Goal: Information Seeking & Learning: Learn about a topic

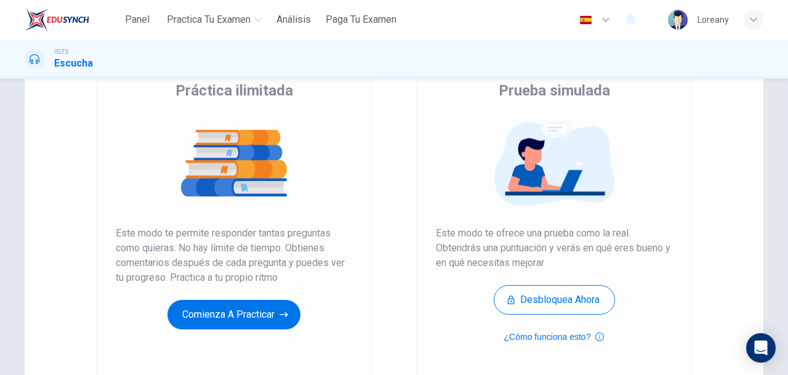
scroll to position [106, 0]
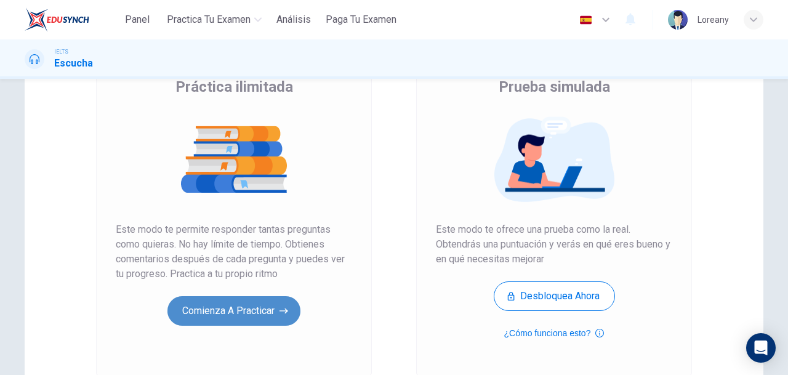
click at [239, 315] on button "Comienza a practicar" at bounding box center [234, 311] width 133 height 30
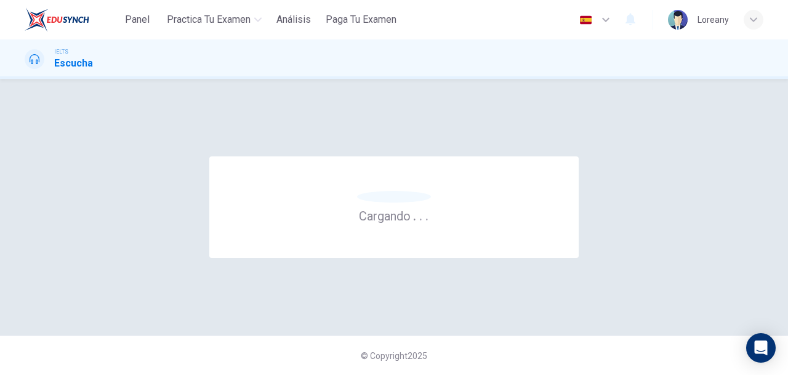
scroll to position [0, 0]
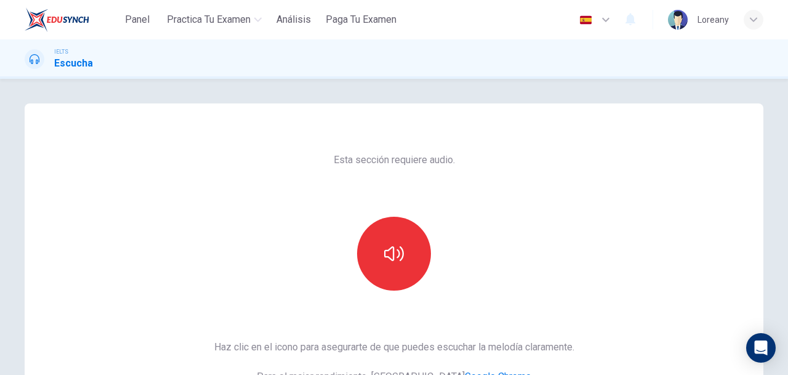
click at [490, 182] on div "Esta sección requiere audio. Haz clic en el icono para asegurarte de que puedes…" at bounding box center [395, 317] width 380 height 428
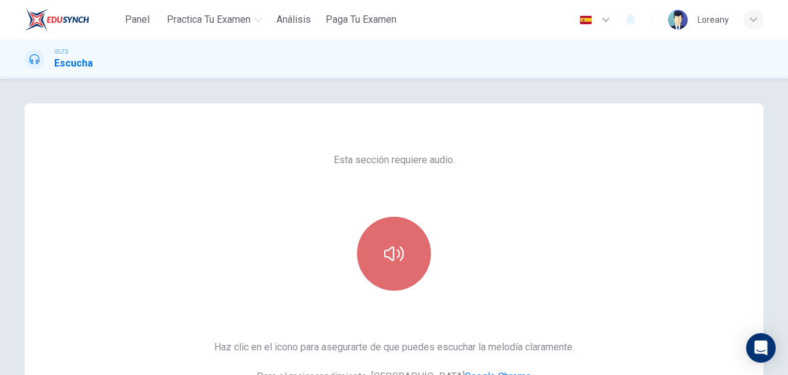
click at [404, 238] on button "button" at bounding box center [394, 254] width 74 height 74
click at [399, 256] on icon "button" at bounding box center [394, 253] width 20 height 15
click at [400, 255] on icon "button" at bounding box center [394, 253] width 20 height 15
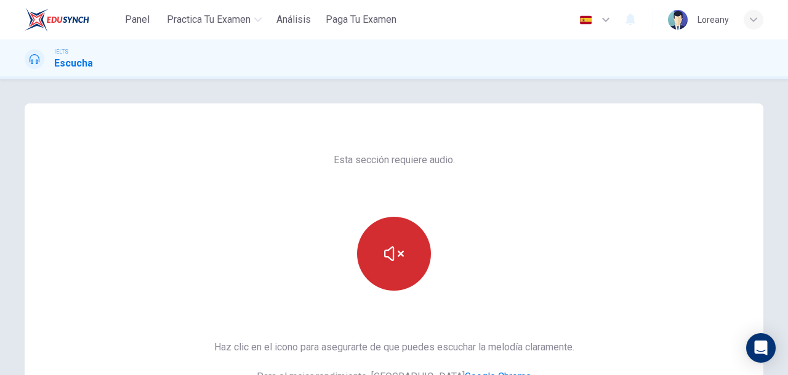
click at [416, 247] on button "button" at bounding box center [394, 254] width 74 height 74
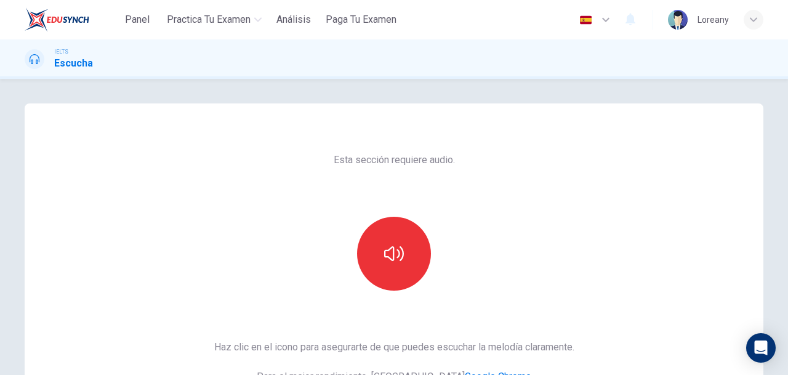
click at [400, 262] on icon "button" at bounding box center [394, 254] width 20 height 20
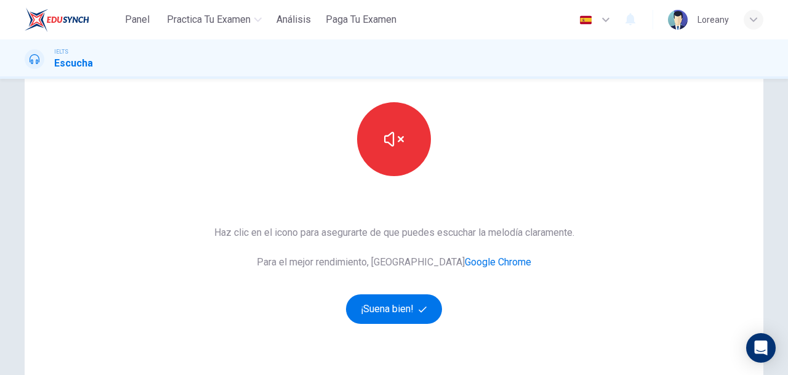
scroll to position [124, 0]
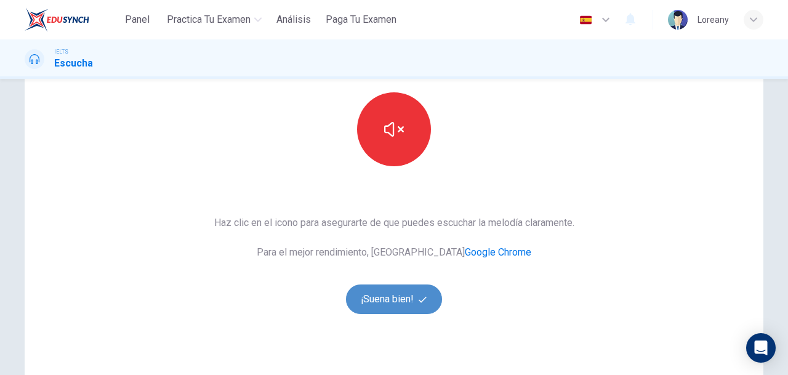
click at [386, 295] on button "¡Suena bien!" at bounding box center [394, 300] width 96 height 30
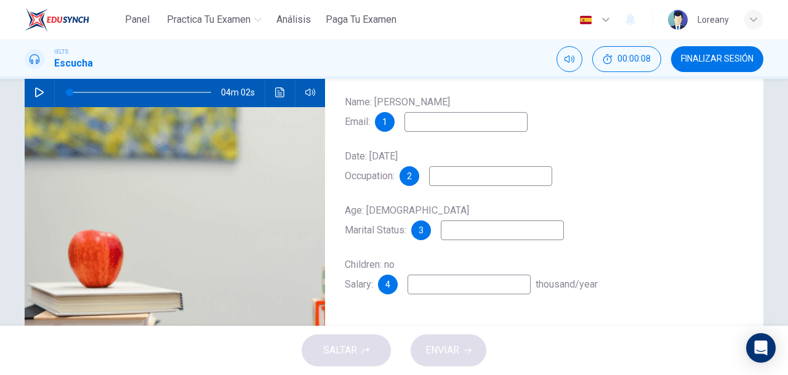
click at [36, 94] on icon "button" at bounding box center [39, 92] width 10 height 10
click at [425, 129] on input at bounding box center [466, 122] width 123 height 20
type input "23"
type input "w"
type input "23"
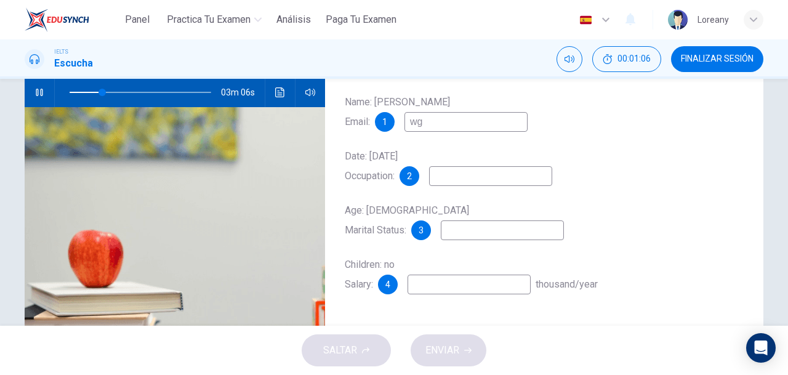
type input "wgl"
type input "23"
type input "wgla"
type input "24"
type input "wglass"
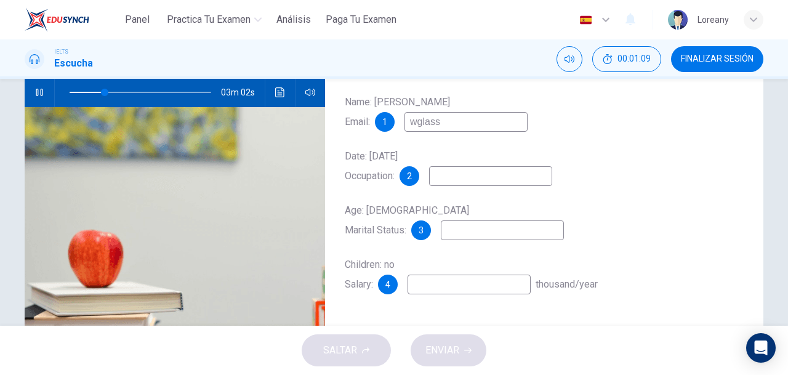
type input "25"
type input "wglass@"
type input "25"
type input "wglass@em"
type input "25"
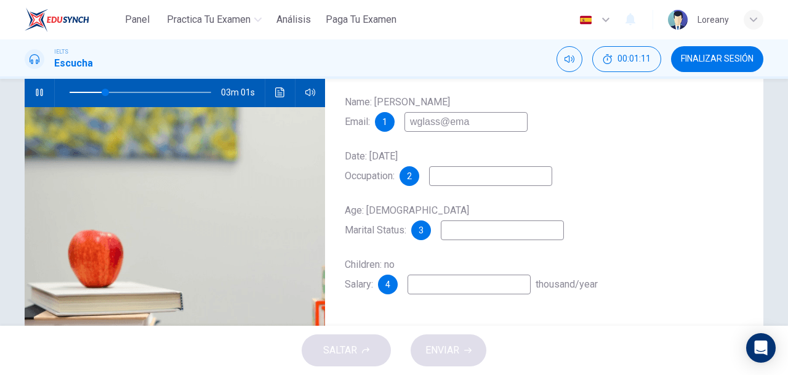
type input "wglass@emai"
type input "26"
type input "wglass@email."
type input "26"
type input "[EMAIL_ADDRESS][DOMAIN_NAME]"
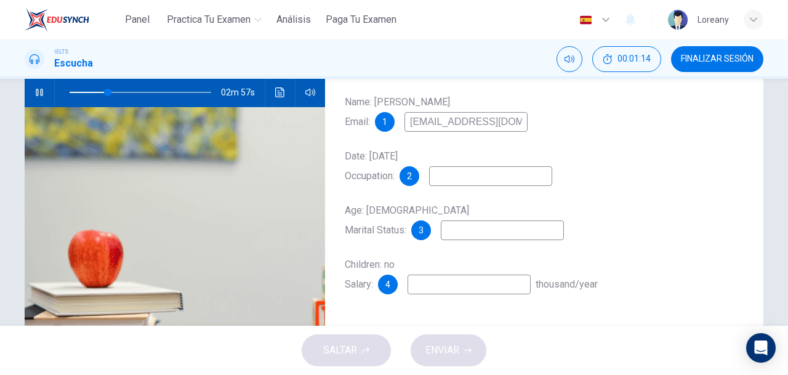
type input "27"
type input "[EMAIL_ADDRESS][DOMAIN_NAME]"
click at [482, 177] on input at bounding box center [490, 176] width 123 height 20
type input "29"
type input "ci"
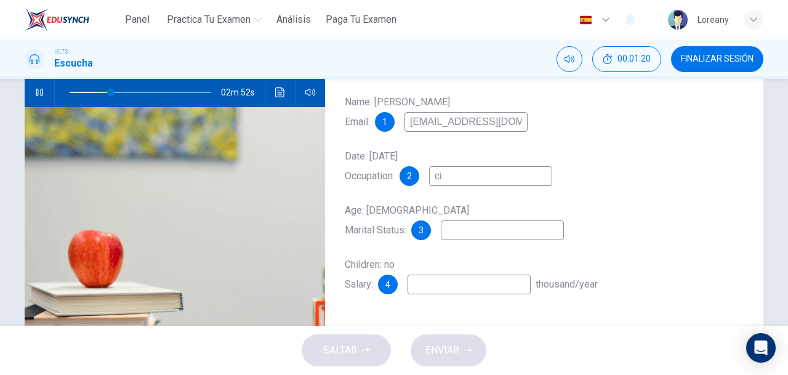
type input "29"
type input "civil"
type input "29"
type input "civil"
type input "30"
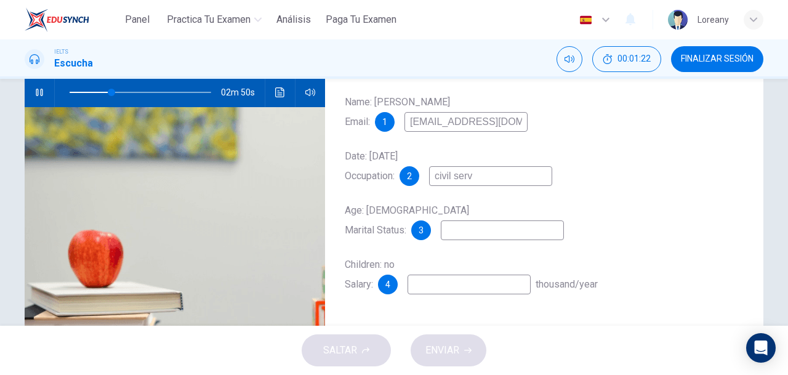
type input "civil serve"
type input "30"
type input "civil servant"
type input "31"
type input "civil servant"
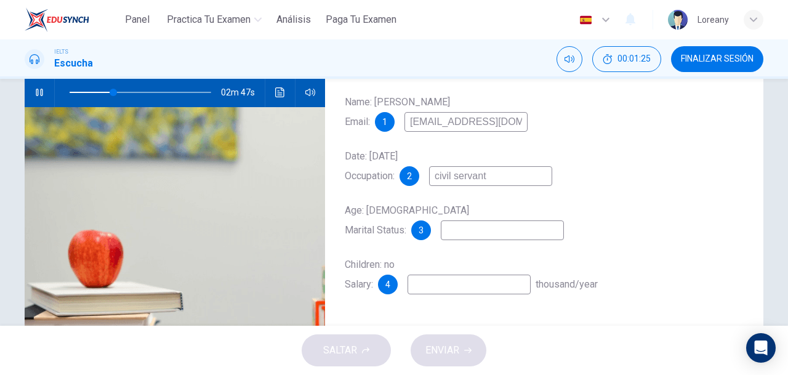
click at [474, 238] on input at bounding box center [502, 231] width 123 height 20
type input "32"
type input "si"
type input "32"
type input "single"
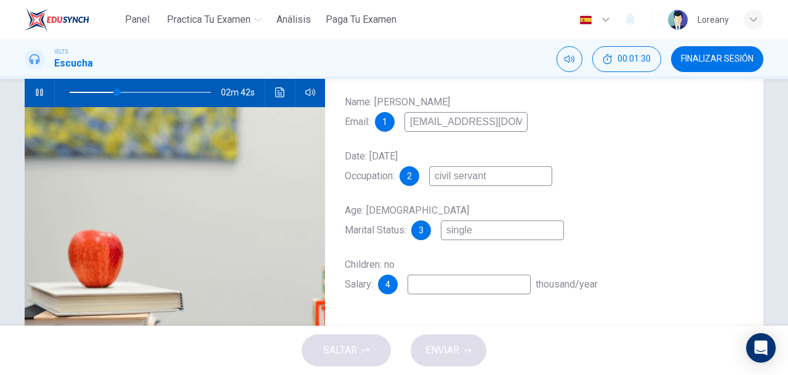
type input "33"
type input "single"
click at [457, 294] on input at bounding box center [469, 285] width 123 height 20
type input "40"
type input "2"
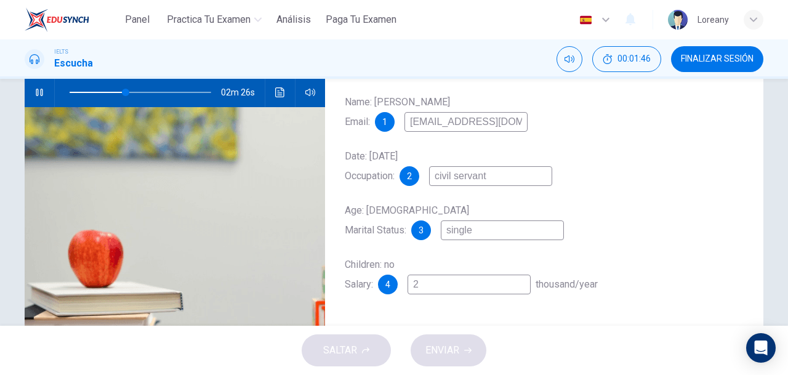
type input "40"
type input "24"
type input "41"
type input "24`to"
type input "41"
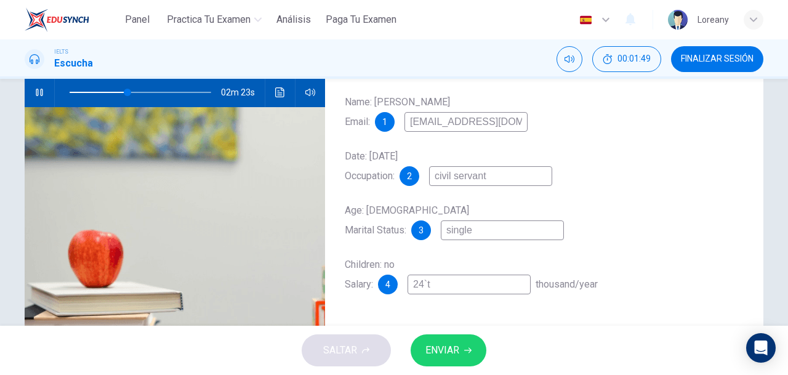
type input "24`"
type input "41"
type input "24"
type input "42"
type input "24t"
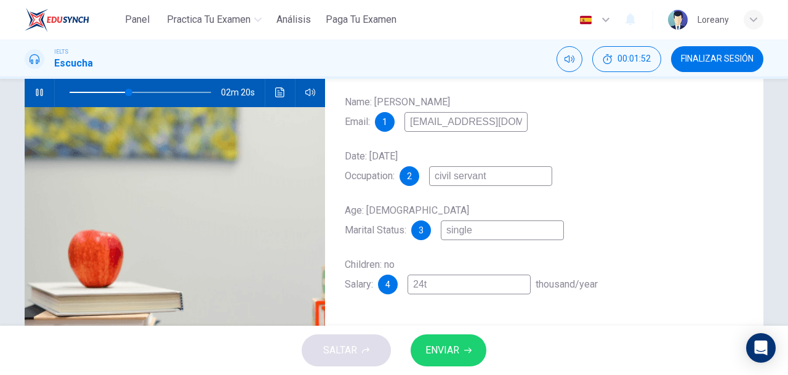
type input "42"
type input "24to"
type input "42"
type input "24"
type input "42"
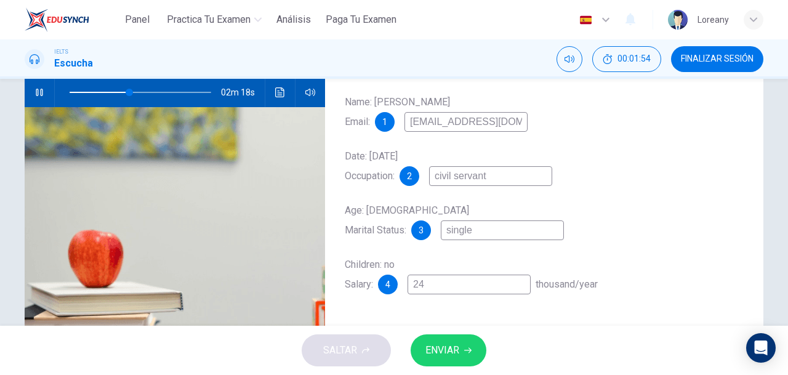
type input "24"
type input "42"
type input "24 to"
type input "43"
type input "24 to 2"
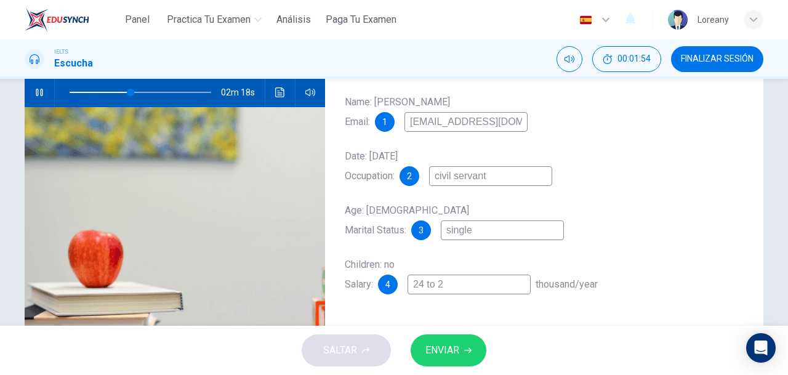
type input "43"
type input "24 to 26"
type input "44"
type input "24 to 26"
click at [442, 348] on span "ENVIAR" at bounding box center [443, 350] width 34 height 17
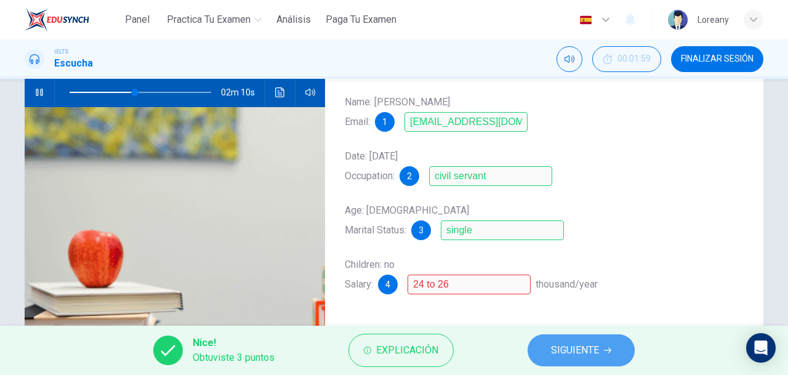
click at [573, 354] on span "SIGUIENTE" at bounding box center [575, 350] width 48 height 17
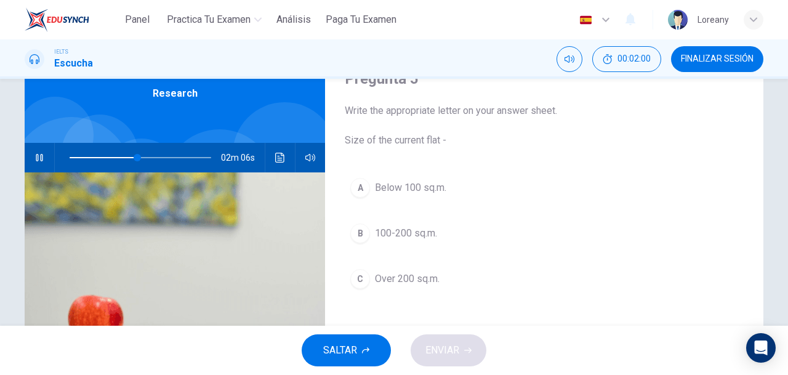
scroll to position [64, 0]
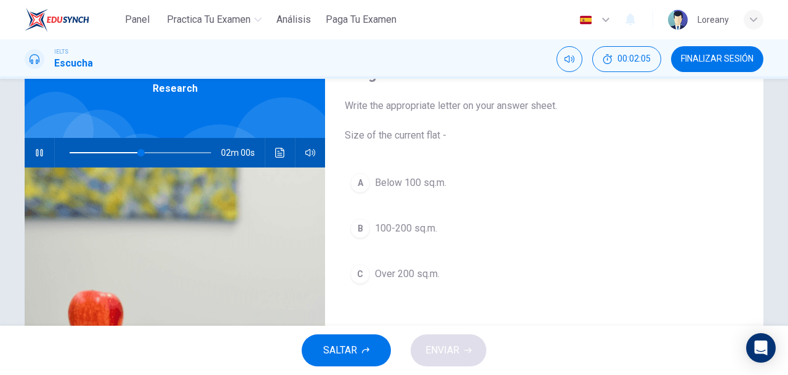
click at [348, 344] on span "SALTAR" at bounding box center [340, 350] width 34 height 17
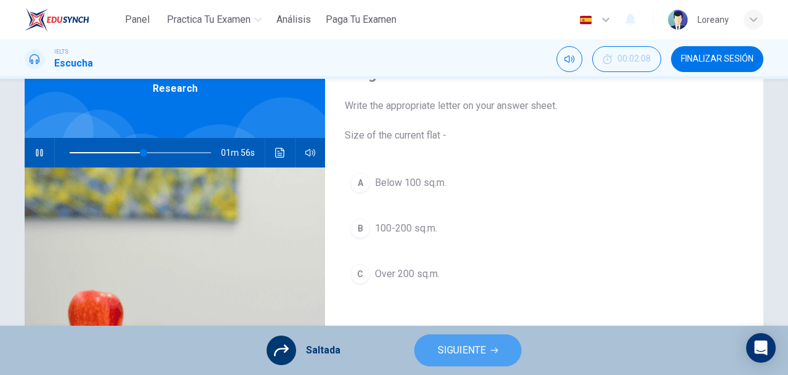
click at [480, 344] on span "SIGUIENTE" at bounding box center [462, 350] width 48 height 17
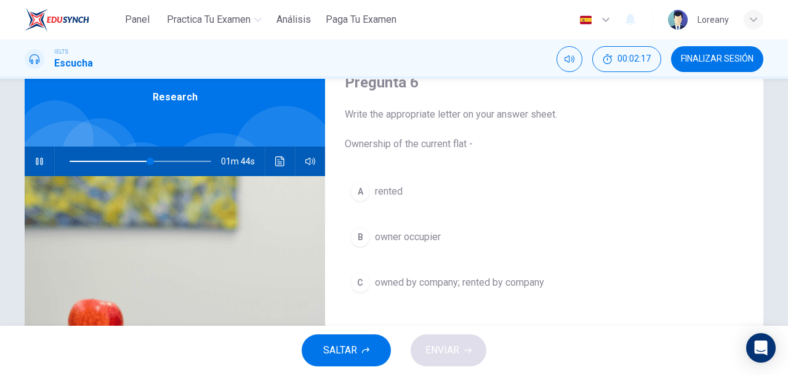
scroll to position [56, 0]
click at [34, 167] on button "button" at bounding box center [40, 161] width 20 height 30
click at [124, 159] on span at bounding box center [141, 160] width 142 height 17
click at [36, 161] on icon "button" at bounding box center [39, 161] width 10 height 10
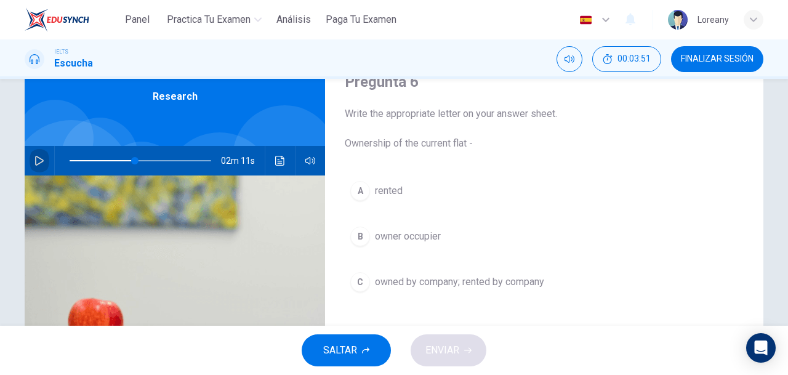
click at [36, 161] on icon "button" at bounding box center [39, 161] width 10 height 10
click at [410, 284] on span "owned by company; rented by company" at bounding box center [459, 282] width 169 height 15
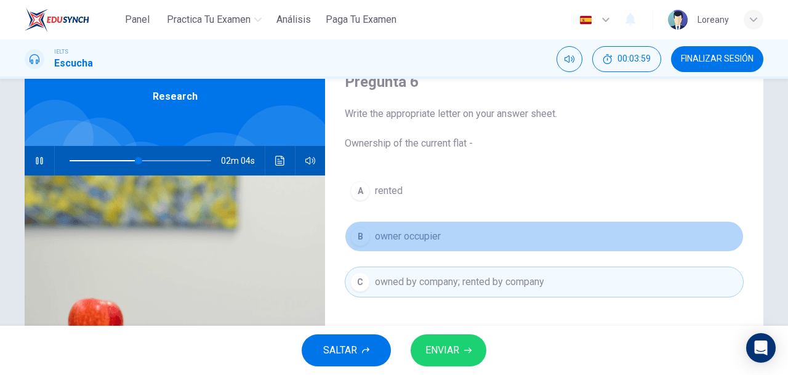
click at [407, 237] on span "owner occupier" at bounding box center [408, 236] width 66 height 15
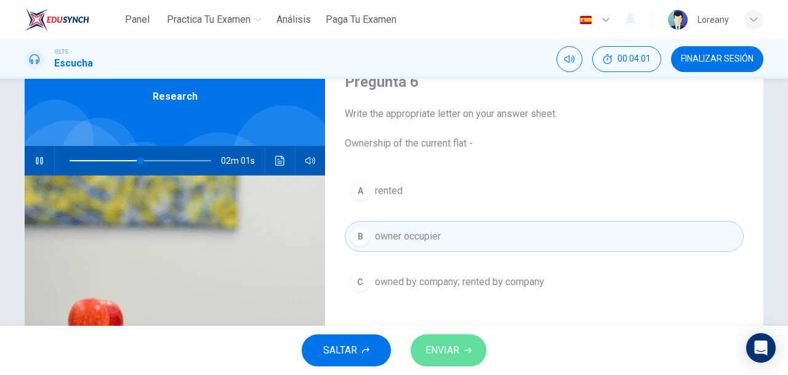
click at [442, 342] on span "ENVIAR" at bounding box center [443, 350] width 34 height 17
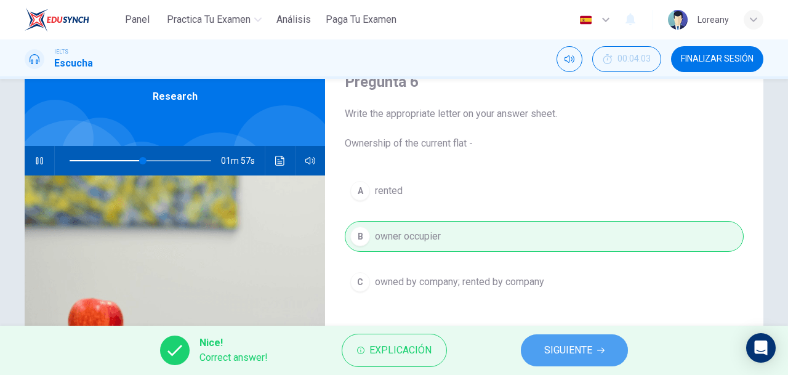
click at [564, 350] on span "SIGUIENTE" at bounding box center [569, 350] width 48 height 17
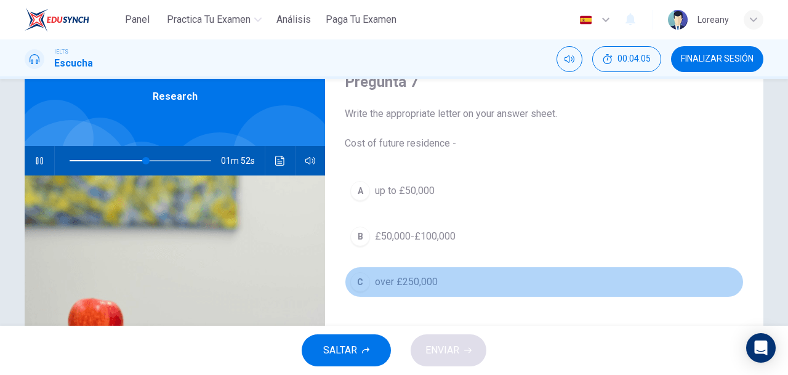
click at [416, 278] on span "over £250,000" at bounding box center [406, 282] width 63 height 15
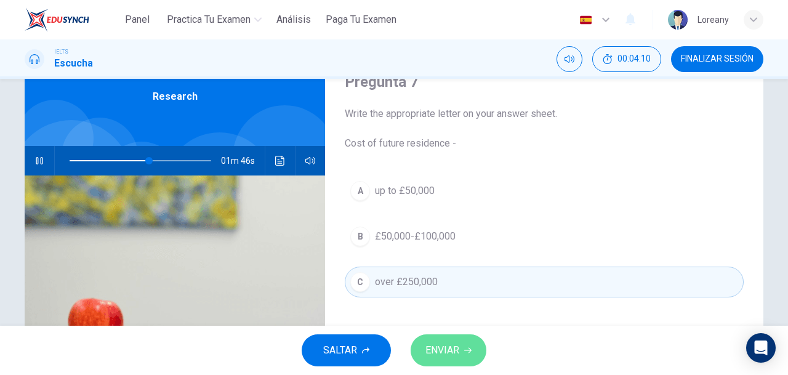
click at [444, 344] on span "ENVIAR" at bounding box center [443, 350] width 34 height 17
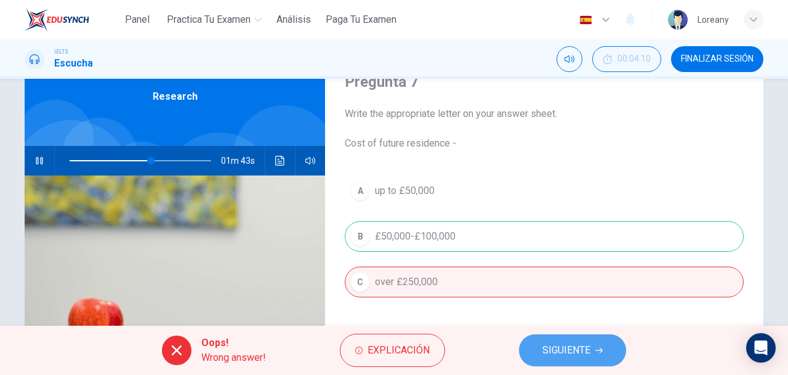
click at [551, 358] on span "SIGUIENTE" at bounding box center [567, 350] width 48 height 17
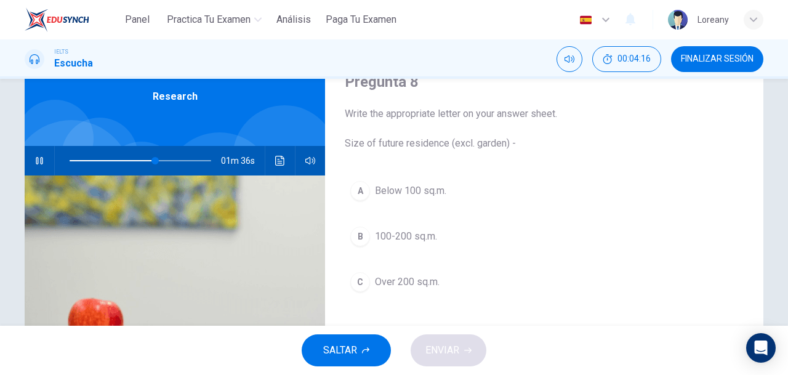
click at [411, 188] on span "Below 100 sq.m." at bounding box center [410, 191] width 71 height 15
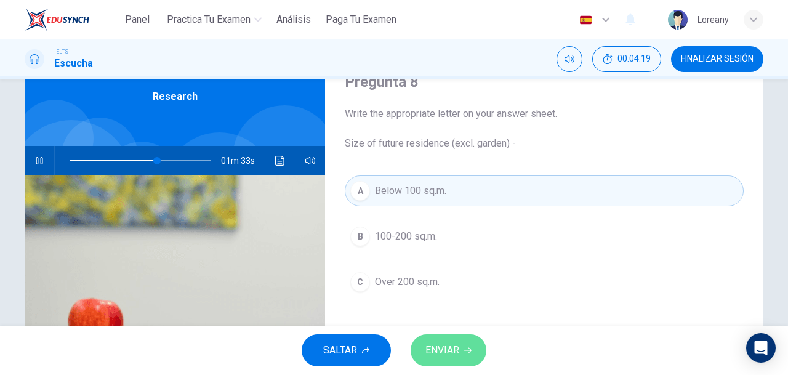
click at [439, 351] on span "ENVIAR" at bounding box center [443, 350] width 34 height 17
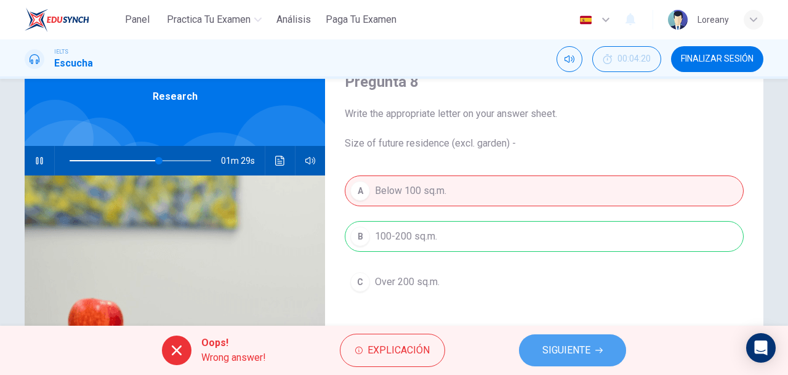
click at [558, 353] on span "SIGUIENTE" at bounding box center [567, 350] width 48 height 17
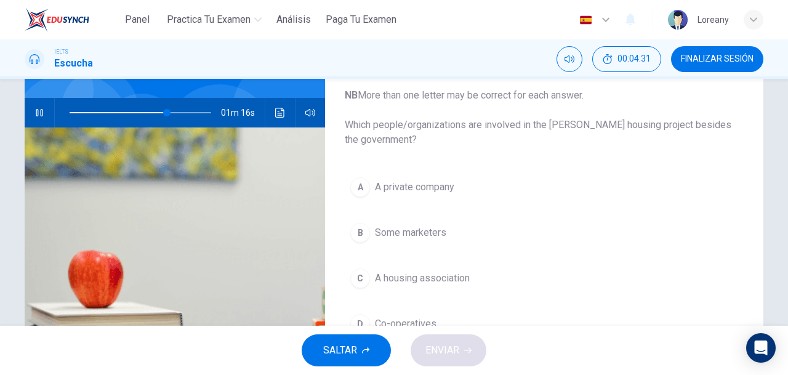
scroll to position [106, 0]
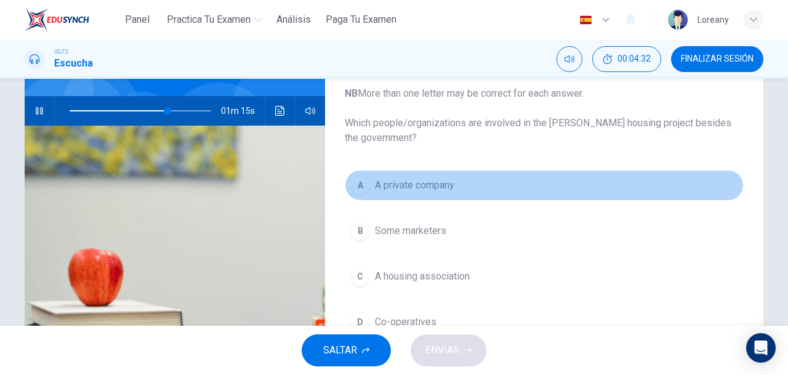
click at [415, 189] on span "A private company" at bounding box center [414, 185] width 79 height 15
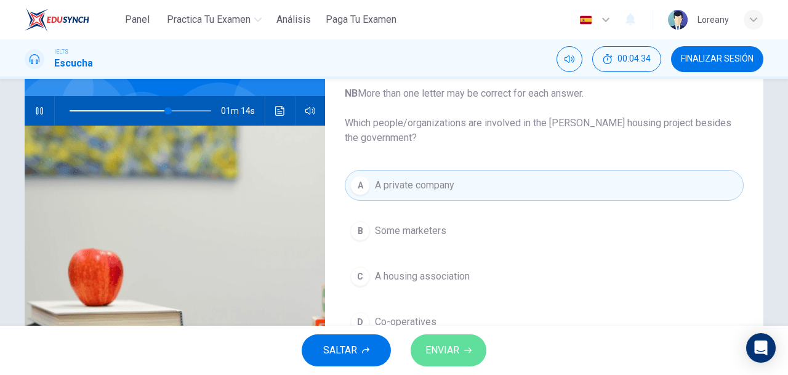
click at [472, 343] on button "ENVIAR" at bounding box center [449, 350] width 76 height 32
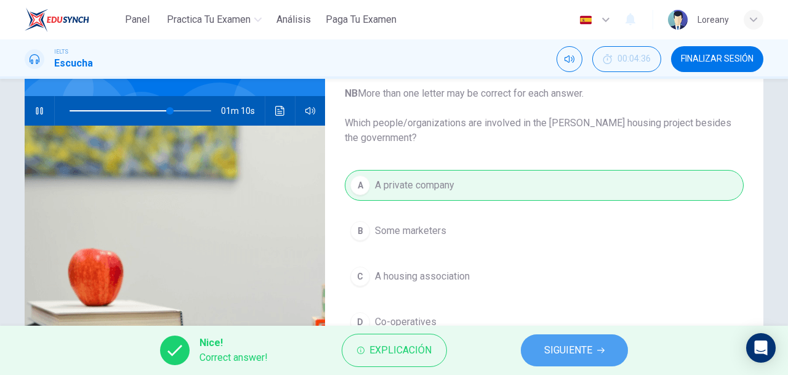
click at [562, 350] on span "SIGUIENTE" at bounding box center [569, 350] width 48 height 17
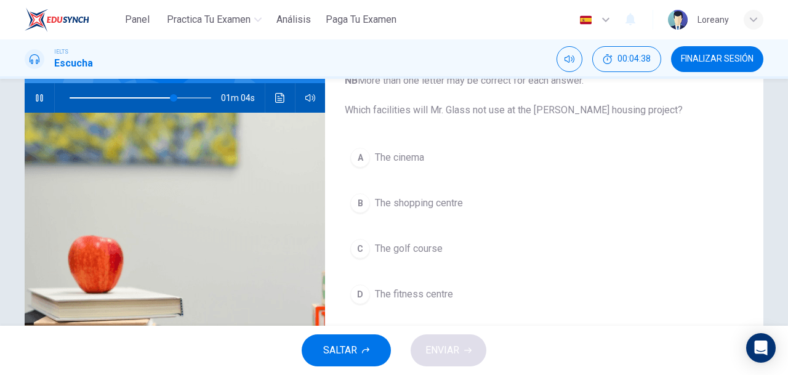
scroll to position [116, 0]
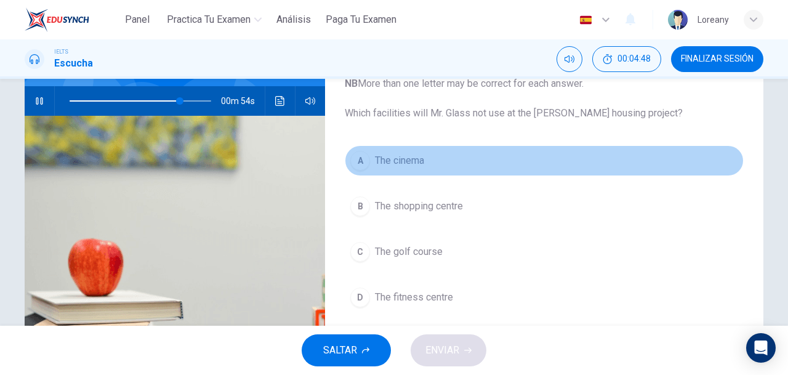
click at [404, 168] on button "A The cinema" at bounding box center [544, 160] width 399 height 31
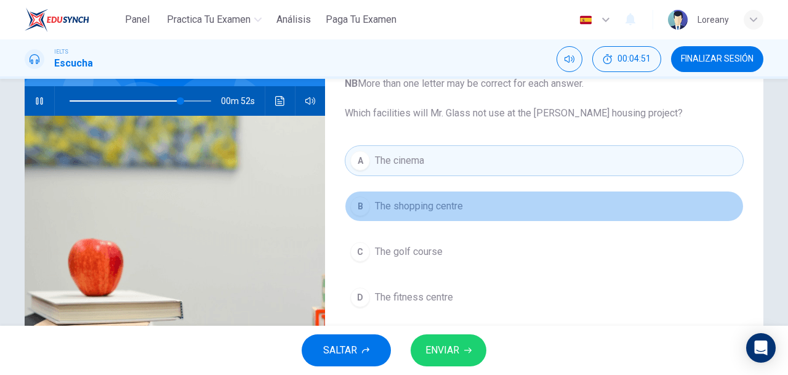
click at [424, 210] on span "The shopping centre" at bounding box center [419, 206] width 88 height 15
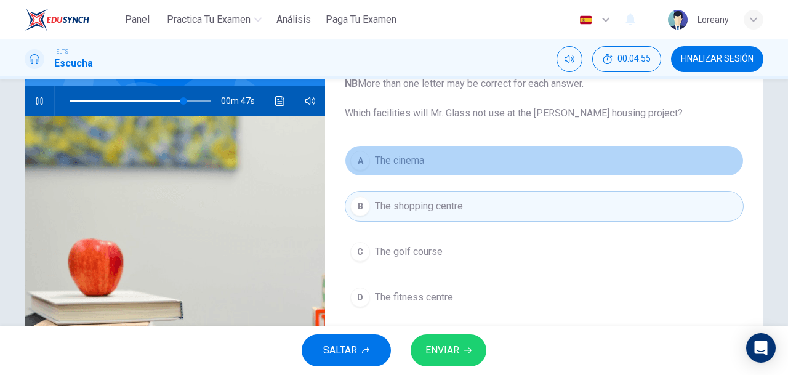
click at [423, 155] on button "A The cinema" at bounding box center [544, 160] width 399 height 31
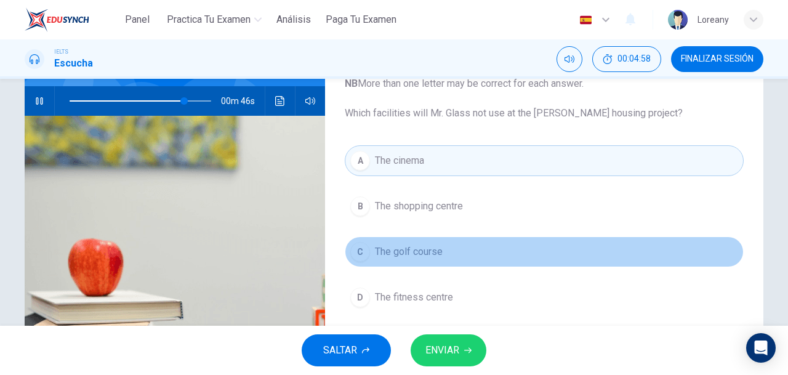
click at [424, 249] on span "The golf course" at bounding box center [409, 252] width 68 height 15
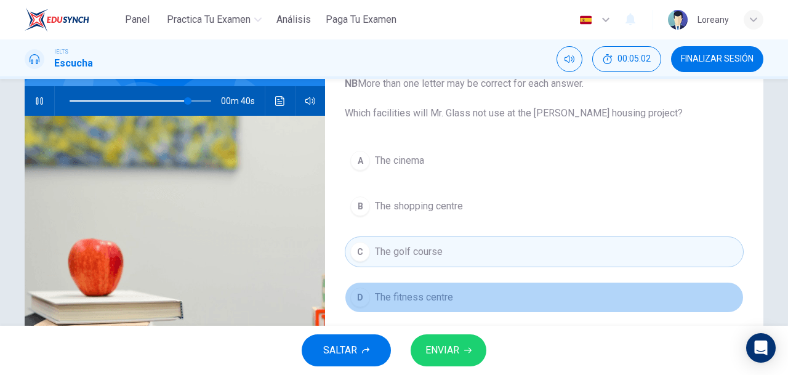
click at [407, 307] on button "D The fitness centre" at bounding box center [544, 297] width 399 height 31
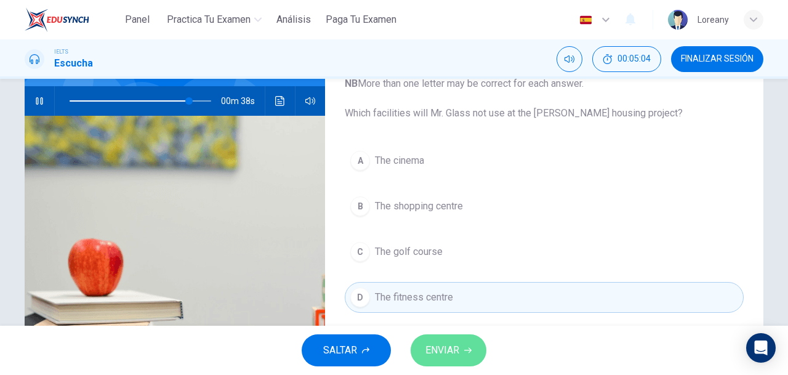
click at [459, 349] on span "ENVIAR" at bounding box center [443, 350] width 34 height 17
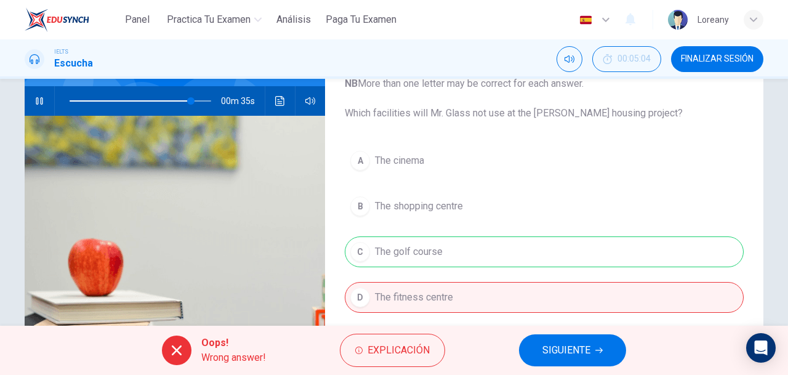
type input "86"
click at [541, 354] on button "SIGUIENTE" at bounding box center [572, 350] width 107 height 32
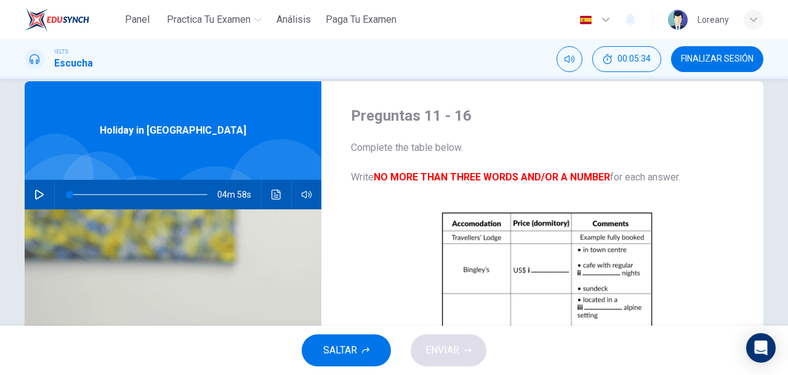
scroll to position [0, 0]
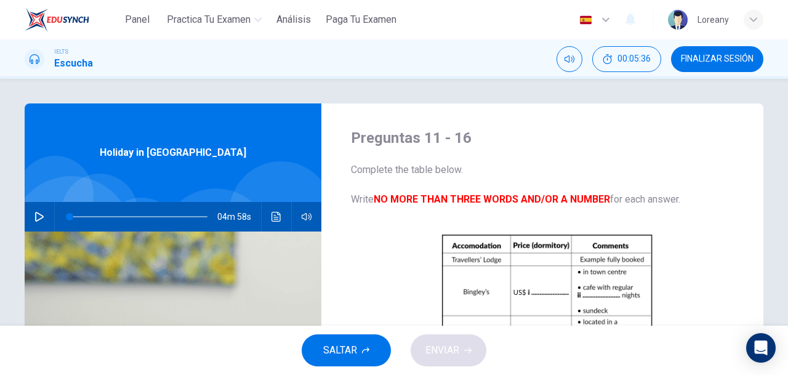
click at [35, 221] on icon "button" at bounding box center [39, 217] width 9 height 10
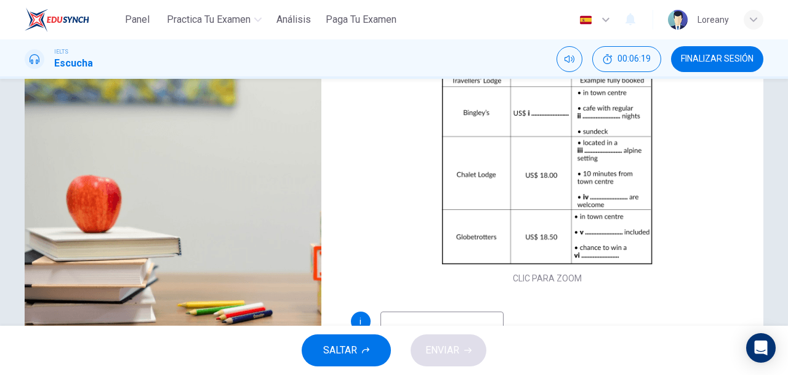
scroll to position [184, 0]
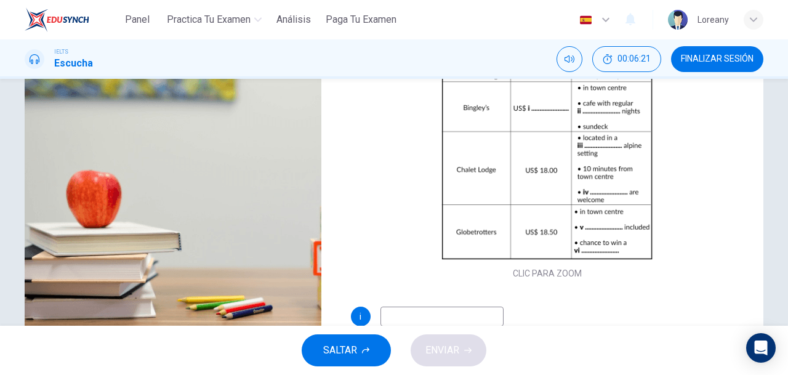
click at [761, 196] on div "Preguntas 11 - 16 Complete the table below. Write NO MORE THAN THREE WORDS AND/…" at bounding box center [394, 133] width 779 height 428
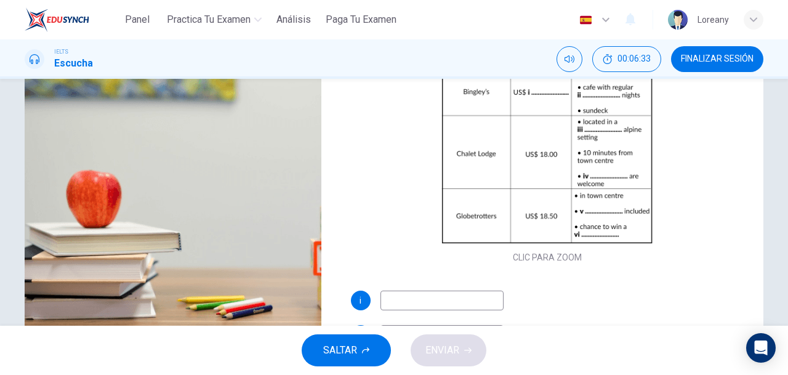
scroll to position [17, 0]
click at [461, 302] on input at bounding box center [442, 300] width 123 height 20
type input "20"
type input "2"
type input "21"
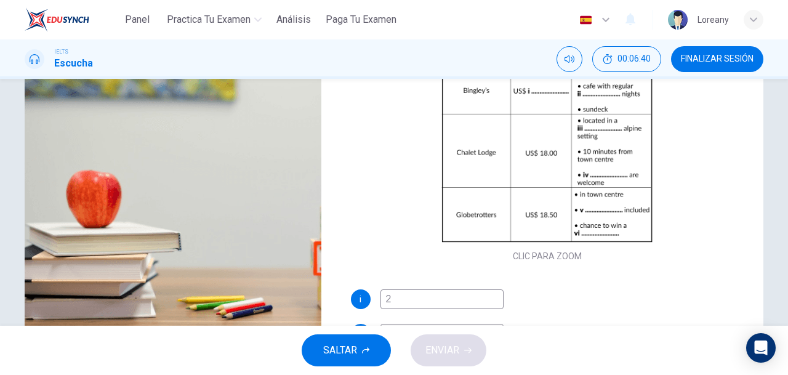
type input "25"
type input "21"
type input "25."
type input "22"
type input "25.75"
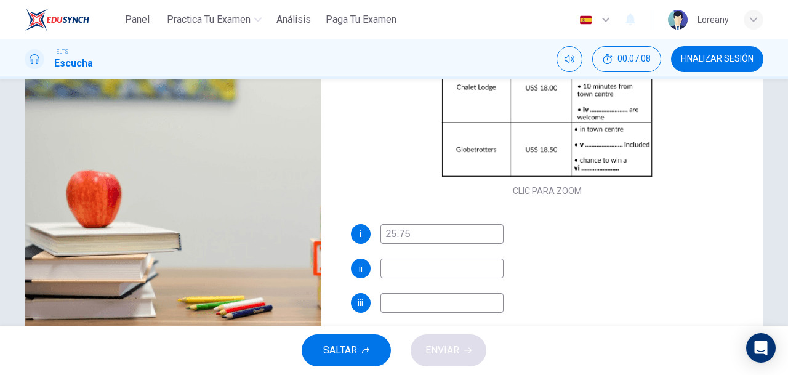
scroll to position [87, 0]
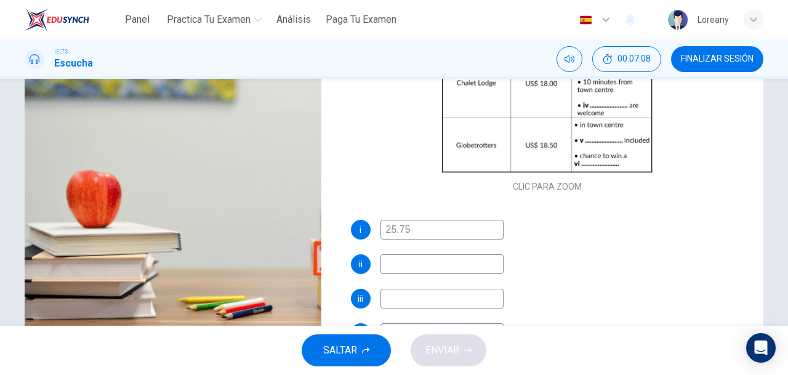
type input "30"
type input "25.75"
click at [397, 263] on input at bounding box center [442, 264] width 123 height 20
type input "31"
type input "musi"
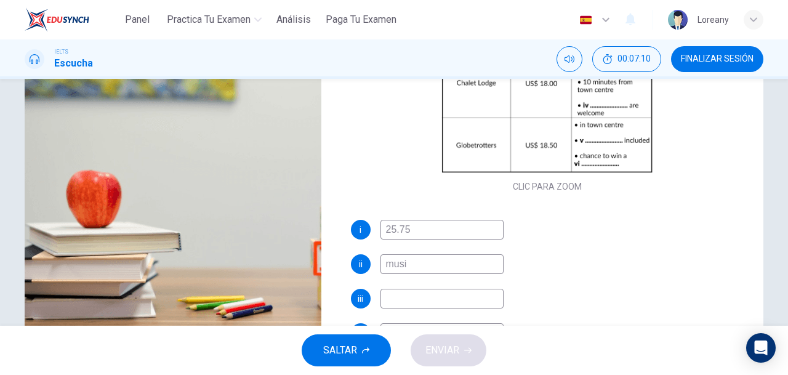
type input "31"
type input "music"
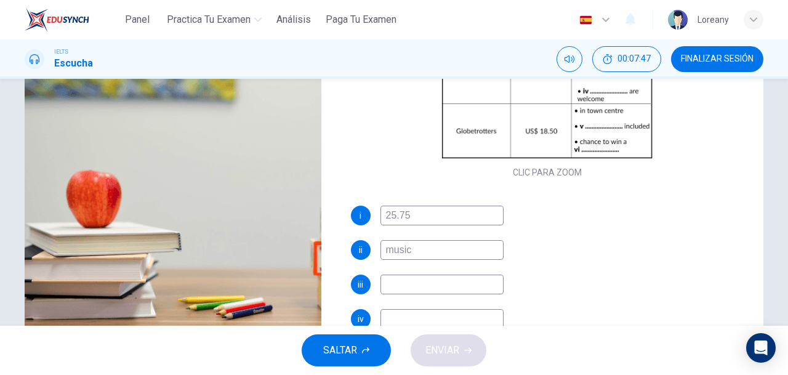
scroll to position [103, 0]
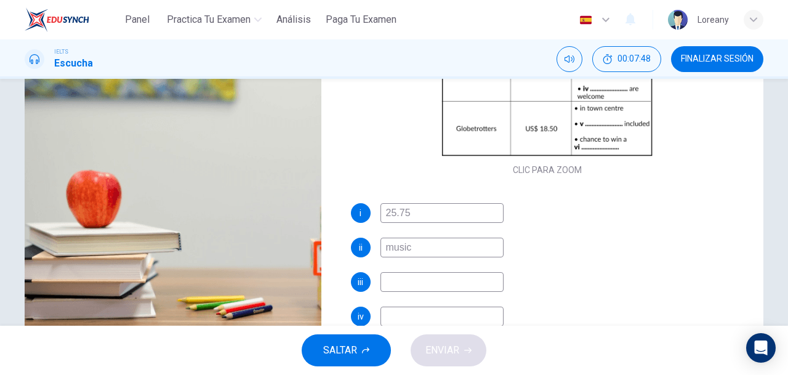
type input "44"
type input "music"
click at [419, 283] on input at bounding box center [442, 282] width 123 height 20
type input "44"
type input "q"
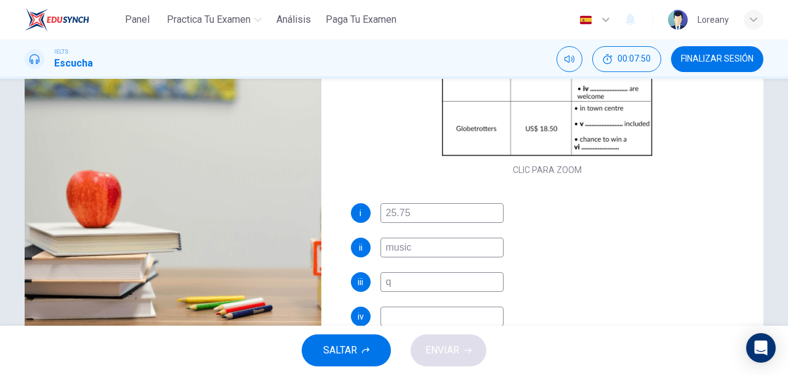
type input "45"
type input "qui"
type input "45"
type input "quiet"
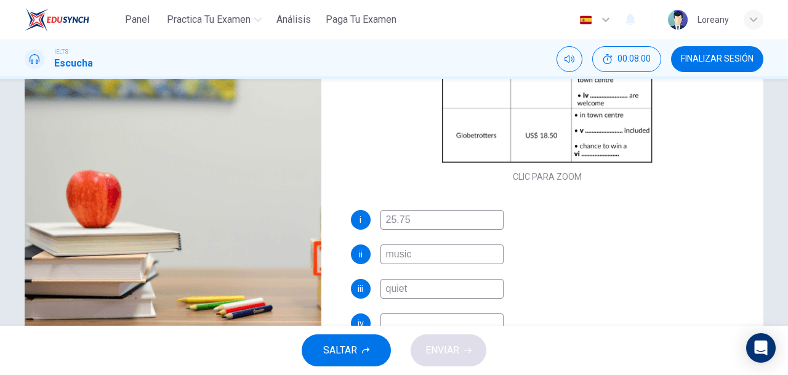
scroll to position [132, 0]
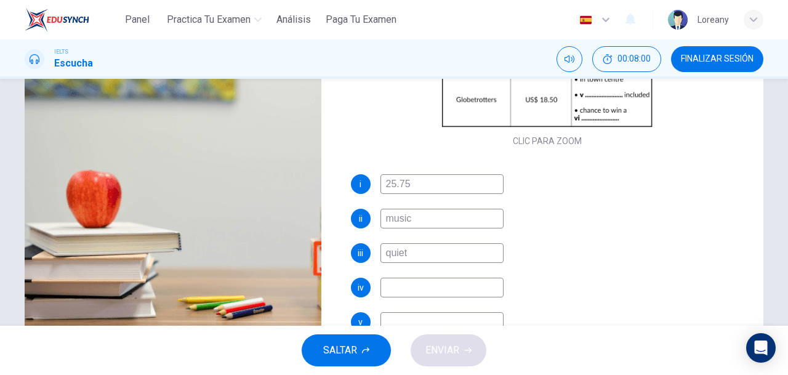
type input "48"
type input "quiet"
click at [460, 291] on input at bounding box center [442, 288] width 123 height 20
type input "48"
type input "Ch"
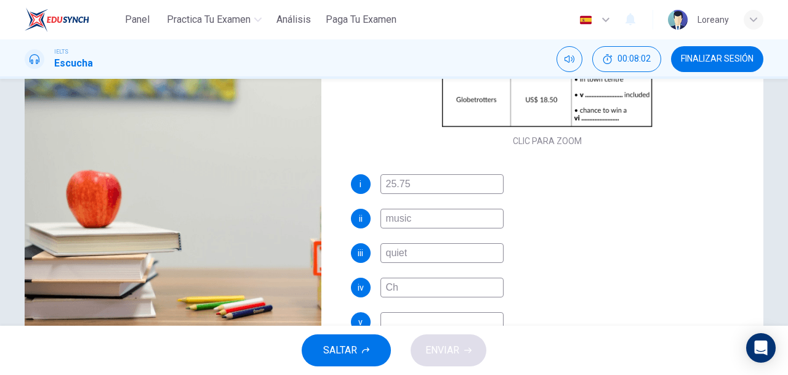
type input "49"
type input "Child"
type input "49"
type input "C"
type input "49"
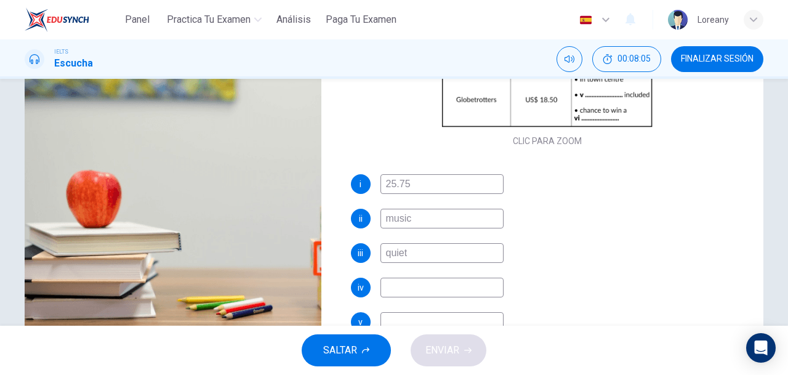
type input "C"
type input "50"
type input "C"
type input "50"
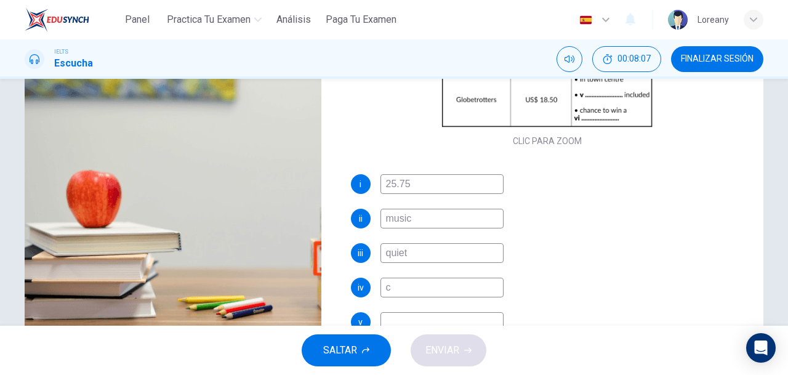
type input "ch"
type input "50"
type input "chi"
type input "51"
type input "childr"
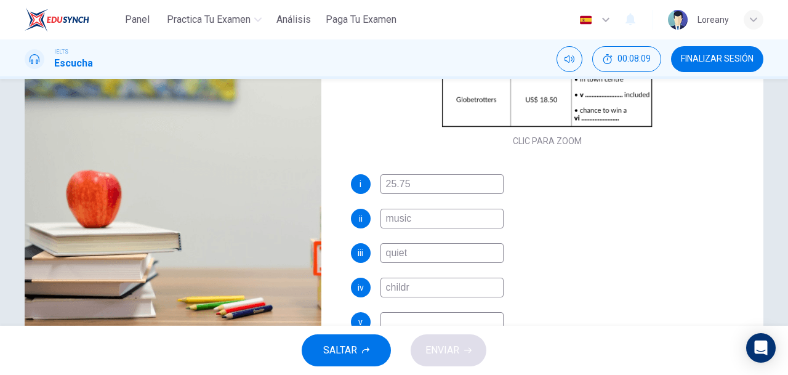
type input "51"
type input "childresn"
type input "51"
type input "children"
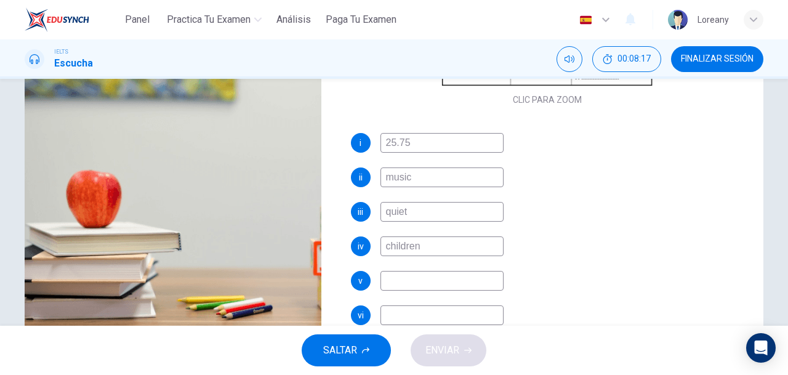
scroll to position [176, 0]
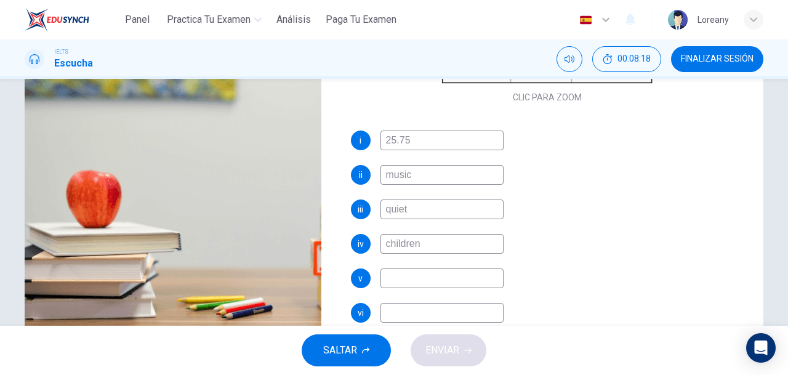
type input "54"
type input "children"
click at [471, 280] on input at bounding box center [442, 279] width 123 height 20
type input "b"
type input "54"
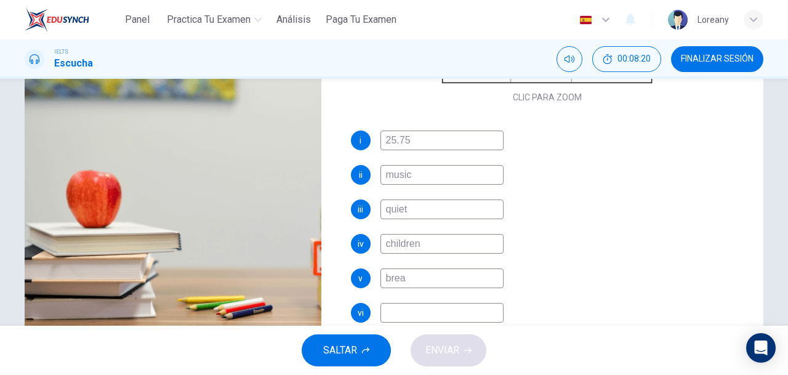
type input "break"
type input "55"
type input "breakfa"
type input "55"
type input "breakfas"
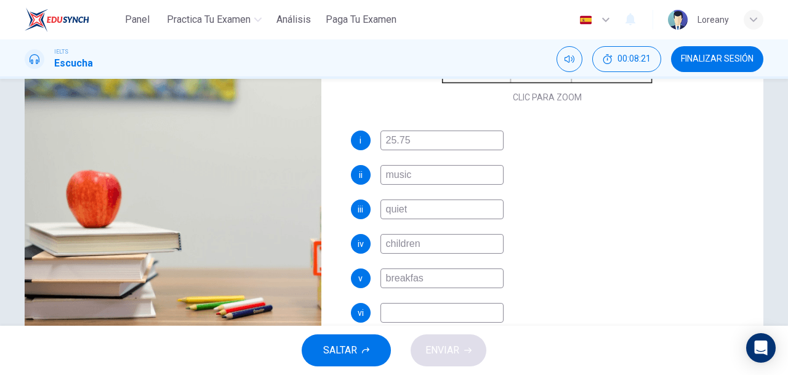
type input "55"
type input "breakfast"
type input "62"
type input "breakfast"
click at [476, 317] on input at bounding box center [442, 313] width 123 height 20
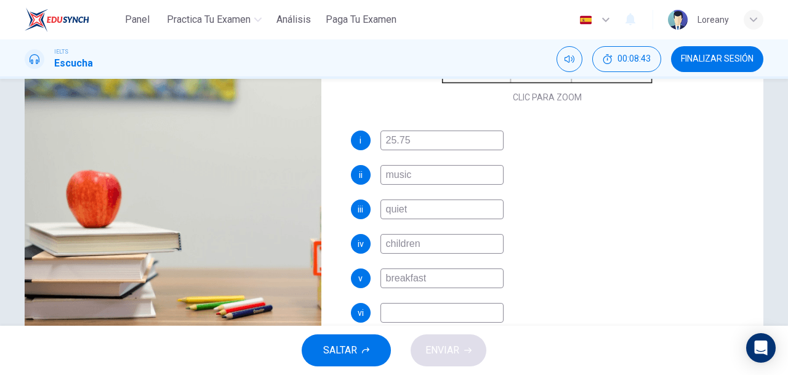
type input "62"
type input "sj"
type input "62"
type input "sjy"
type input "63"
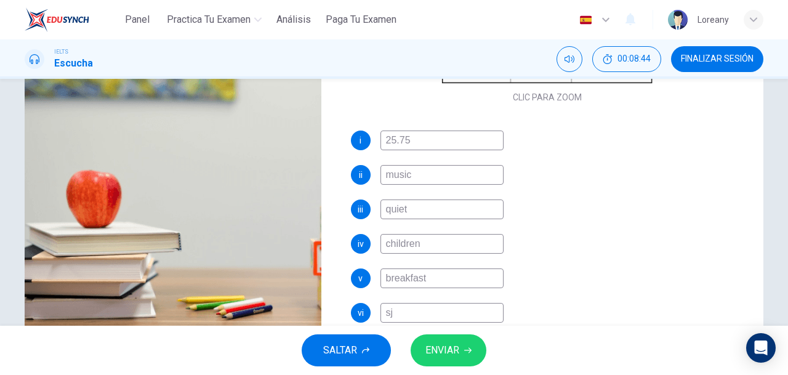
type input "s"
type input "63"
type input "sk"
type input "63"
type input "sky"
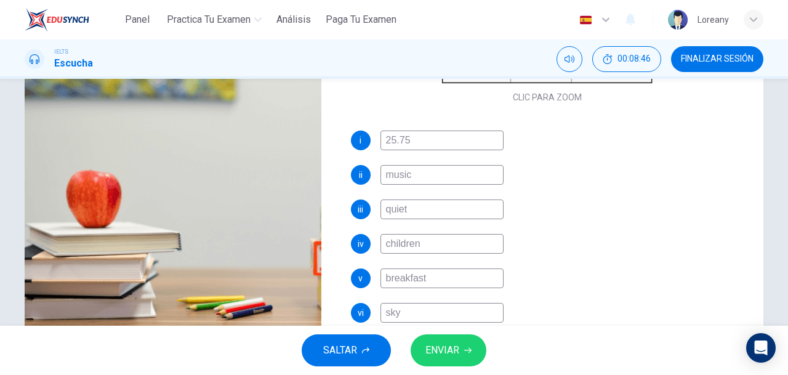
type input "63"
type input "skydiv"
type input "63"
type input "skydive"
type input "66"
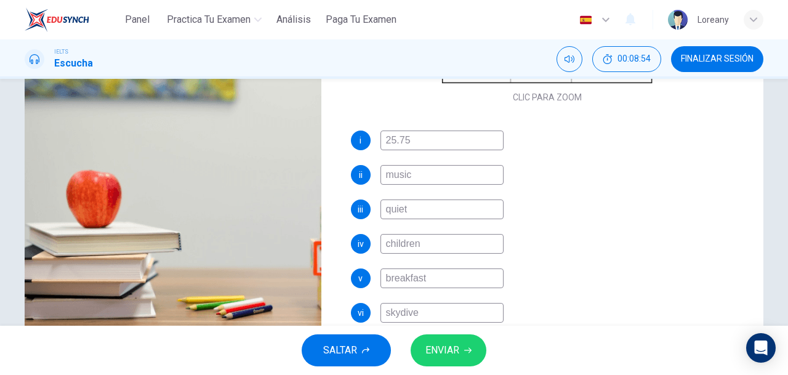
type input "skydive"
click at [456, 347] on span "ENVIAR" at bounding box center [443, 350] width 34 height 17
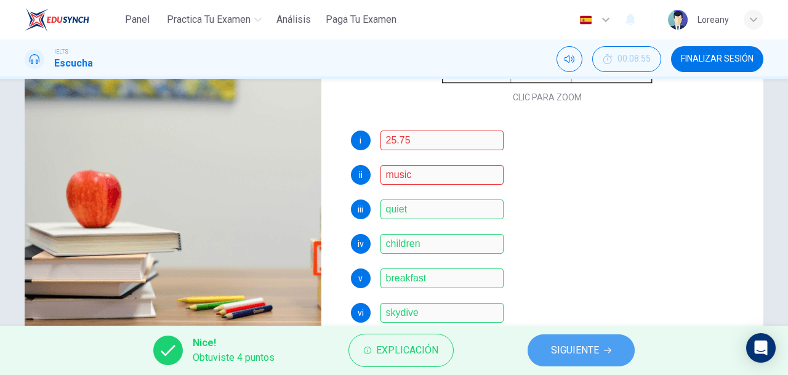
click at [576, 349] on span "SIGUIENTE" at bounding box center [575, 350] width 48 height 17
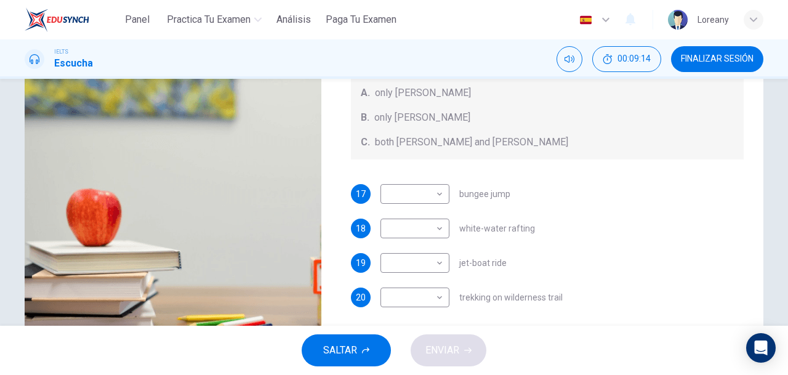
scroll to position [168, 0]
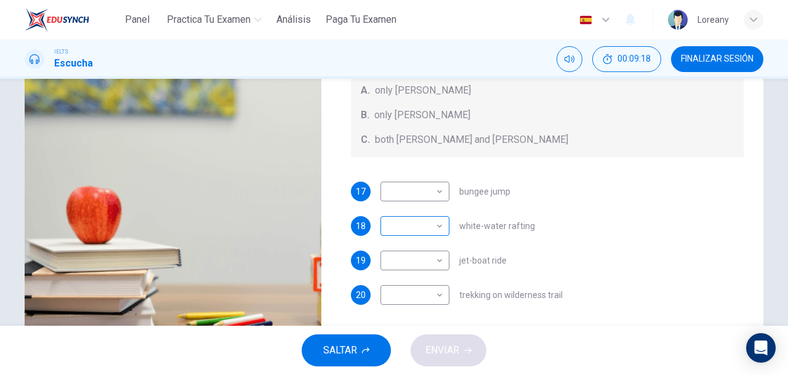
click at [413, 230] on body "Panel Practica tu examen Análisis Paga Tu Examen Español es ​ Loreany IELTS Esc…" at bounding box center [394, 187] width 788 height 375
click at [570, 251] on div at bounding box center [394, 187] width 788 height 375
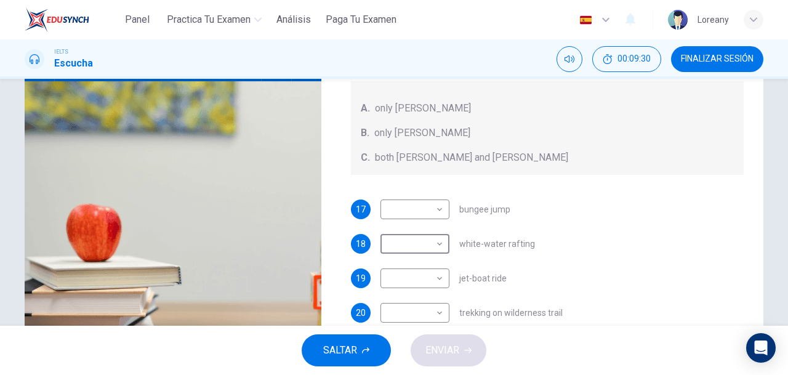
scroll to position [148, 0]
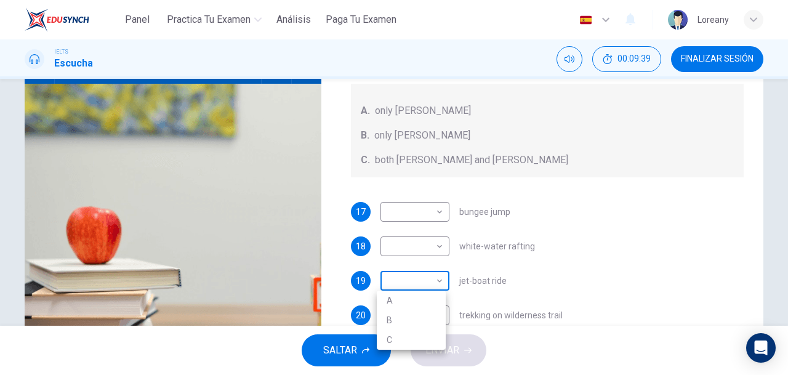
click at [424, 282] on body "Panel Practica tu examen Análisis Paga Tu Examen Español es ​ Loreany IELTS Esc…" at bounding box center [394, 187] width 788 height 375
click at [416, 296] on li "A" at bounding box center [411, 301] width 69 height 20
type input "85"
type input "A"
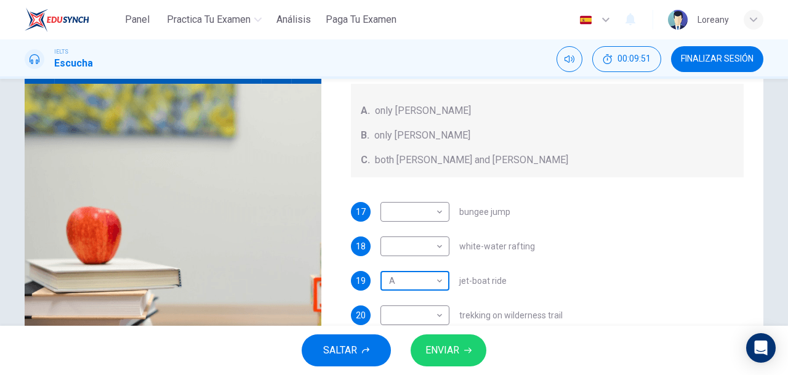
click at [421, 281] on body "Panel Practica tu examen Análisis Paga Tu Examen Español es ​ Loreany IELTS Esc…" at bounding box center [394, 187] width 788 height 375
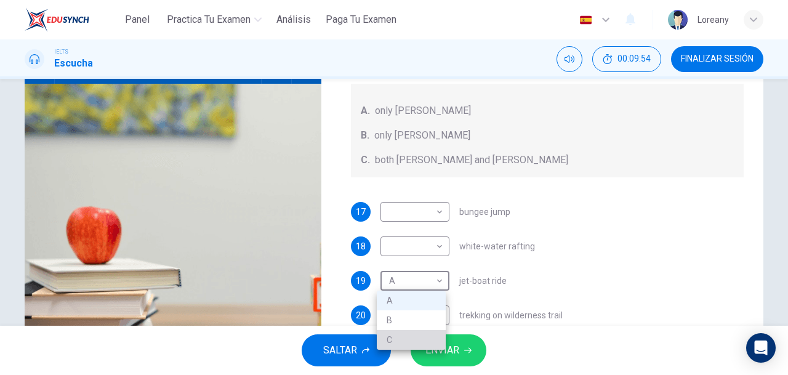
click at [398, 333] on li "C" at bounding box center [411, 340] width 69 height 20
type input "89"
type input "C"
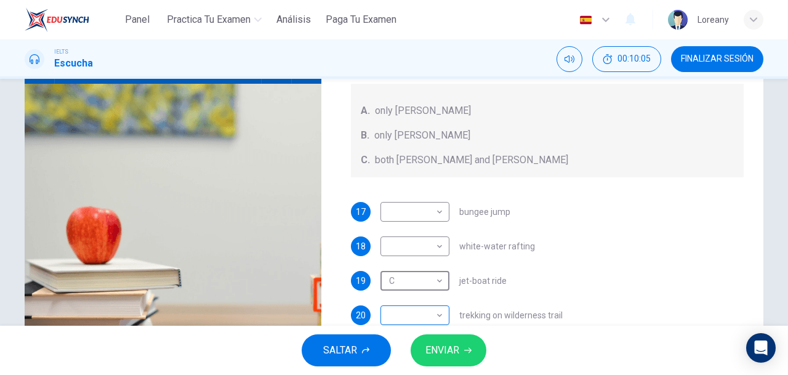
click at [426, 317] on body "Panel Practica tu examen Análisis Paga Tu Examen Español es ​ Loreany IELTS Esc…" at bounding box center [394, 187] width 788 height 375
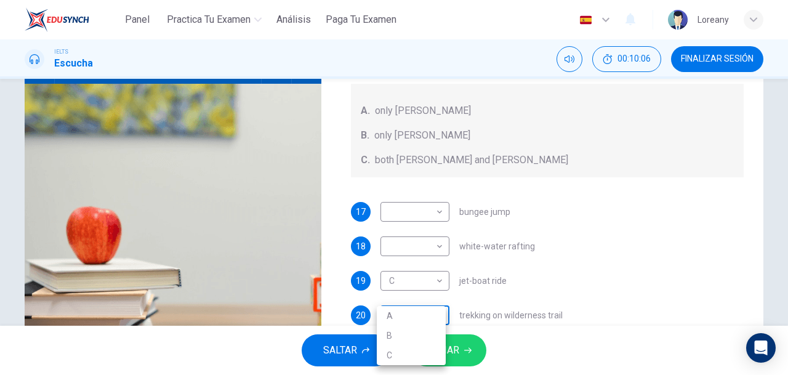
scroll to position [155, 0]
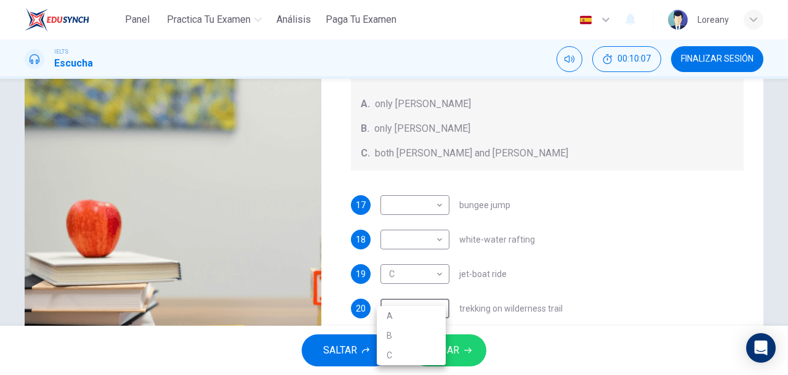
click at [543, 304] on div at bounding box center [394, 187] width 788 height 375
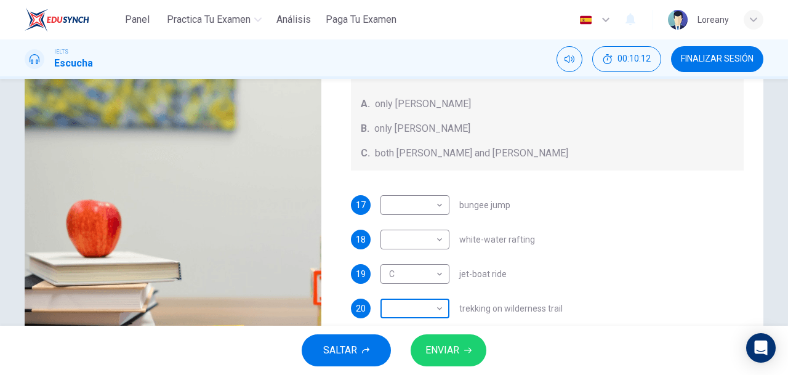
click at [435, 307] on body "Panel Practica tu examen Análisis Paga Tu Examen Español es ​ Loreany IELTS Esc…" at bounding box center [394, 187] width 788 height 375
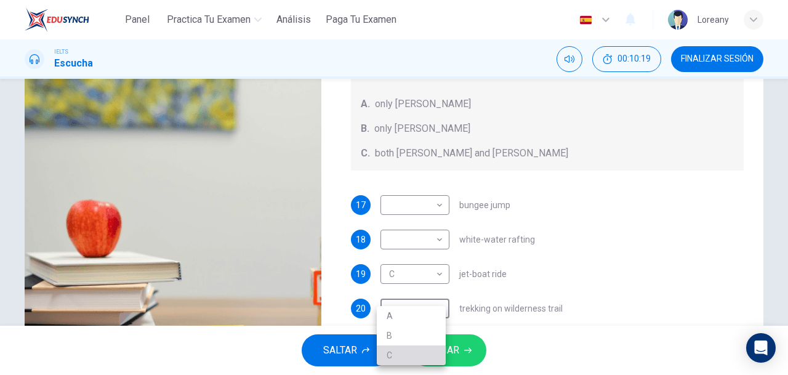
click at [418, 351] on li "C" at bounding box center [411, 356] width 69 height 20
type input "97"
type input "C"
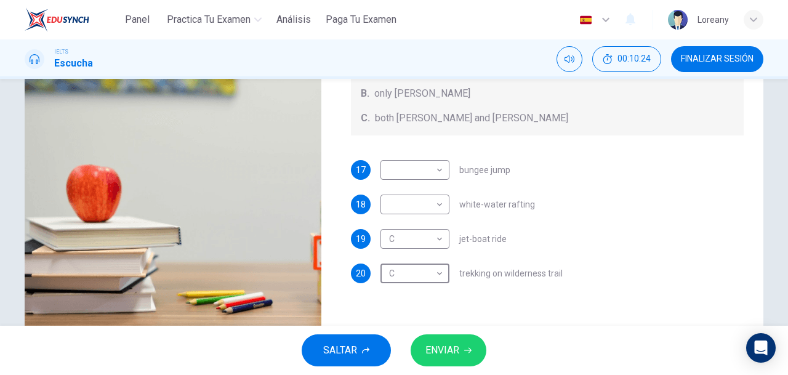
scroll to position [193, 0]
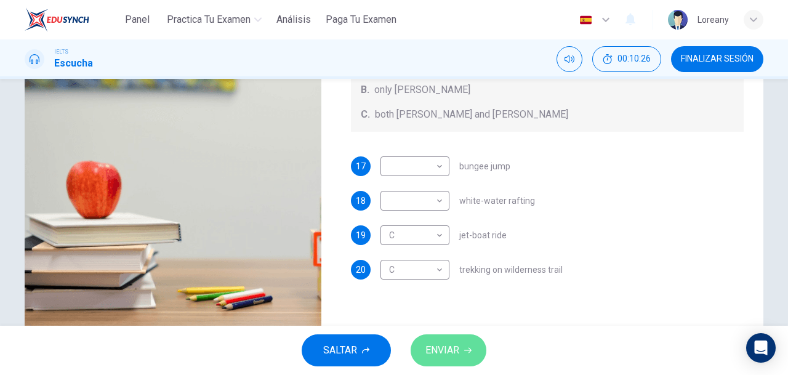
click at [442, 352] on span "ENVIAR" at bounding box center [443, 350] width 34 height 17
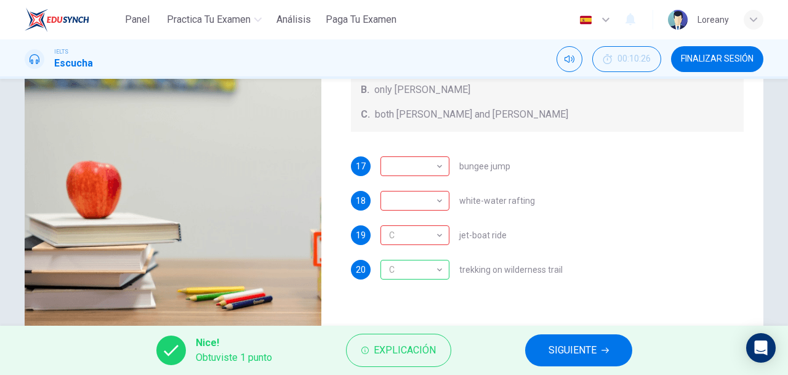
type input "0"
click at [561, 350] on span "SIGUIENTE" at bounding box center [573, 350] width 48 height 17
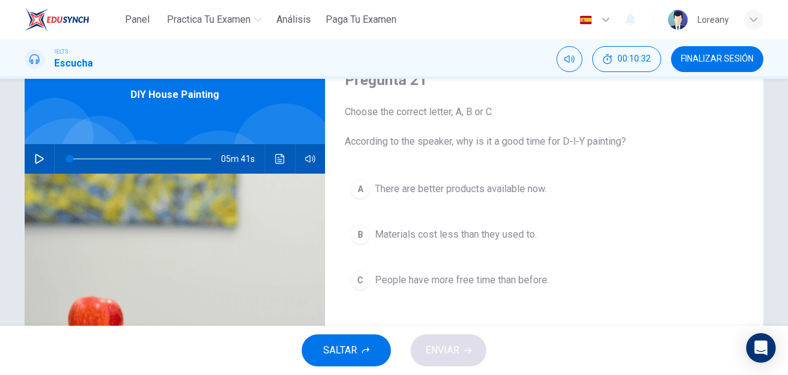
scroll to position [62, 0]
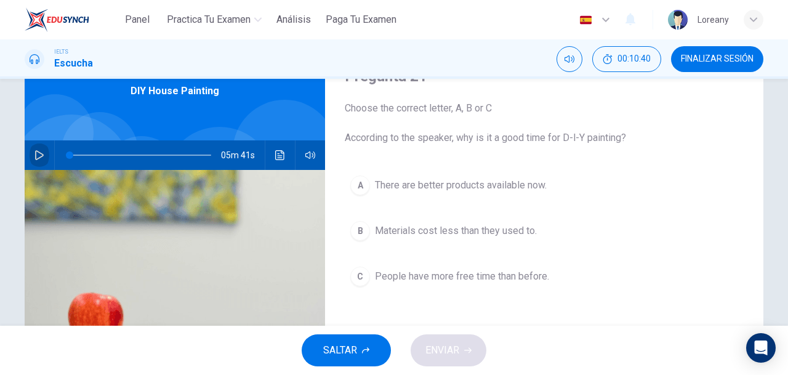
click at [34, 154] on icon "button" at bounding box center [39, 155] width 10 height 10
click at [618, 247] on div "A There are better products available now. B Materials cost less than they used…" at bounding box center [544, 243] width 399 height 147
click at [359, 179] on div "A" at bounding box center [360, 186] width 20 height 20
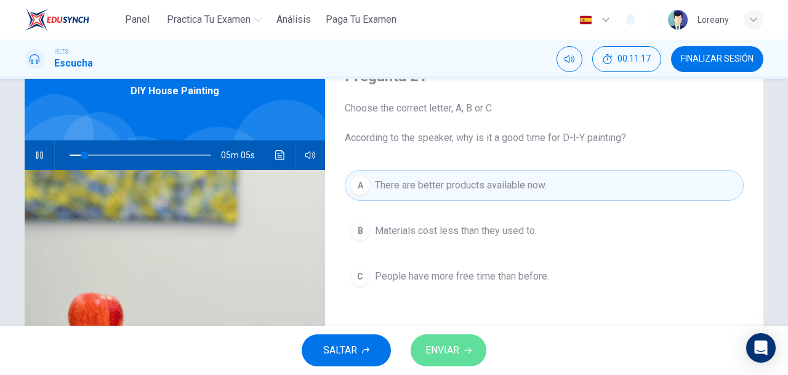
click at [456, 349] on span "ENVIAR" at bounding box center [443, 350] width 34 height 17
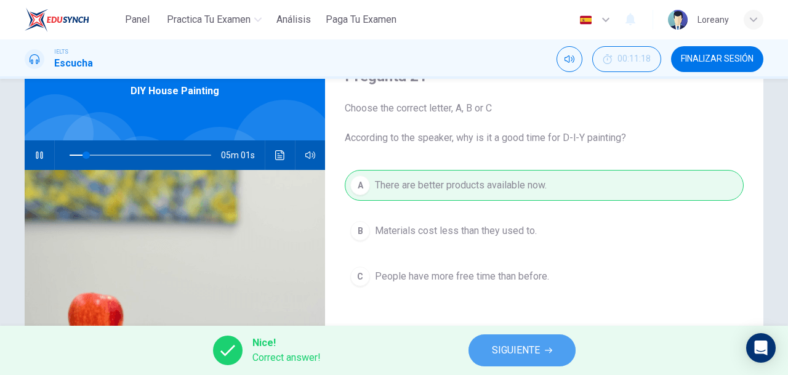
click at [540, 352] on button "SIGUIENTE" at bounding box center [522, 350] width 107 height 32
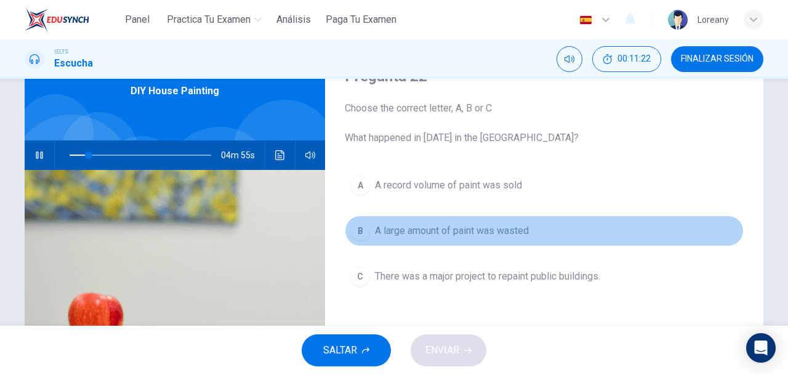
click at [455, 233] on span "A large amount of paint was wasted" at bounding box center [452, 231] width 154 height 15
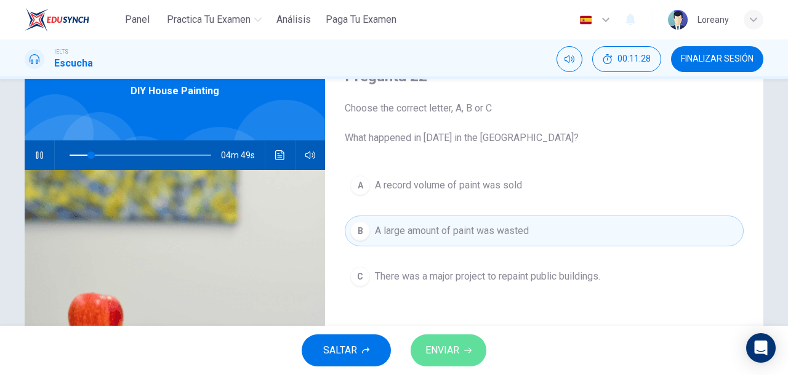
click at [447, 359] on span "ENVIAR" at bounding box center [443, 350] width 34 height 17
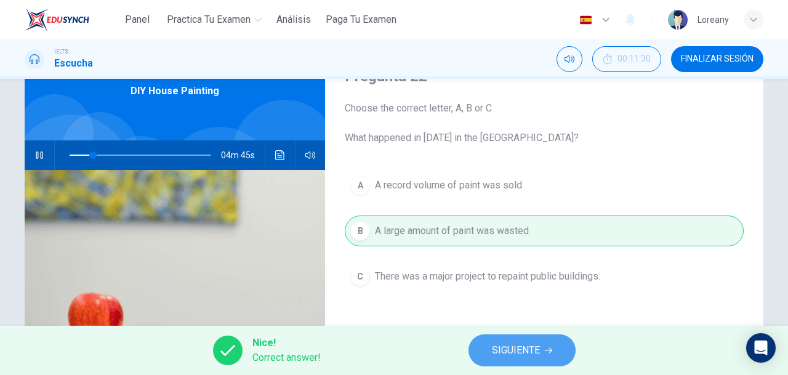
click at [521, 347] on span "SIGUIENTE" at bounding box center [516, 350] width 48 height 17
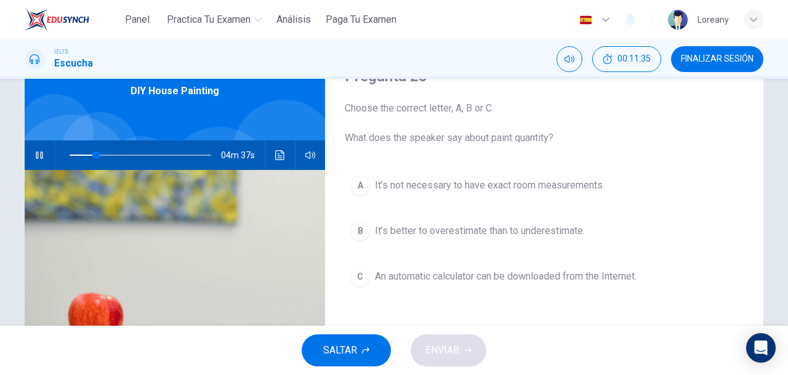
click at [527, 190] on span "It’s not necessary to have exact room measurements." at bounding box center [490, 185] width 230 height 15
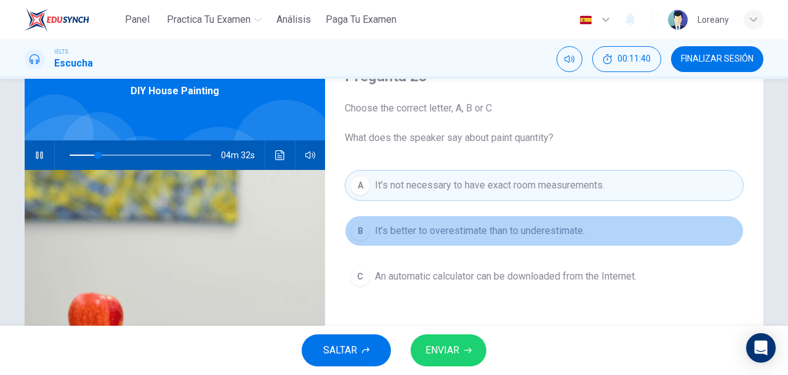
click at [527, 231] on span "It’s better to overestimate than to underestimate." at bounding box center [480, 231] width 210 height 15
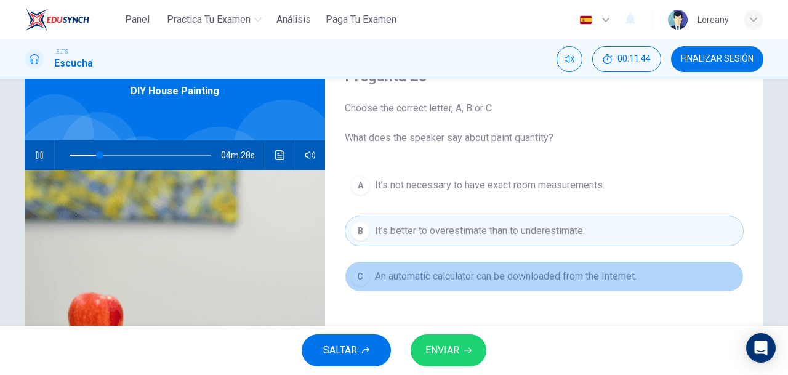
click at [524, 280] on span "An automatic calculator can be downloaded from the Internet." at bounding box center [506, 276] width 262 height 15
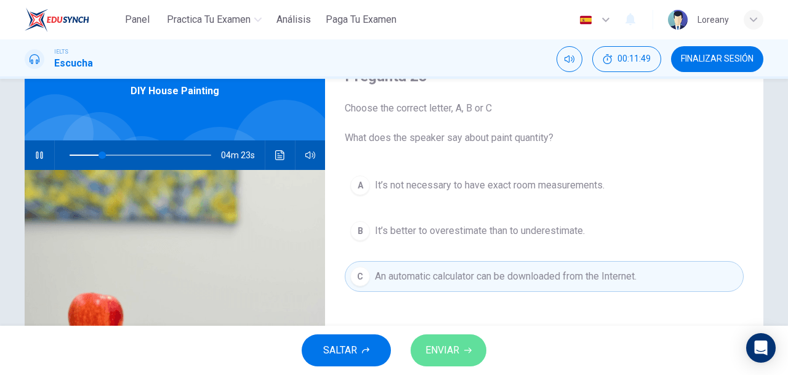
click at [451, 350] on span "ENVIAR" at bounding box center [443, 350] width 34 height 17
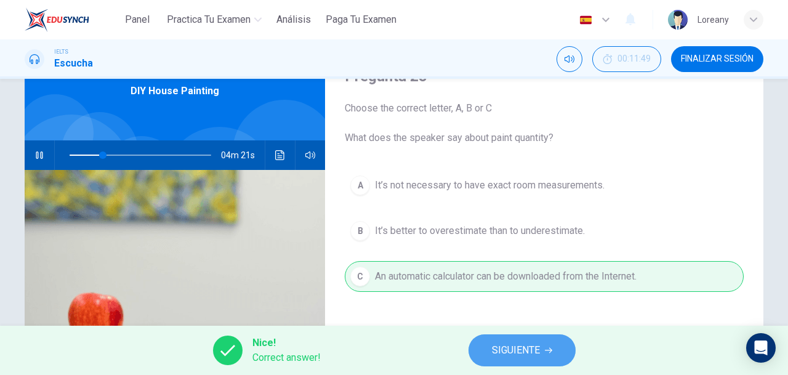
click at [531, 355] on span "SIGUIENTE" at bounding box center [516, 350] width 48 height 17
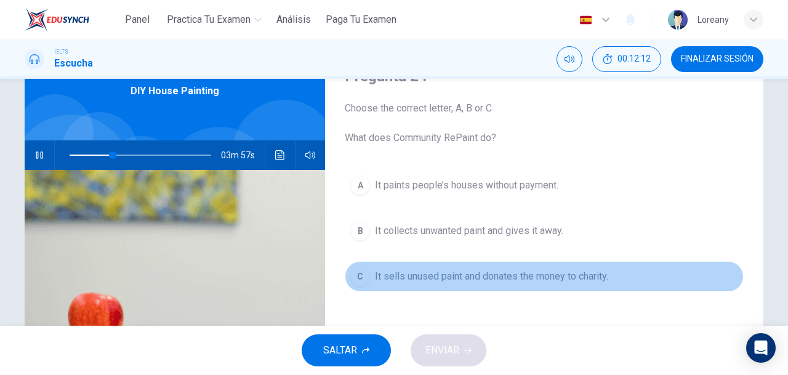
click at [492, 273] on span "It sells unused paint and donates the money to charity." at bounding box center [491, 276] width 233 height 15
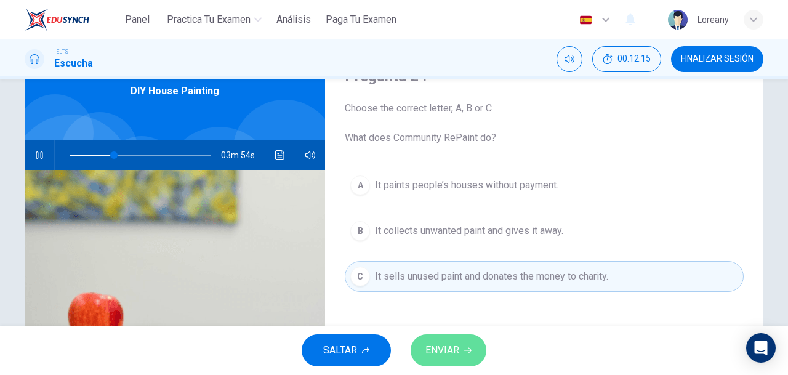
click at [454, 350] on span "ENVIAR" at bounding box center [443, 350] width 34 height 17
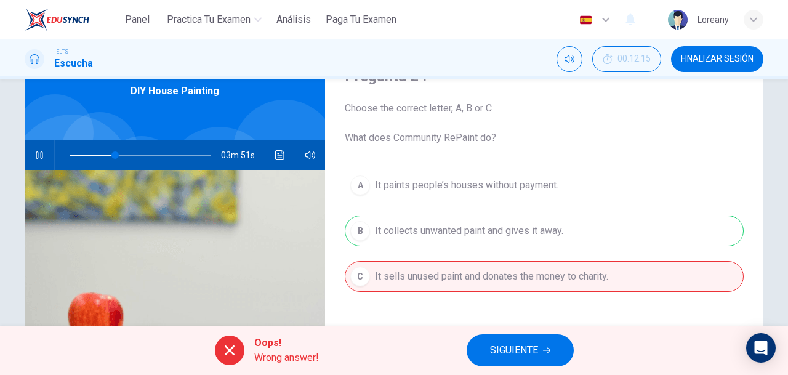
click at [517, 342] on span "SIGUIENTE" at bounding box center [514, 350] width 48 height 17
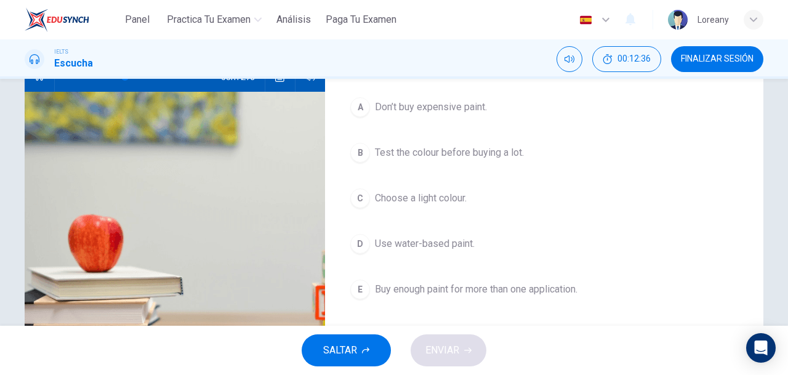
scroll to position [138, 0]
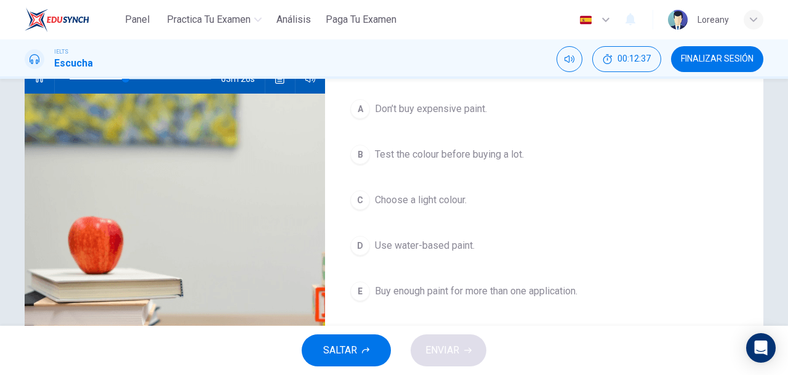
click at [395, 200] on span "Choose a light colour." at bounding box center [421, 200] width 92 height 15
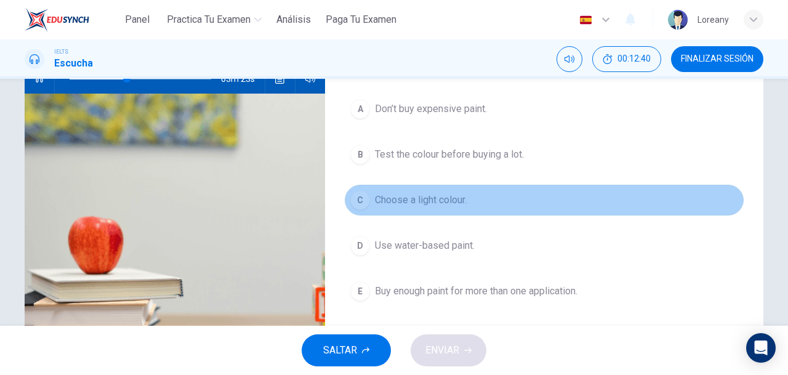
click at [350, 197] on div "C" at bounding box center [360, 200] width 20 height 20
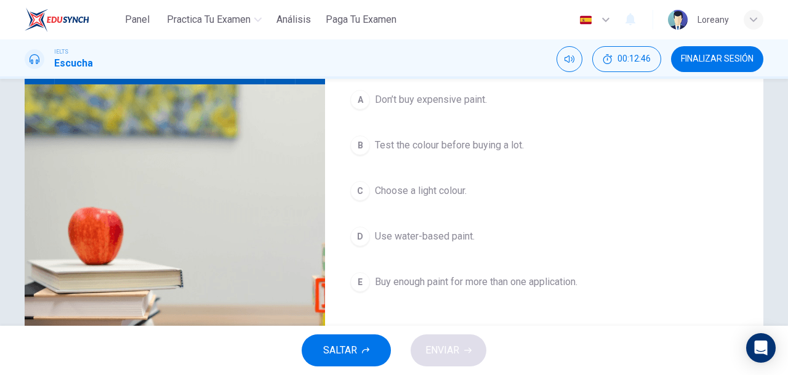
scroll to position [125, 0]
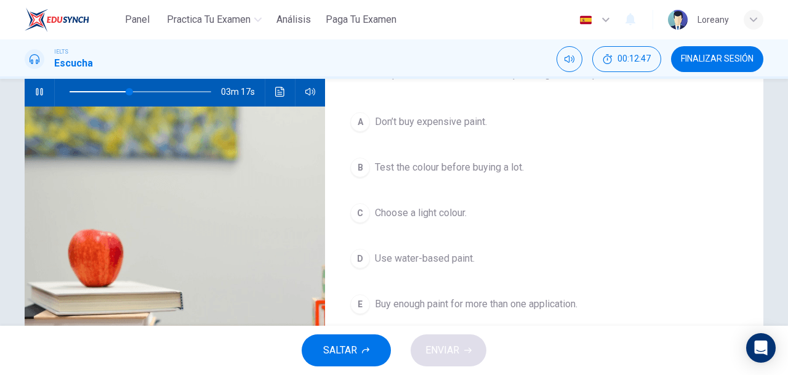
click at [453, 216] on span "Choose a light colour." at bounding box center [421, 213] width 92 height 15
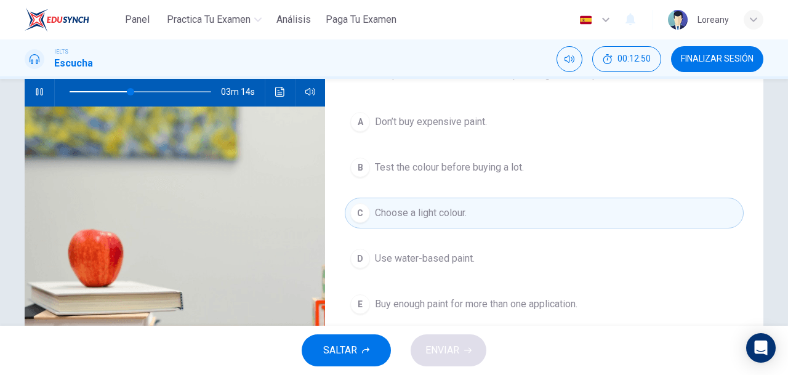
click at [466, 156] on button "B Test the colour before buying a lot." at bounding box center [544, 167] width 399 height 31
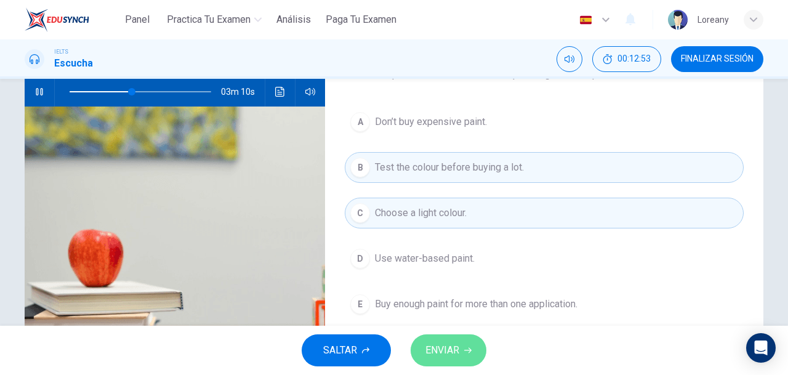
click at [458, 355] on span "ENVIAR" at bounding box center [443, 350] width 34 height 17
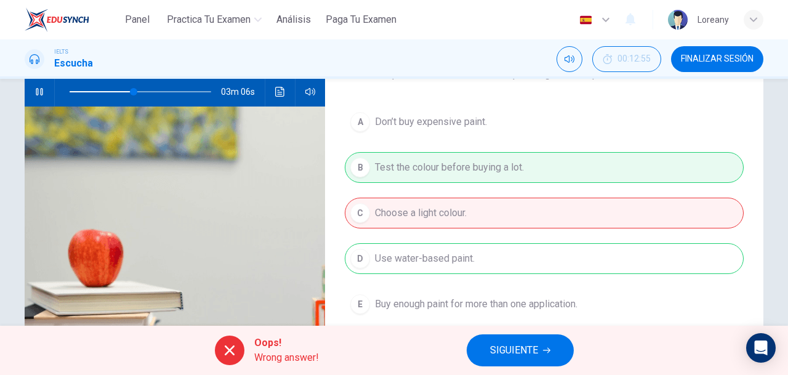
click at [519, 358] on span "SIGUIENTE" at bounding box center [514, 350] width 48 height 17
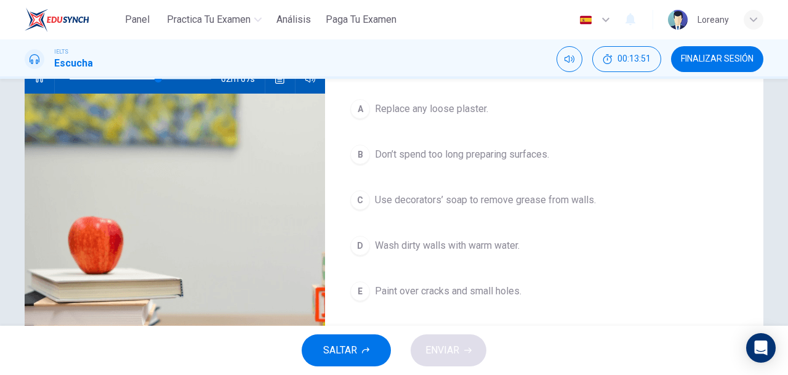
scroll to position [139, 0]
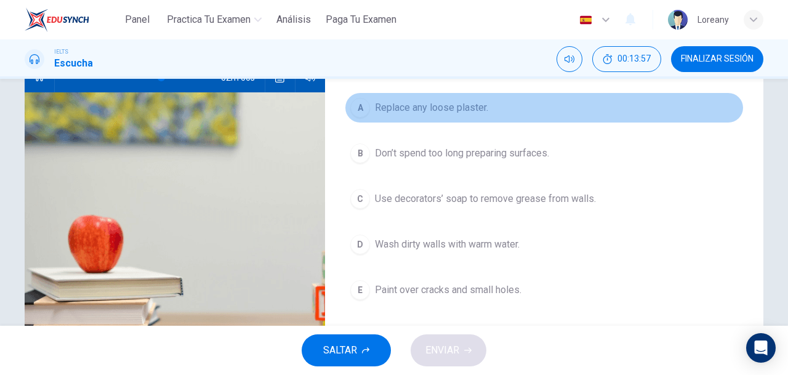
click at [437, 103] on span "Replace any loose plaster." at bounding box center [431, 107] width 113 height 15
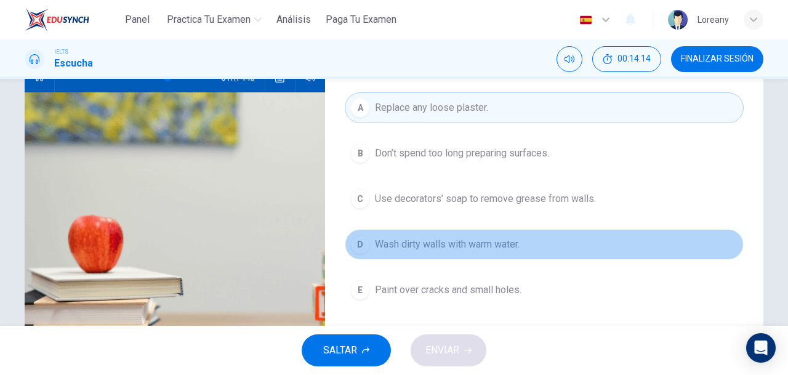
click at [448, 238] on span "Wash dirty walls with warm water." at bounding box center [447, 244] width 145 height 15
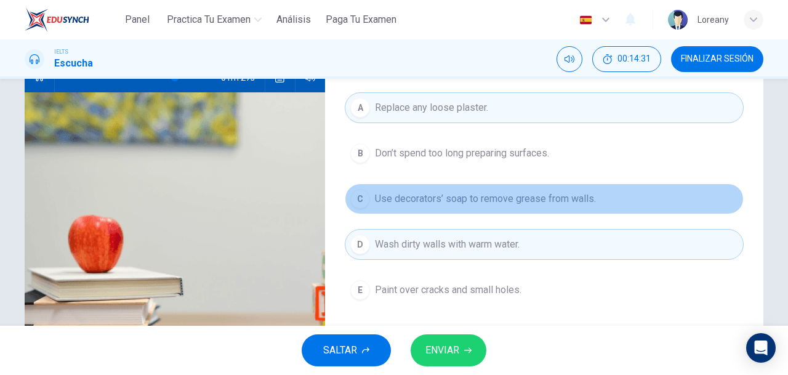
click at [466, 197] on span "Use decorators’ soap to remove grease from walls." at bounding box center [485, 199] width 221 height 15
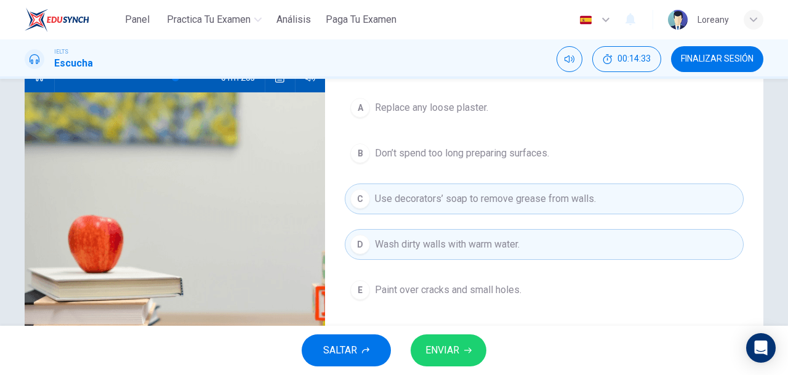
click at [463, 130] on div "A Replace any loose plaster. B Don’t spend too long preparing surfaces. C Use d…" at bounding box center [544, 211] width 399 height 238
click at [463, 108] on span "Replace any loose plaster." at bounding box center [431, 107] width 113 height 15
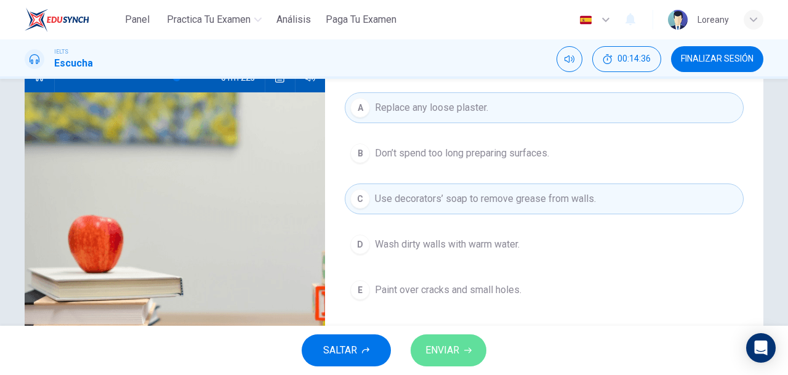
click at [456, 347] on span "ENVIAR" at bounding box center [443, 350] width 34 height 17
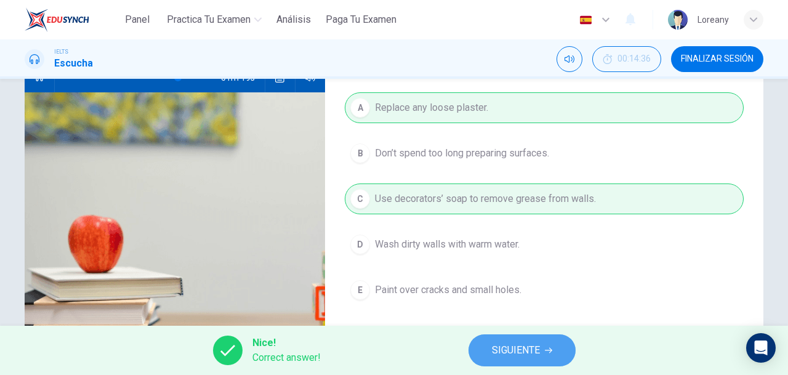
click at [529, 353] on span "SIGUIENTE" at bounding box center [516, 350] width 48 height 17
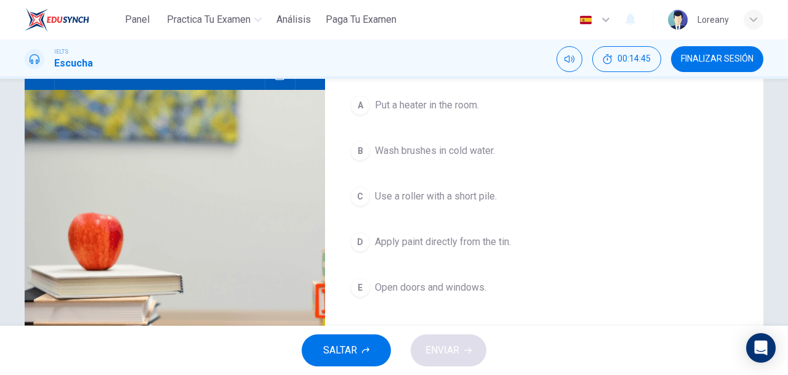
scroll to position [144, 0]
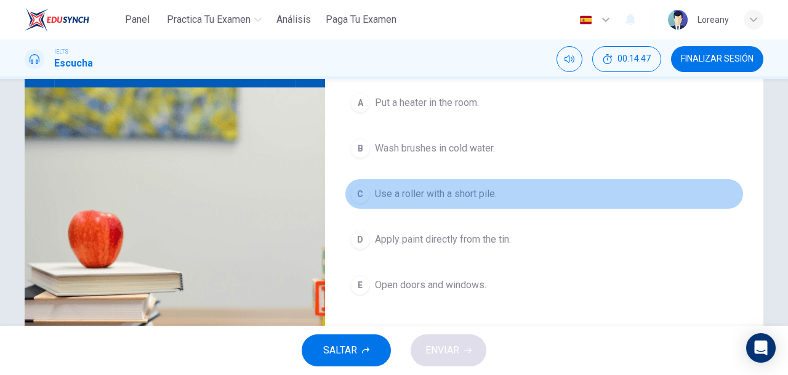
click at [404, 195] on span "Use a roller with a short pile." at bounding box center [436, 194] width 122 height 15
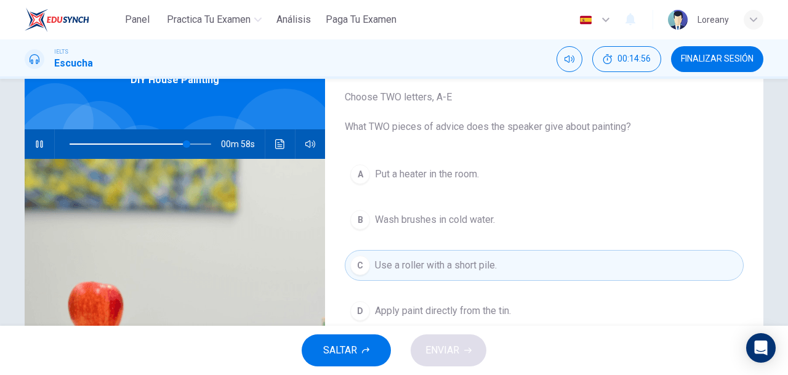
scroll to position [72, 0]
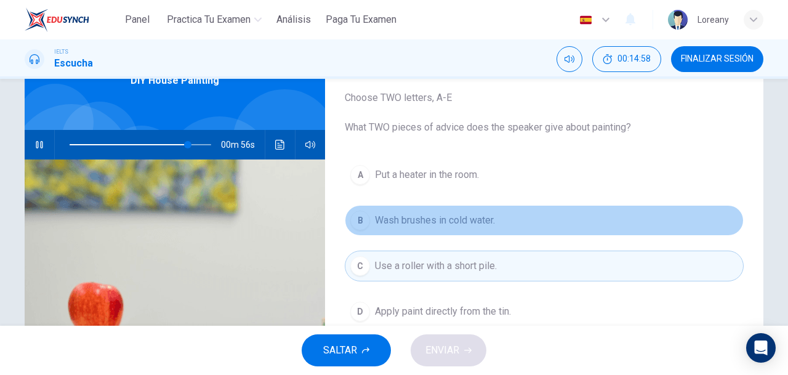
click at [391, 216] on span "Wash brushes in cold water." at bounding box center [435, 220] width 120 height 15
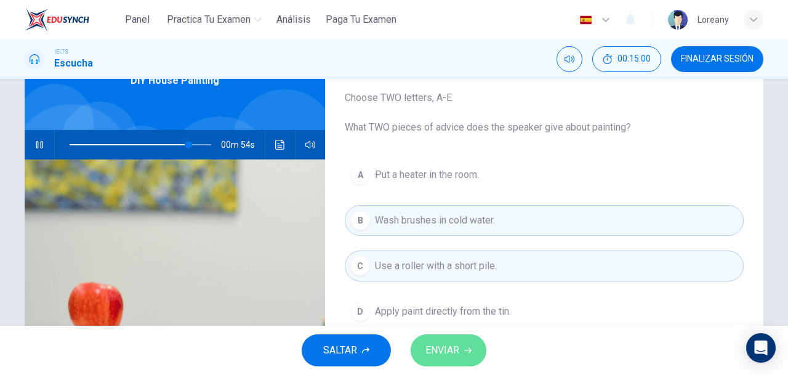
click at [455, 357] on span "ENVIAR" at bounding box center [443, 350] width 34 height 17
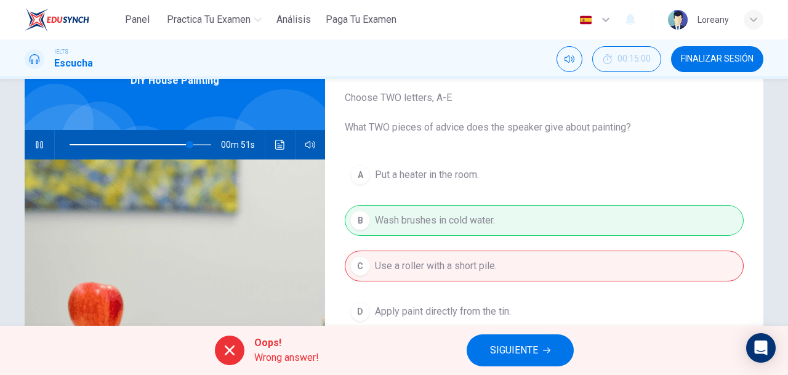
type input "85"
click at [521, 359] on span "SIGUIENTE" at bounding box center [514, 350] width 48 height 17
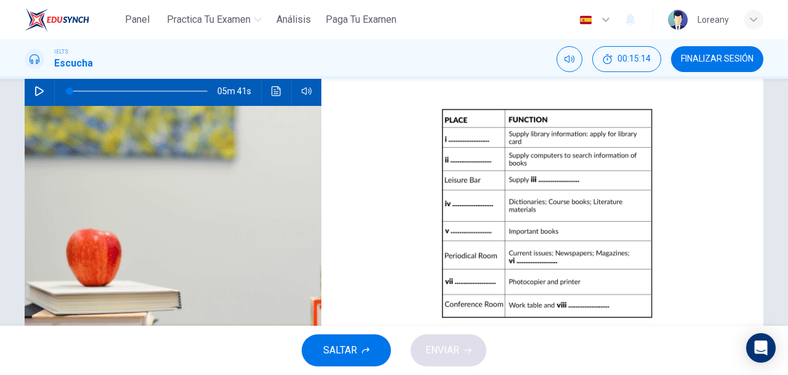
scroll to position [123, 0]
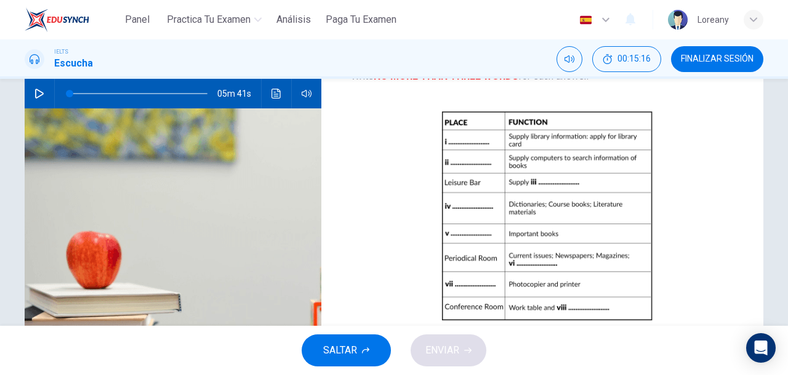
drag, startPoint x: 39, startPoint y: 92, endPoint x: 51, endPoint y: 94, distance: 12.0
click at [51, 94] on div "05m 41s" at bounding box center [173, 94] width 297 height 30
click at [37, 92] on icon "button" at bounding box center [39, 94] width 10 height 10
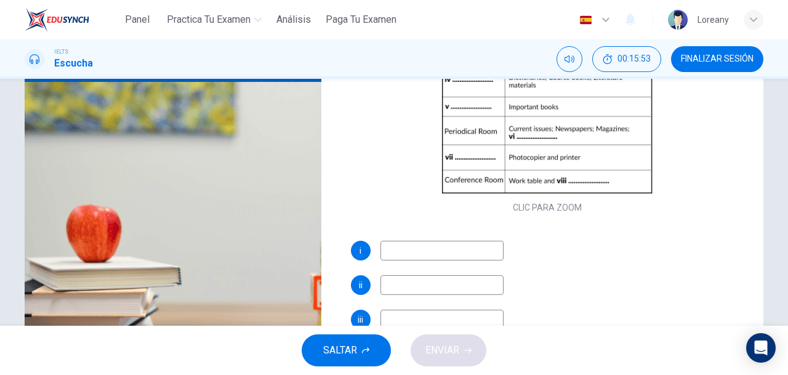
scroll to position [105, 0]
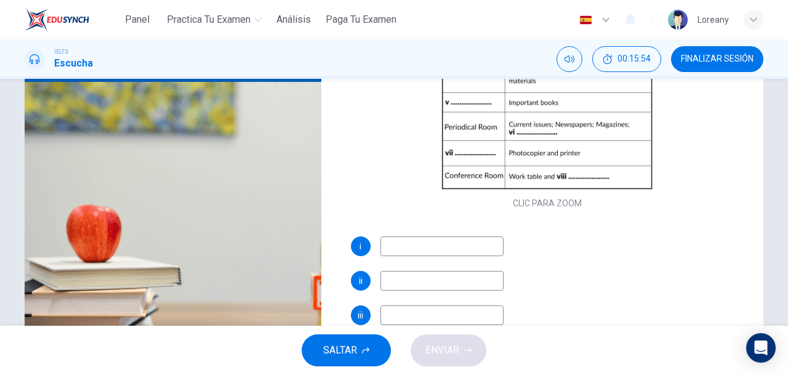
click at [424, 242] on input at bounding box center [442, 247] width 123 height 20
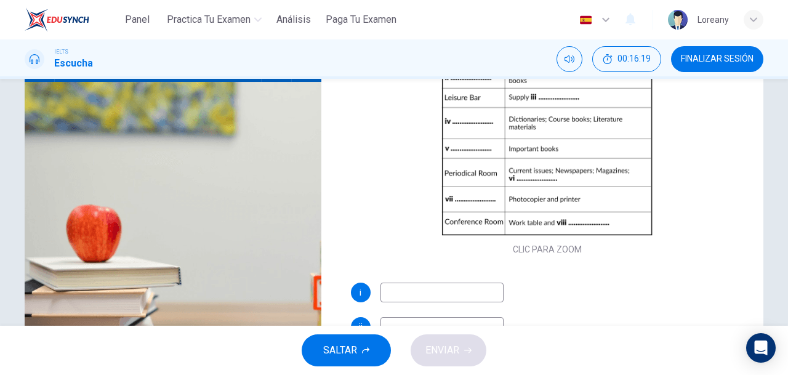
scroll to position [73, 0]
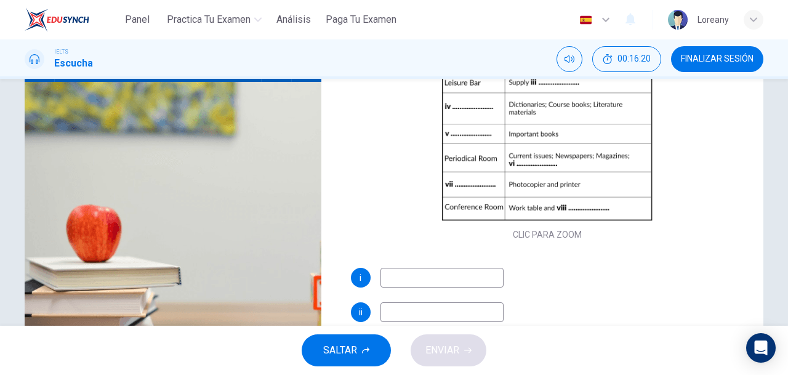
click at [468, 277] on input at bounding box center [442, 278] width 123 height 20
type input "18"
type input "Re"
type input "18"
type input "Rece"
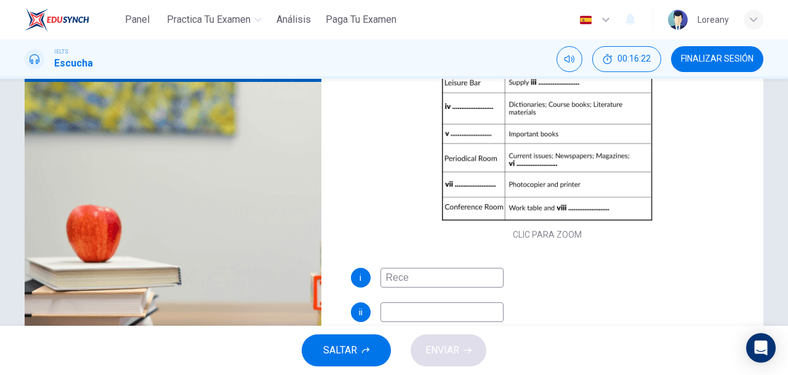
type input "18"
type input "Recep"
type input "19"
type input "Reception"
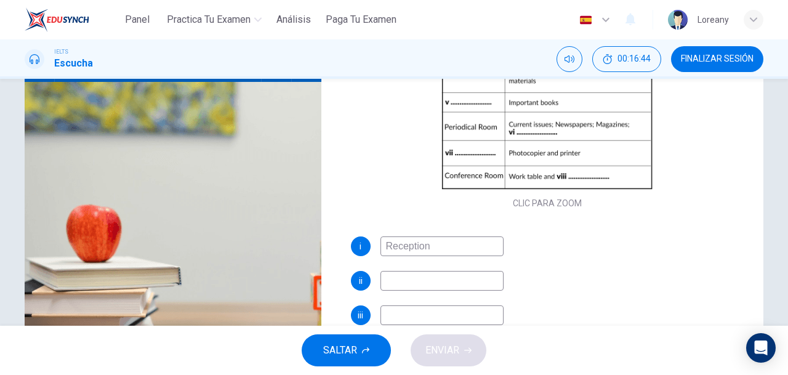
scroll to position [109, 0]
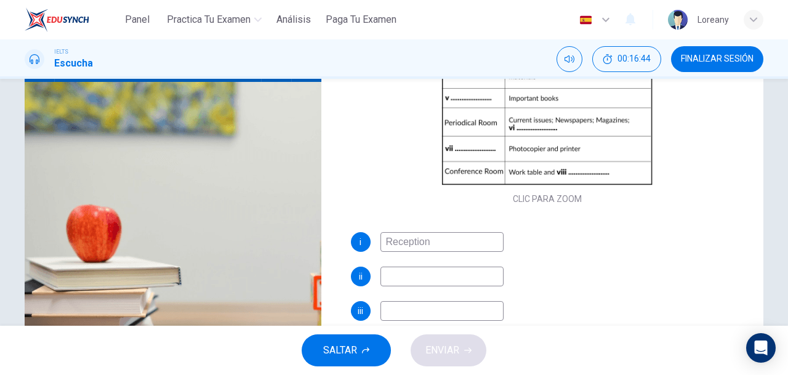
type input "25"
type input "Reception"
click at [460, 282] on input at bounding box center [442, 277] width 123 height 20
type input "25"
type input "Co"
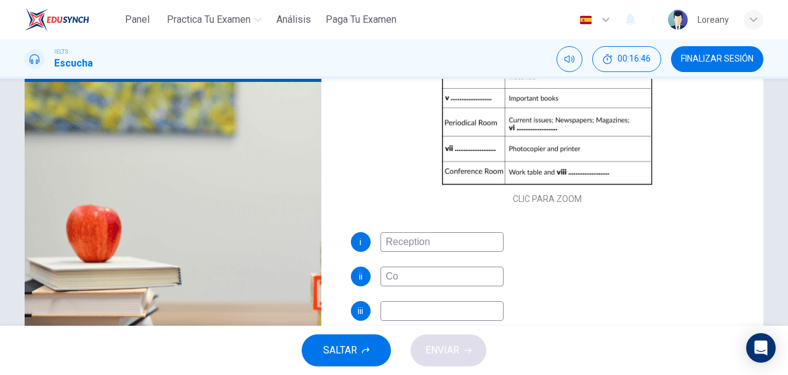
type input "25"
type input "Com"
type input "25"
type input "Compu"
type input "26"
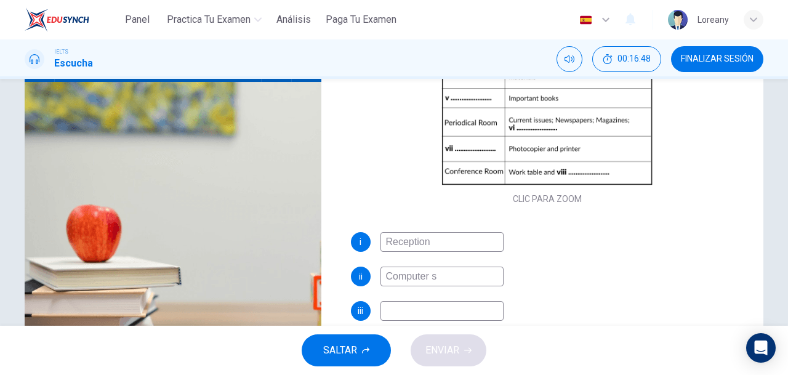
type input "Computer se"
type input "26"
type input "Computer section"
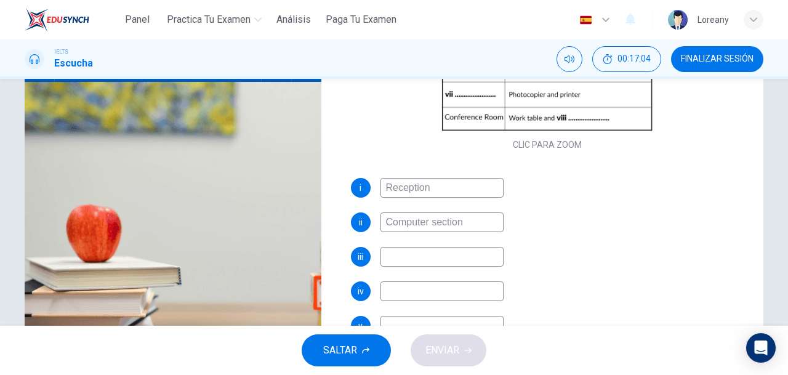
scroll to position [170, 0]
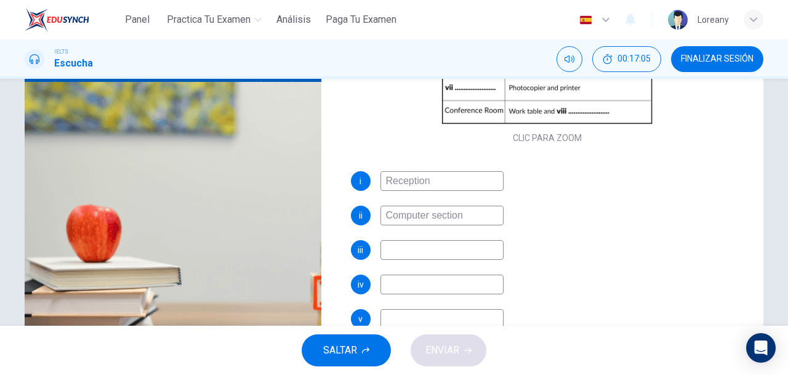
type input "31"
type input "Computer section"
click at [458, 251] on input at bounding box center [442, 250] width 123 height 20
type input "31"
type input "us"
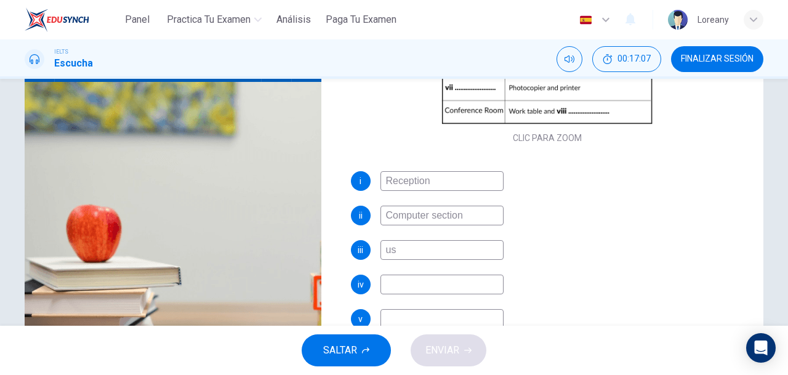
type input "31"
type input "u"
type input "32"
type input "u"
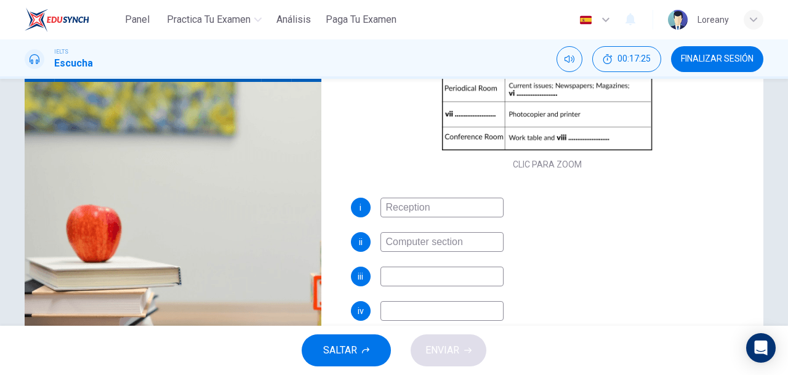
scroll to position [156, 0]
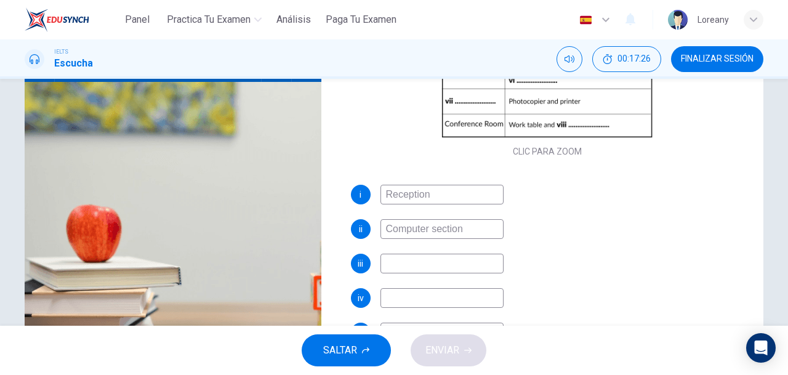
type input "37"
click at [437, 258] on input at bounding box center [442, 264] width 123 height 20
type input "d"
type input "37"
type input "drinks"
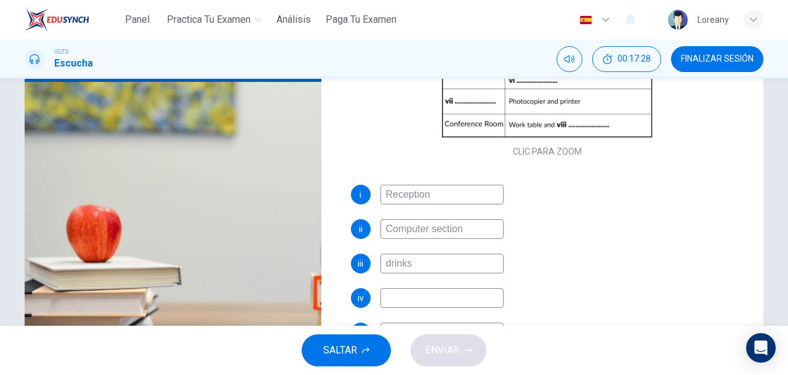
type input "37"
type input "drinks a"
type input "38"
type input "drinks and s"
type input "38"
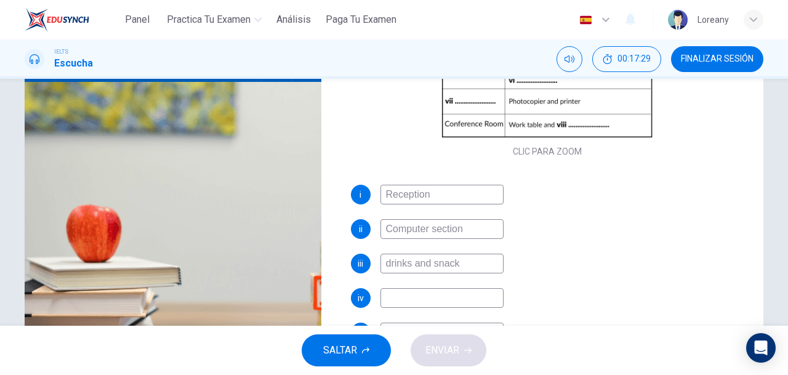
type input "drinks and snacks"
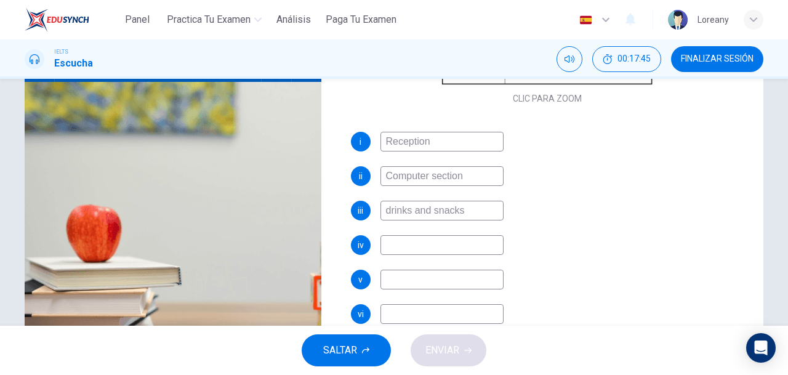
scroll to position [218, 0]
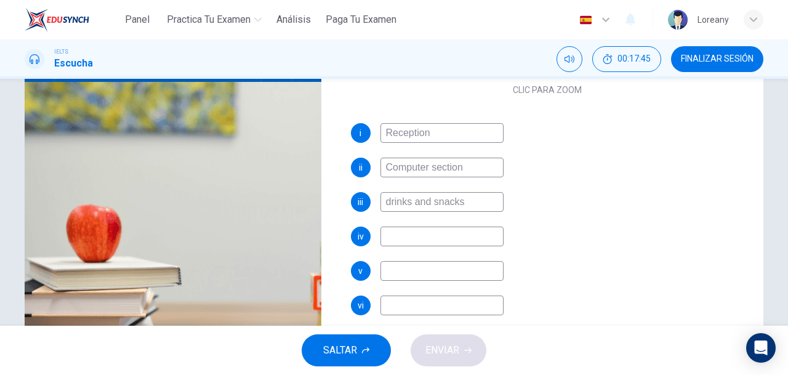
type input "43"
type input "drinks and snacks"
click at [445, 277] on input at bounding box center [442, 271] width 123 height 20
type input "43"
type input "Th"
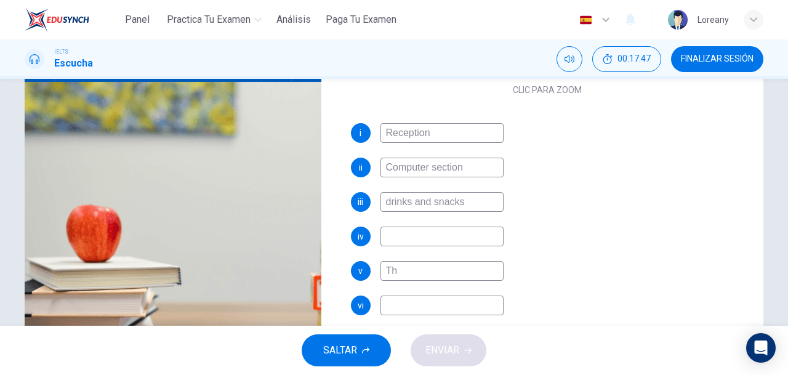
type input "43"
type input "The cl"
type input "43"
type input "The"
type input "44"
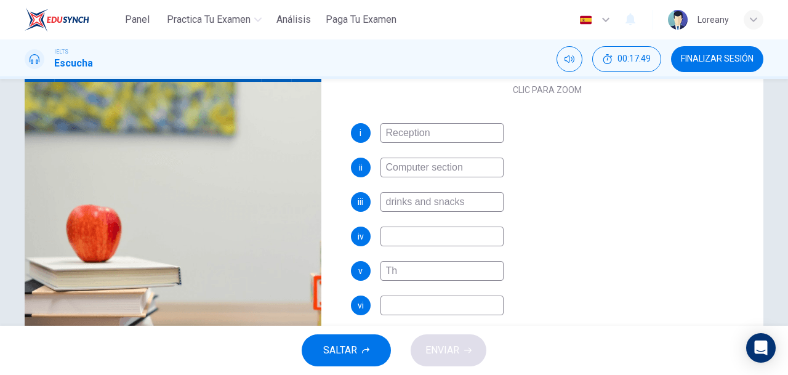
type input "T"
type input "44"
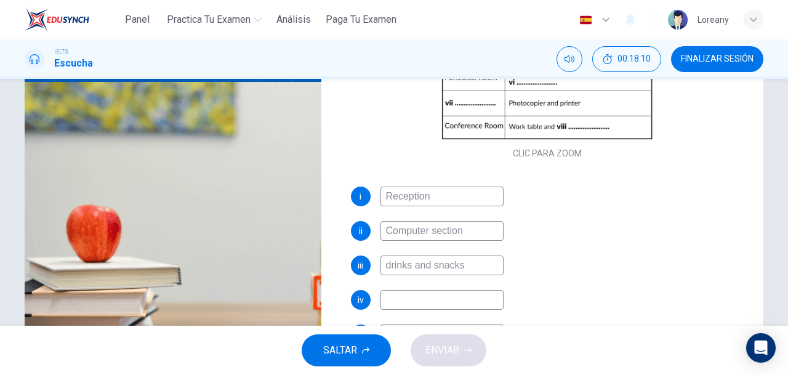
scroll to position [245, 0]
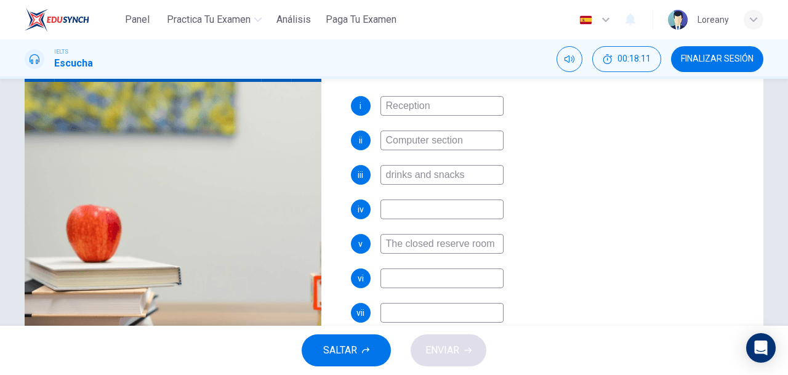
click at [423, 290] on div "i Reception ii Computer section iii drinks and snacks iv v The closed reserve r…" at bounding box center [548, 239] width 394 height 286
click at [405, 279] on input at bounding box center [442, 279] width 123 height 20
click at [408, 312] on input at bounding box center [442, 313] width 123 height 20
click at [426, 316] on input "audivision room" at bounding box center [442, 313] width 123 height 20
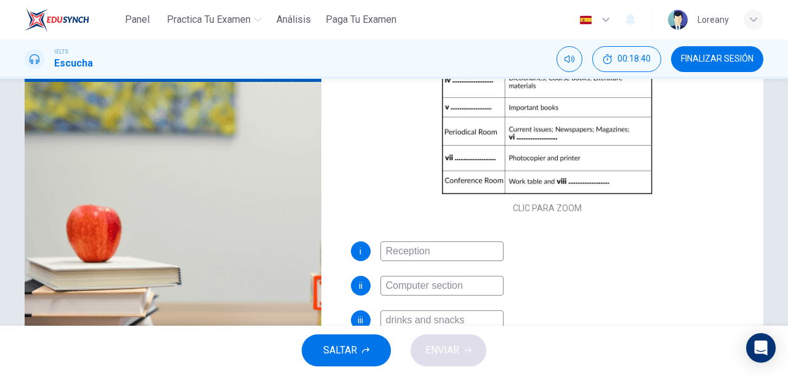
scroll to position [92, 0]
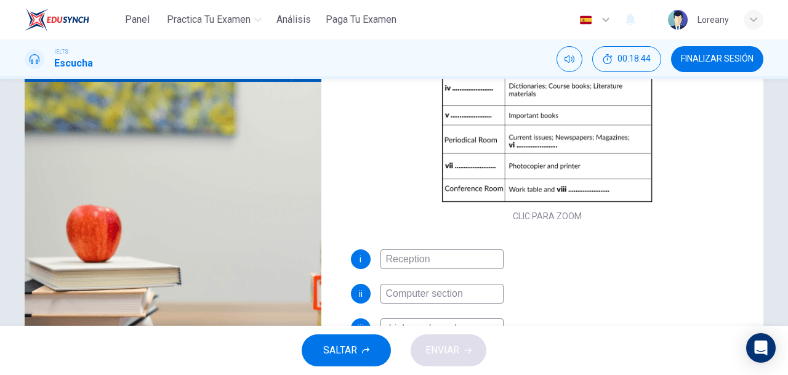
drag, startPoint x: 754, startPoint y: 143, endPoint x: 734, endPoint y: 285, distance: 143.7
click at [734, 285] on div "Preguntas 28 - 35 Complete the notes below. Write NO MORE THAN THREE WORDS for …" at bounding box center [547, 76] width 433 height 428
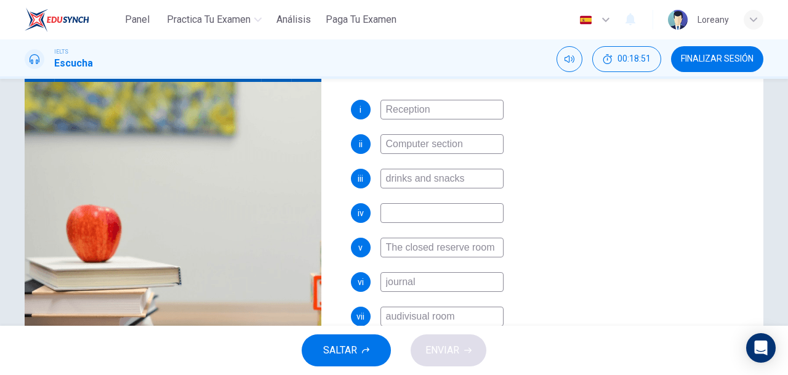
scroll to position [245, 0]
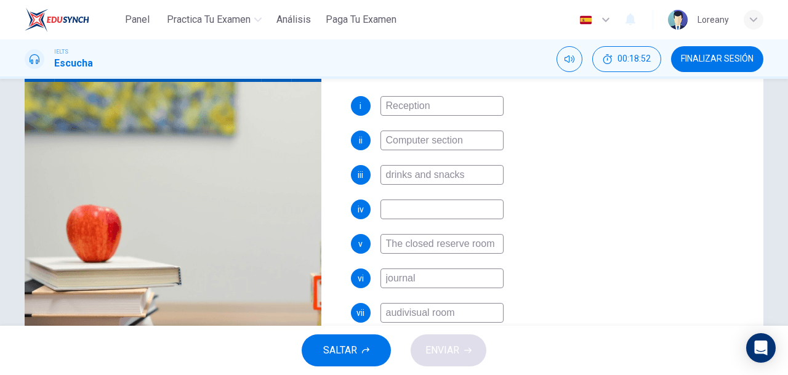
click at [430, 213] on input at bounding box center [442, 210] width 123 height 20
click at [618, 255] on div "i Reception ii Computer section iii drinks and snacks iv nmn v The closed reser…" at bounding box center [548, 239] width 394 height 286
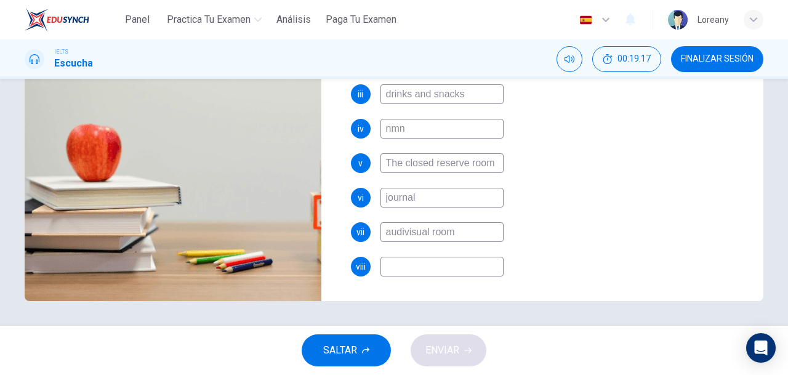
click at [474, 267] on input at bounding box center [442, 267] width 123 height 20
click at [462, 270] on input at bounding box center [442, 267] width 123 height 20
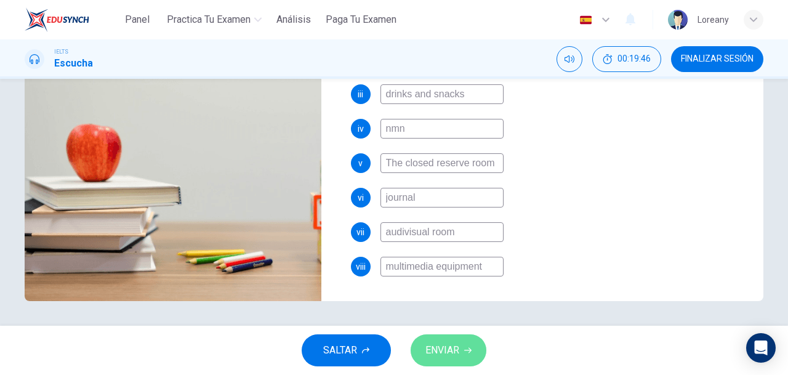
click at [446, 347] on span "ENVIAR" at bounding box center [443, 350] width 34 height 17
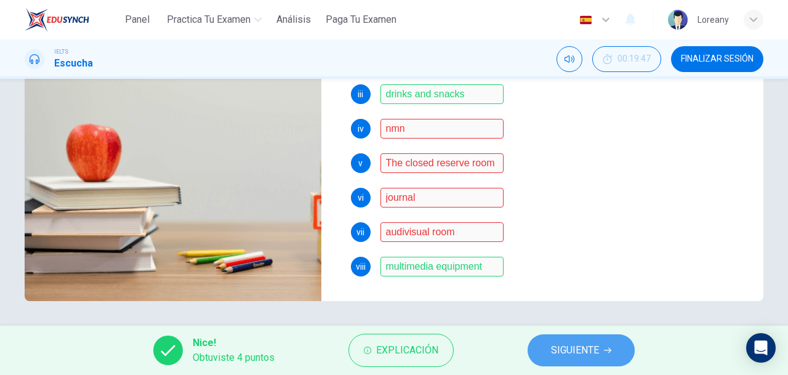
click at [596, 351] on span "SIGUIENTE" at bounding box center [575, 350] width 48 height 17
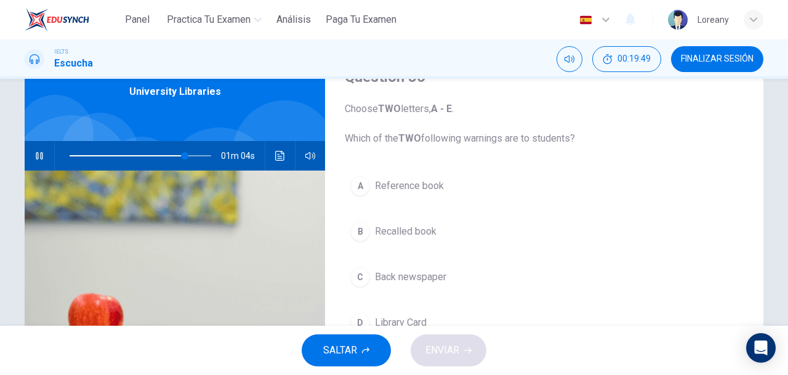
scroll to position [44, 0]
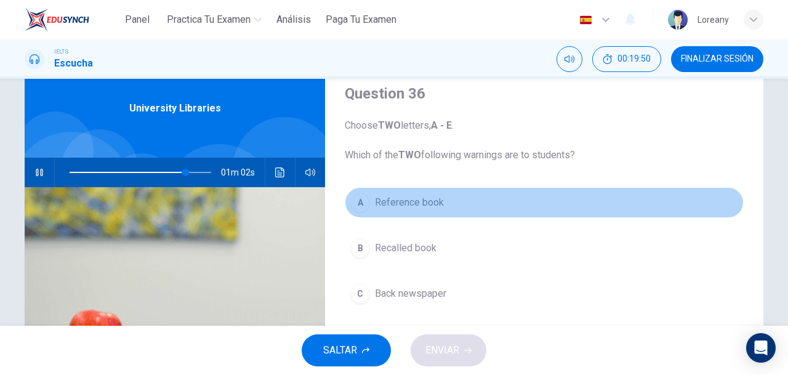
click at [397, 208] on span "Reference book" at bounding box center [409, 202] width 69 height 15
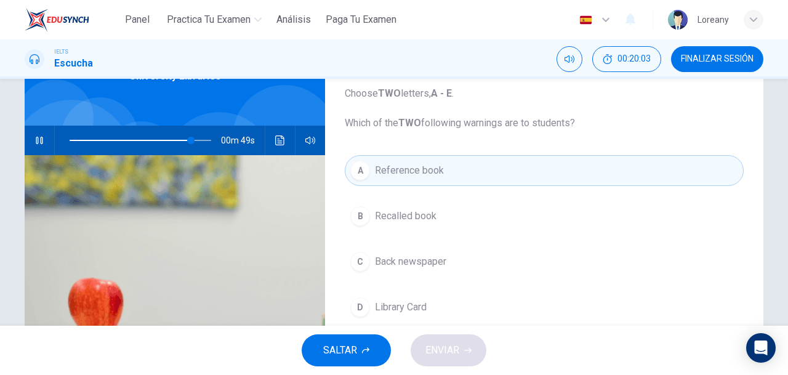
scroll to position [70, 0]
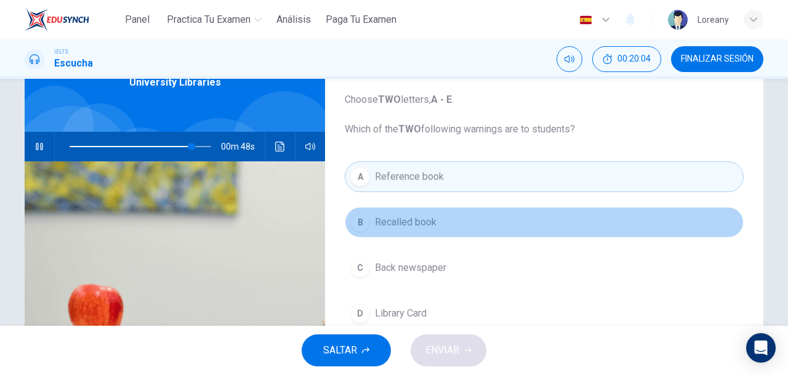
click at [375, 224] on span "Recalled book" at bounding box center [406, 222] width 62 height 15
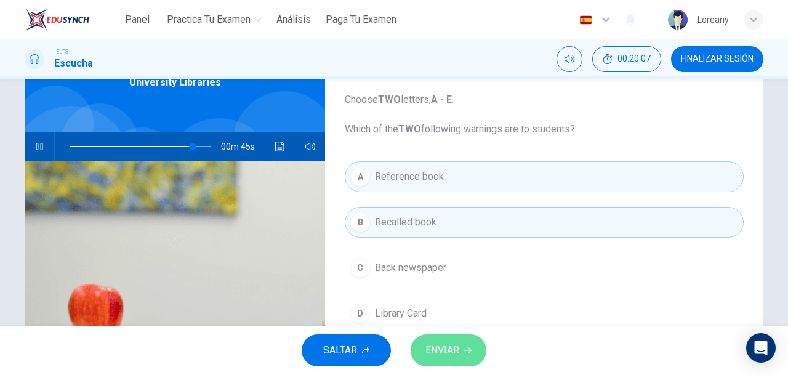
click at [459, 358] on span "ENVIAR" at bounding box center [443, 350] width 34 height 17
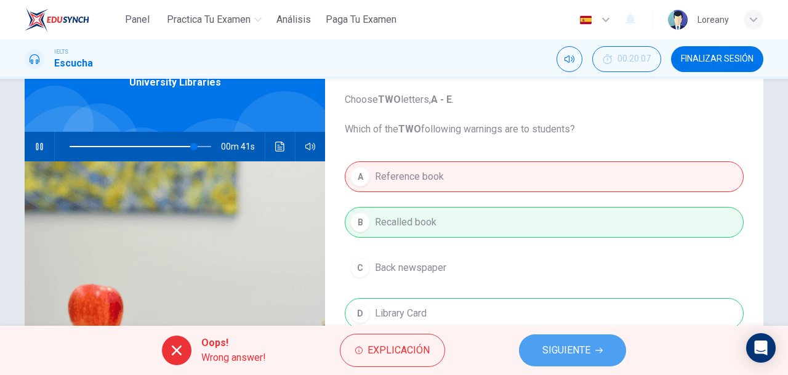
click at [555, 358] on span "SIGUIENTE" at bounding box center [567, 350] width 48 height 17
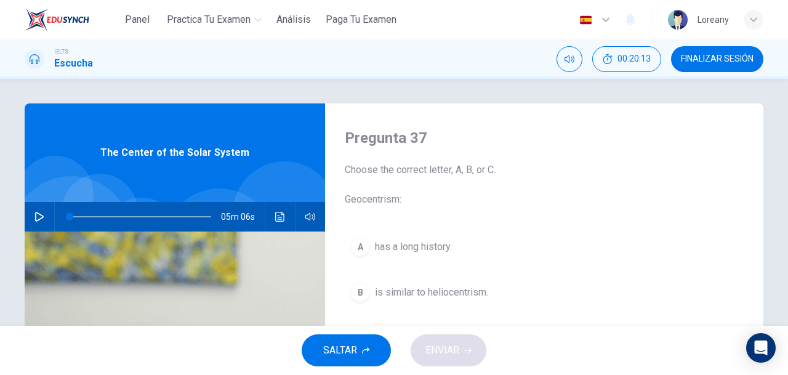
scroll to position [0, 0]
click at [711, 56] on span "FINALIZAR SESIÓN" at bounding box center [717, 59] width 73 height 10
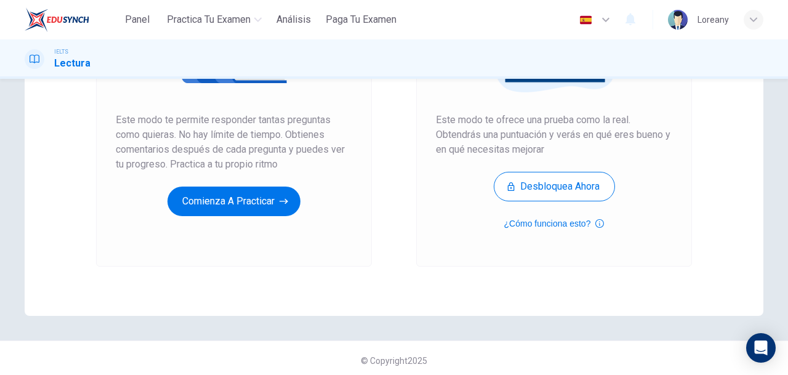
scroll to position [221, 0]
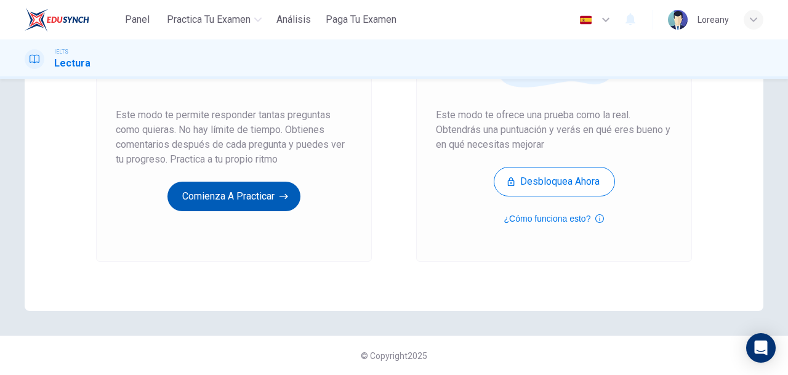
click at [246, 193] on button "Comienza a practicar" at bounding box center [234, 197] width 133 height 30
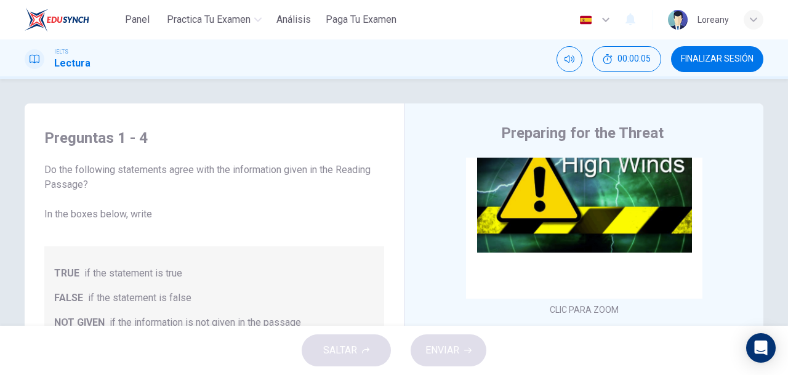
scroll to position [80, 0]
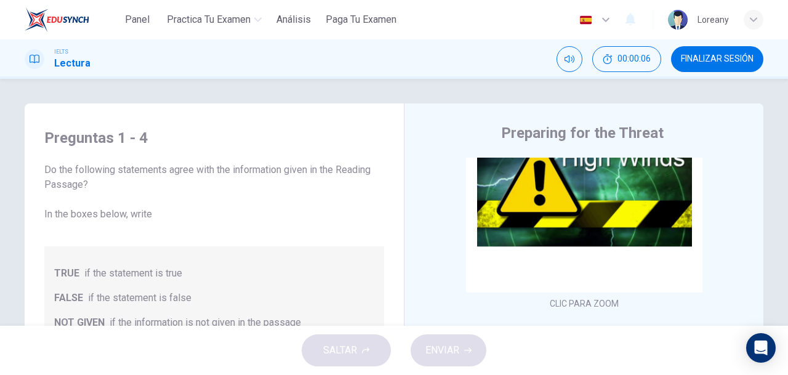
click at [788, 57] on div "IELTS Lectura 00:00:06 FINALIZAR SESIÓN" at bounding box center [394, 58] width 788 height 39
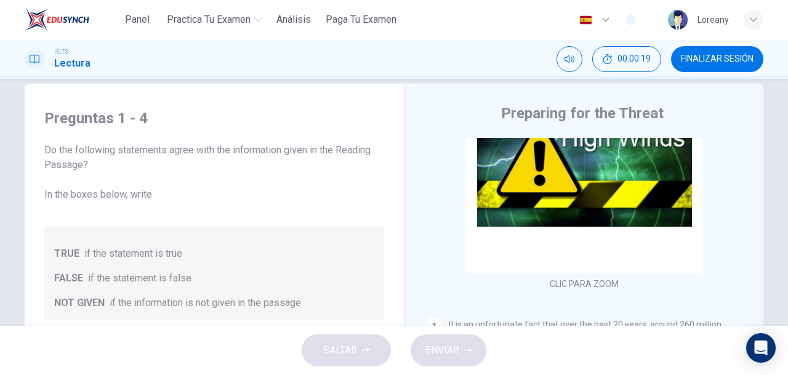
scroll to position [0, 0]
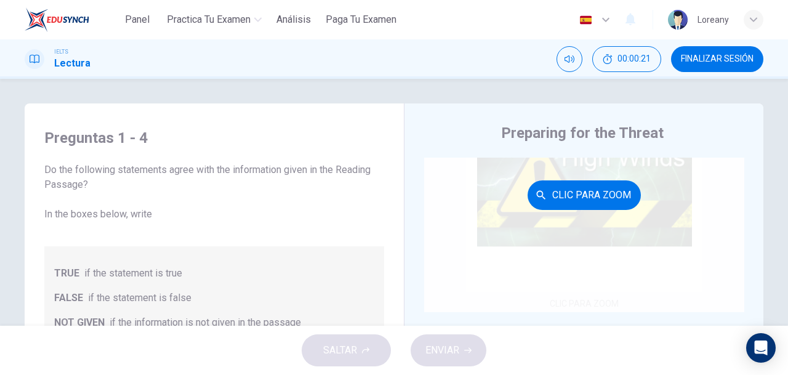
click at [511, 195] on div "Clic para zoom" at bounding box center [584, 195] width 320 height 235
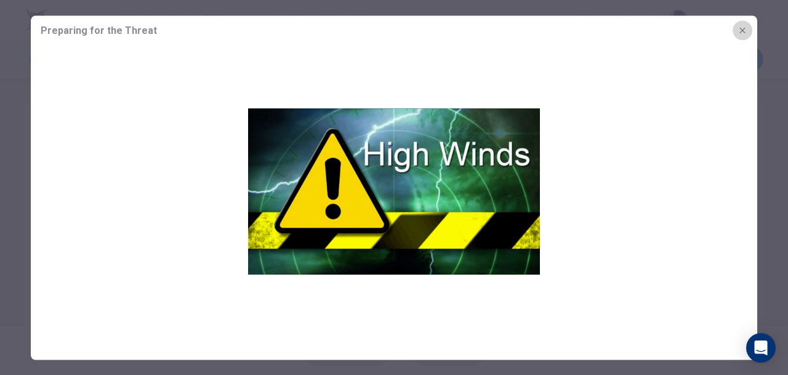
click at [740, 30] on icon "button" at bounding box center [743, 30] width 10 height 10
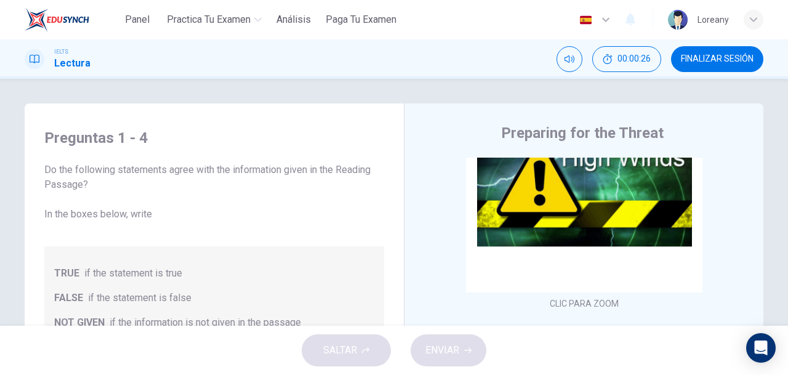
drag, startPoint x: 750, startPoint y: 197, endPoint x: 751, endPoint y: 263, distance: 65.9
click at [750, 266] on div "CLIC PARA ZOOM Clic para zoom 1 It is an unfortunate fact that over the past 20…" at bounding box center [592, 345] width 336 height 374
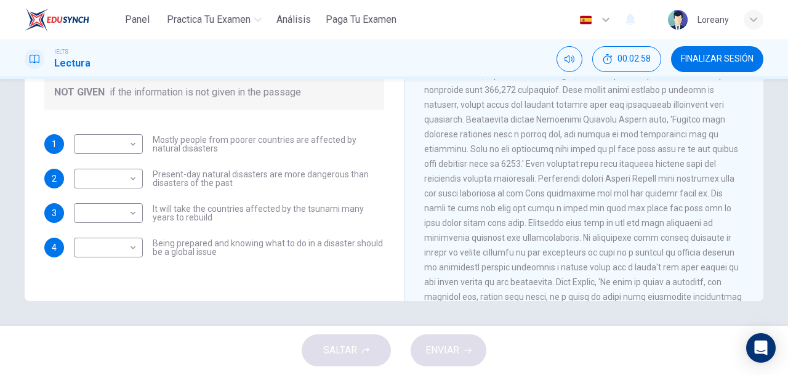
scroll to position [963, 0]
drag, startPoint x: 736, startPoint y: 265, endPoint x: 734, endPoint y: 294, distance: 29.0
click at [734, 294] on div "CLIC PARA ZOOM Clic para zoom 1 It is an unfortunate fact that over the past 20…" at bounding box center [592, 114] width 336 height 374
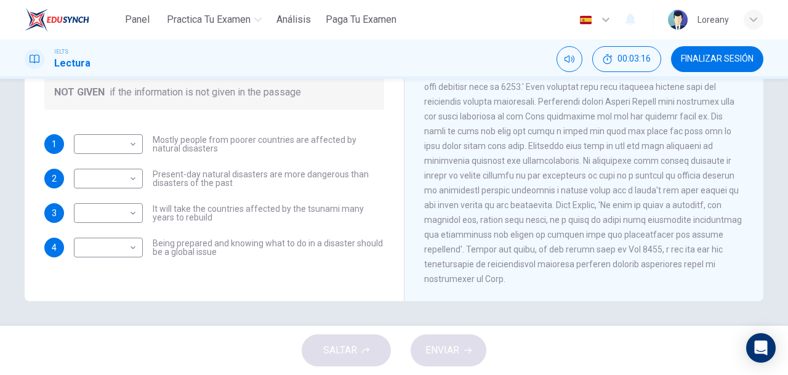
scroll to position [1053, 0]
click at [115, 145] on body "Panel Practica tu examen Análisis Paga Tu Examen Español es ​ Loreany IELTS Lec…" at bounding box center [394, 187] width 788 height 375
click at [116, 179] on li "FALSE" at bounding box center [105, 184] width 69 height 20
type input "FALSE"
click at [116, 179] on body "Panel Practica tu examen Análisis Paga Tu Examen Español es ​ Loreany IELTS Lec…" at bounding box center [394, 187] width 788 height 375
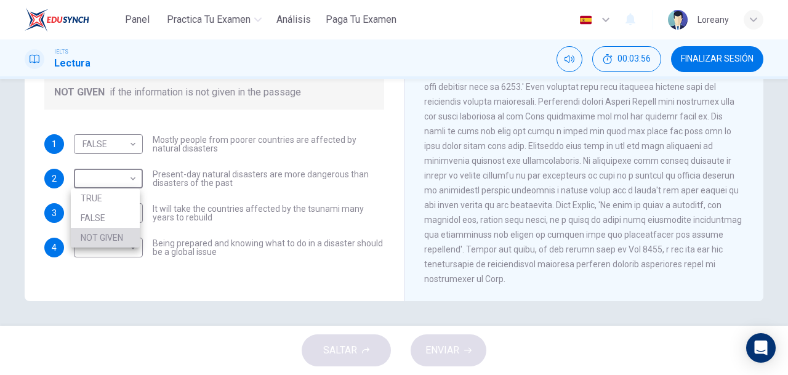
click at [109, 238] on li "NOT GIVEN" at bounding box center [105, 238] width 69 height 20
type input "NOT GIVEN"
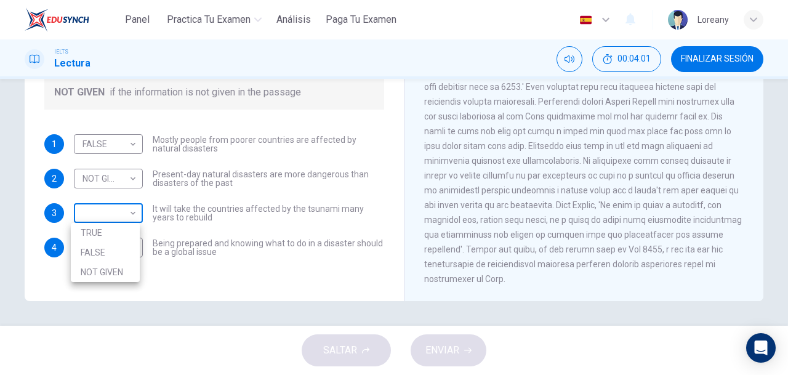
click at [124, 217] on body "Panel Practica tu examen Análisis Paga Tu Examen Español es ​ Loreany IELTS Lec…" at bounding box center [394, 187] width 788 height 375
click at [117, 254] on li "FALSE" at bounding box center [105, 253] width 69 height 20
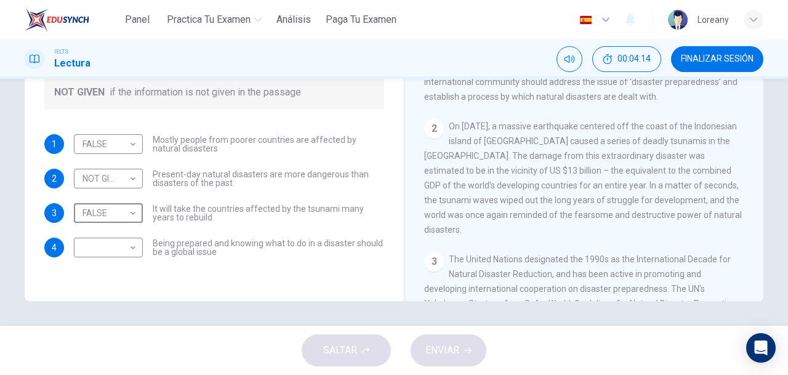
scroll to position [217, 0]
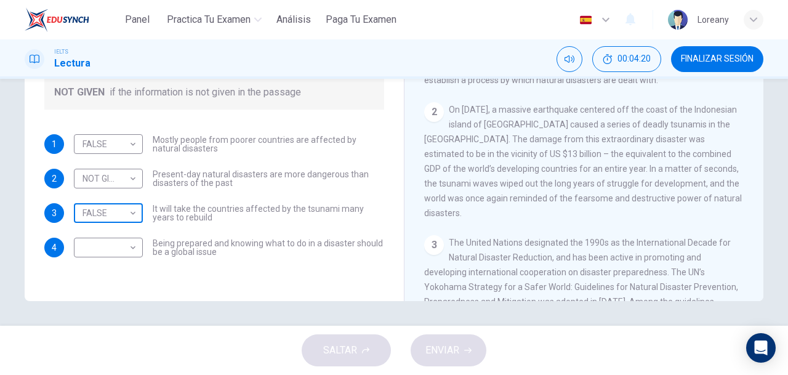
click at [132, 216] on body "Panel Practica tu examen Análisis Paga Tu Examen Español es ​ Loreany IELTS Lec…" at bounding box center [394, 187] width 788 height 375
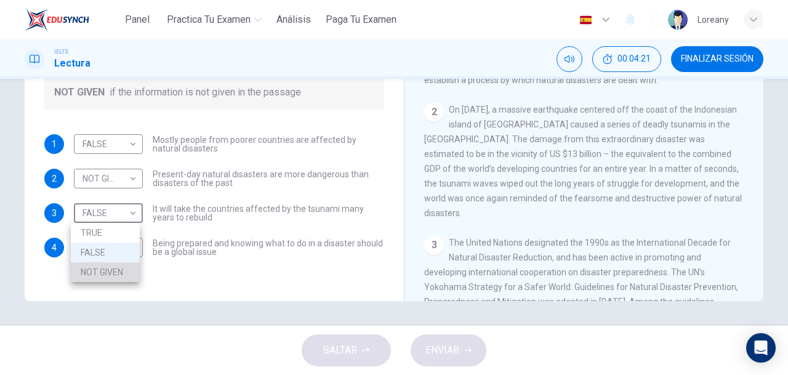
click at [117, 272] on li "NOT GIVEN" at bounding box center [105, 272] width 69 height 20
type input "NOT GIVEN"
click at [123, 254] on body "Panel Practica tu examen Análisis Paga Tu Examen Español es ​ Loreany IELTS Lec…" at bounding box center [394, 187] width 788 height 375
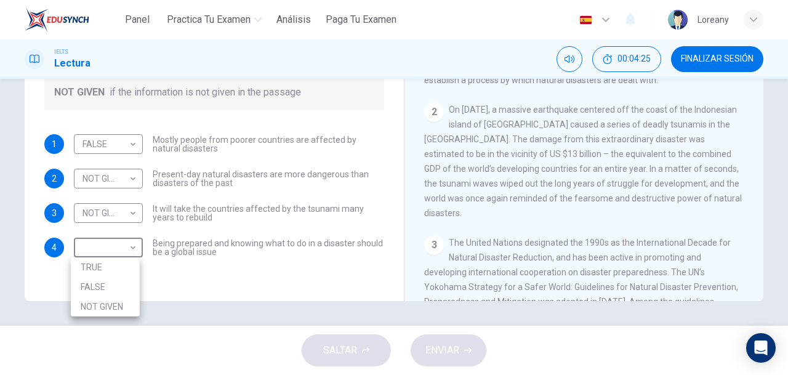
click at [115, 272] on li "TRUE" at bounding box center [105, 267] width 69 height 20
type input "TRUE"
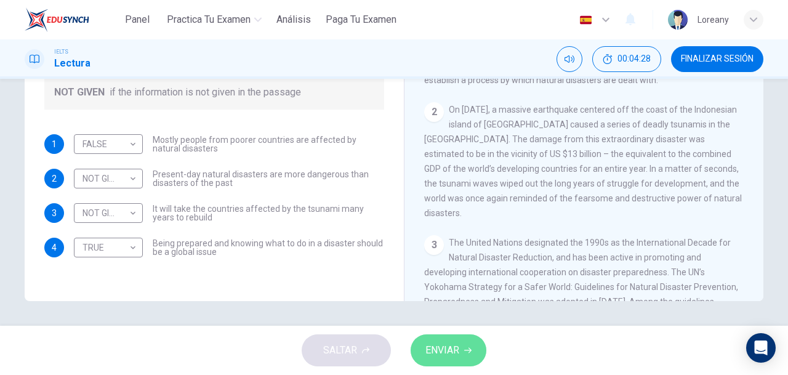
click at [447, 340] on button "ENVIAR" at bounding box center [449, 350] width 76 height 32
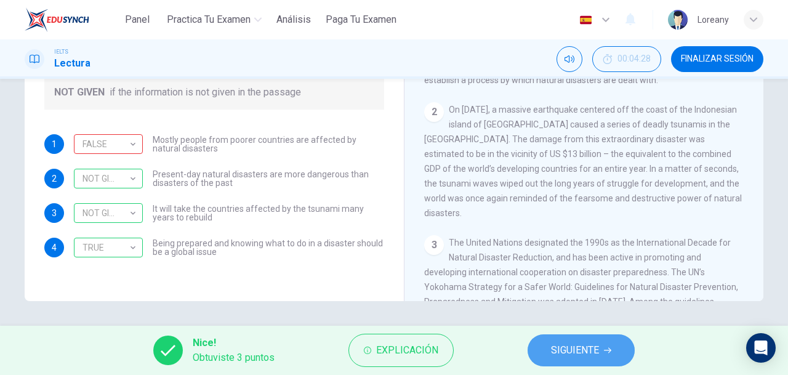
click at [568, 350] on span "SIGUIENTE" at bounding box center [575, 350] width 48 height 17
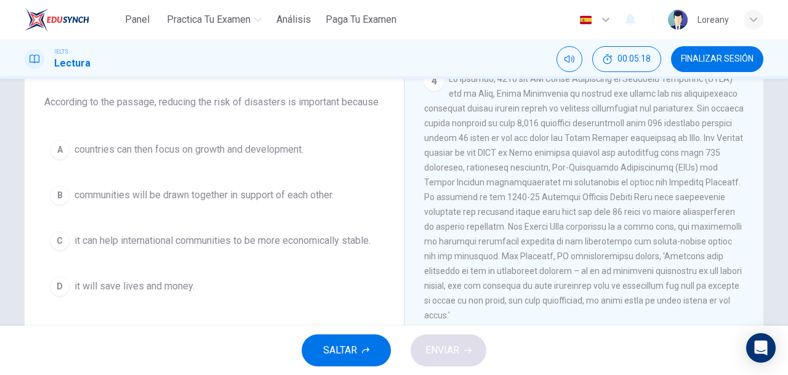
scroll to position [689, 0]
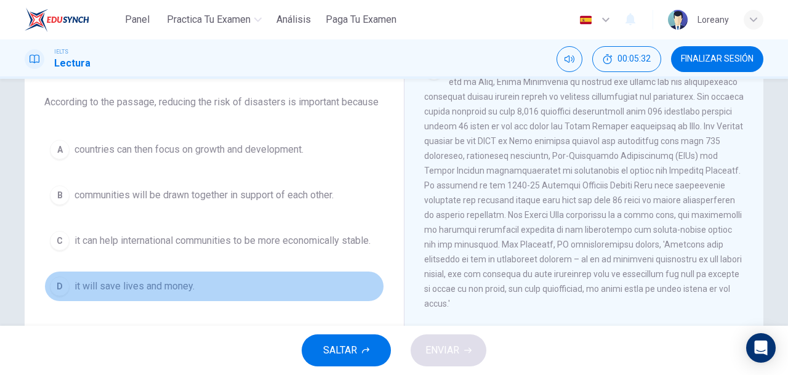
click at [136, 275] on button "D it will save lives and money." at bounding box center [214, 286] width 340 height 31
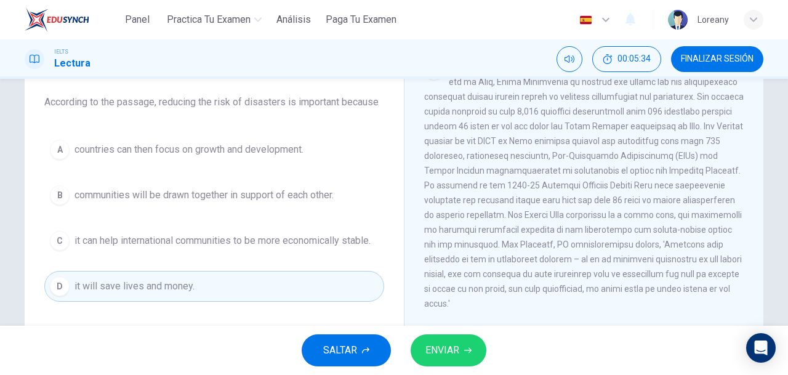
click at [450, 346] on span "ENVIAR" at bounding box center [443, 350] width 34 height 17
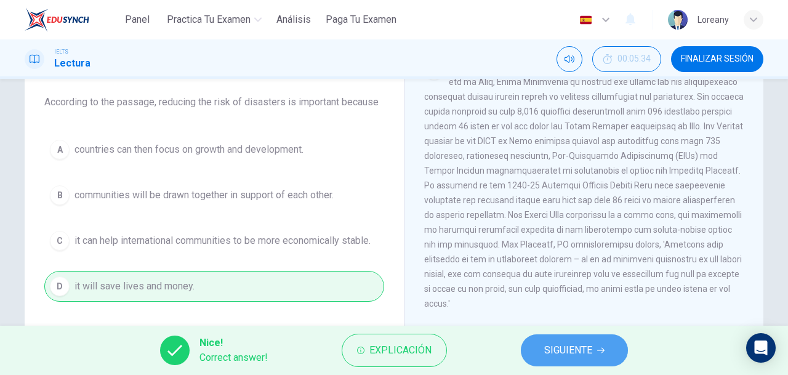
click at [557, 352] on span "SIGUIENTE" at bounding box center [569, 350] width 48 height 17
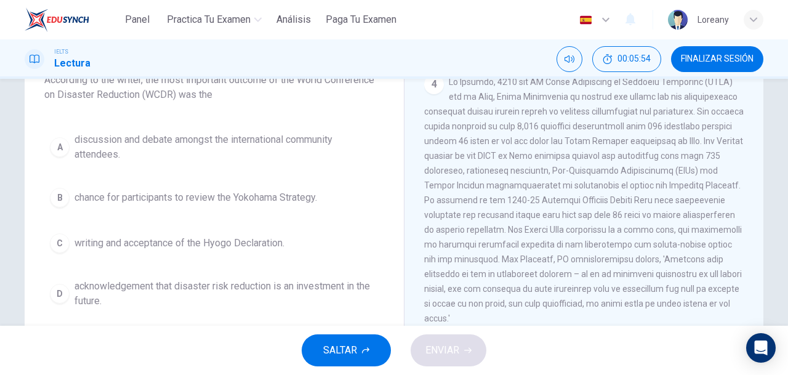
scroll to position [123, 0]
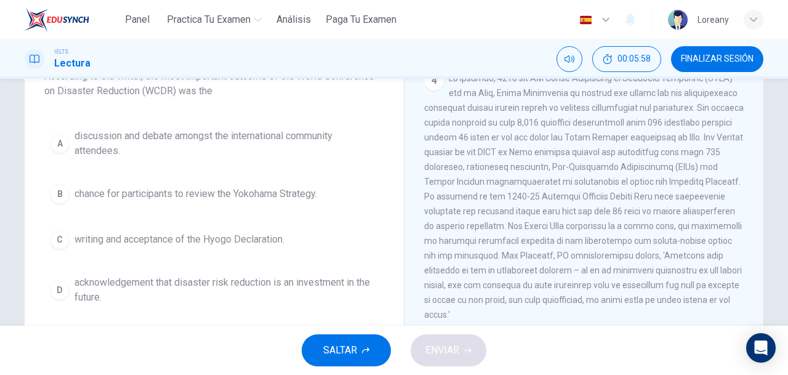
click at [225, 286] on span "acknowledgement that disaster risk reduction is an investment in the future." at bounding box center [227, 290] width 304 height 30
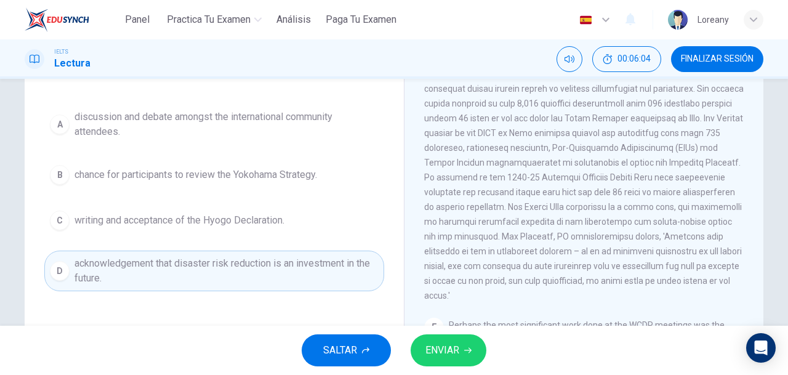
scroll to position [144, 0]
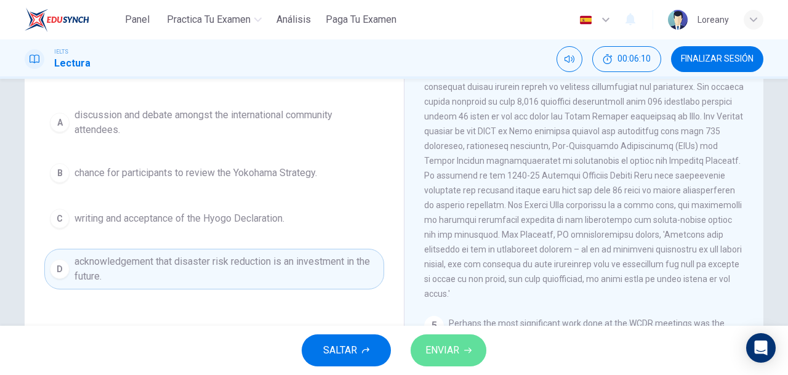
click at [443, 361] on button "ENVIAR" at bounding box center [449, 350] width 76 height 32
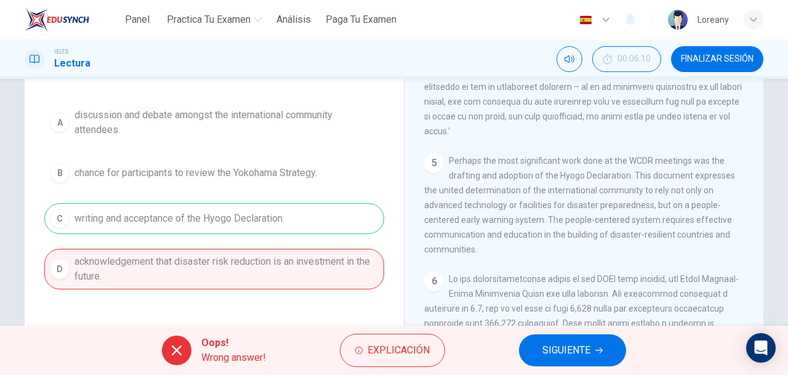
scroll to position [816, 0]
click at [598, 349] on icon "button" at bounding box center [599, 350] width 7 height 7
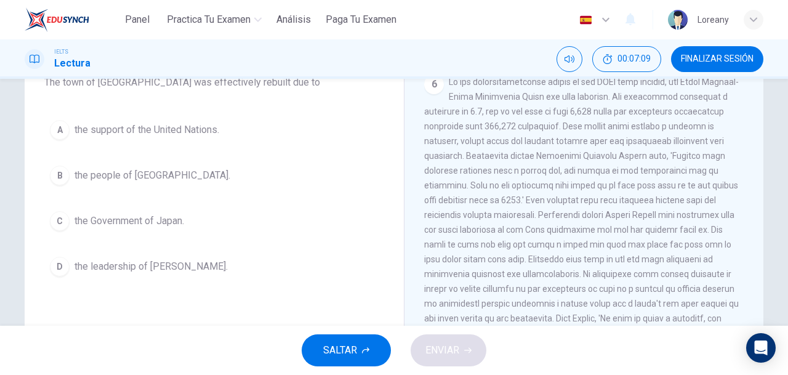
scroll to position [114, 0]
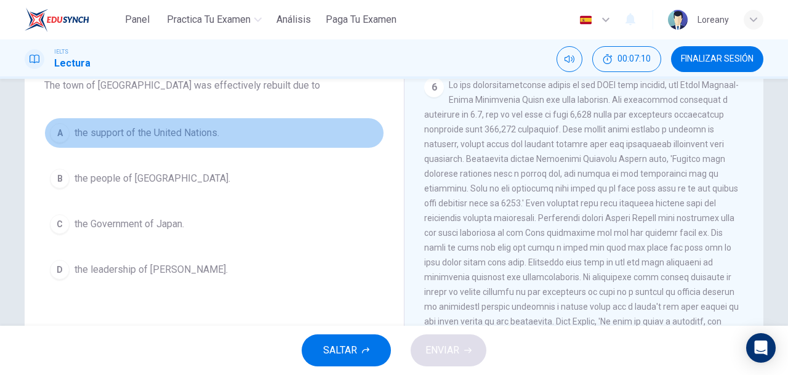
click at [186, 127] on span "the support of the United Nations." at bounding box center [147, 133] width 145 height 15
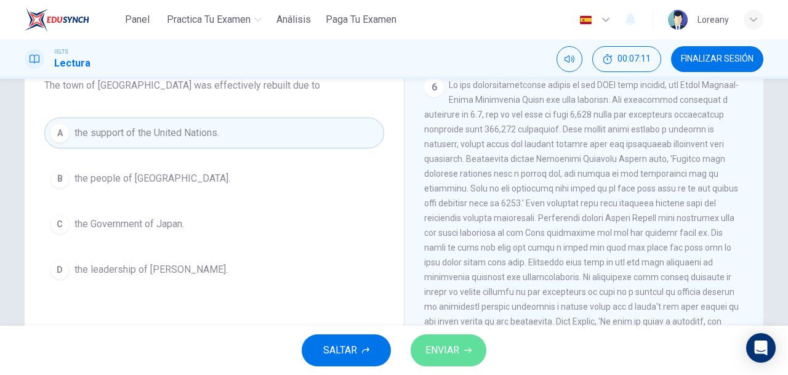
click at [463, 357] on button "ENVIAR" at bounding box center [449, 350] width 76 height 32
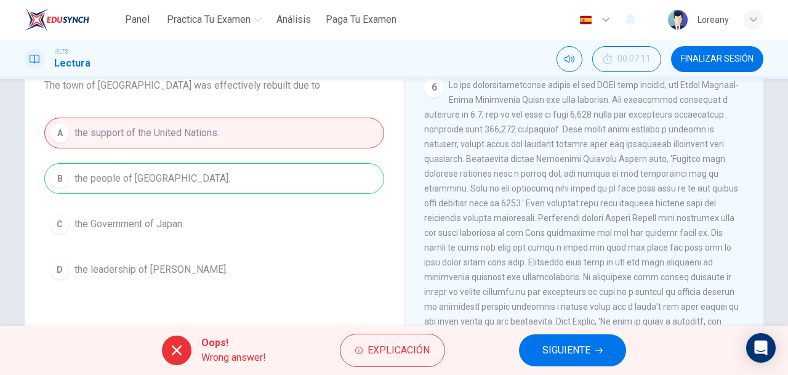
click at [554, 346] on span "SIGUIENTE" at bounding box center [567, 350] width 48 height 17
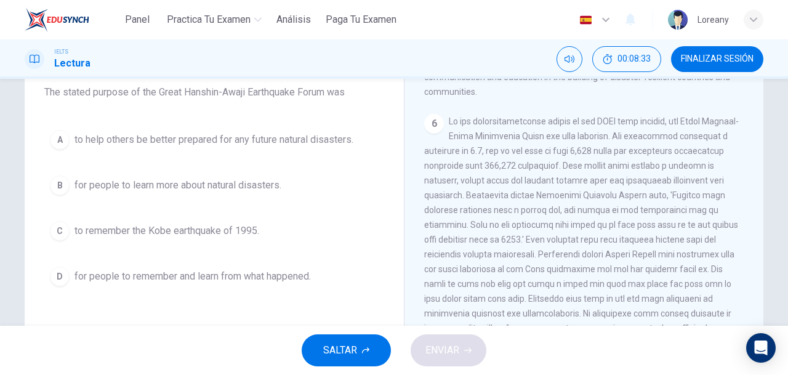
scroll to position [110, 0]
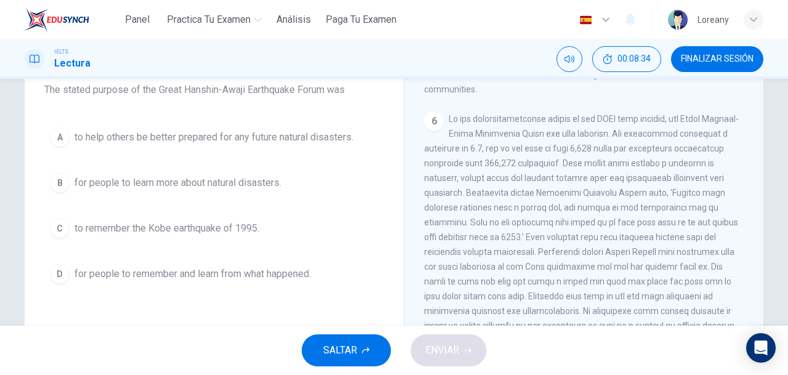
click at [248, 224] on span "to remember the Kobe earthquake of 1995." at bounding box center [167, 228] width 185 height 15
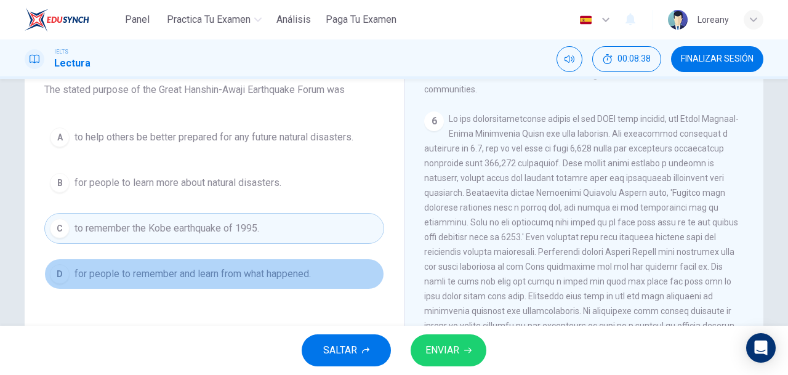
click at [254, 272] on span "for people to remember and learn from what happened." at bounding box center [193, 274] width 237 height 15
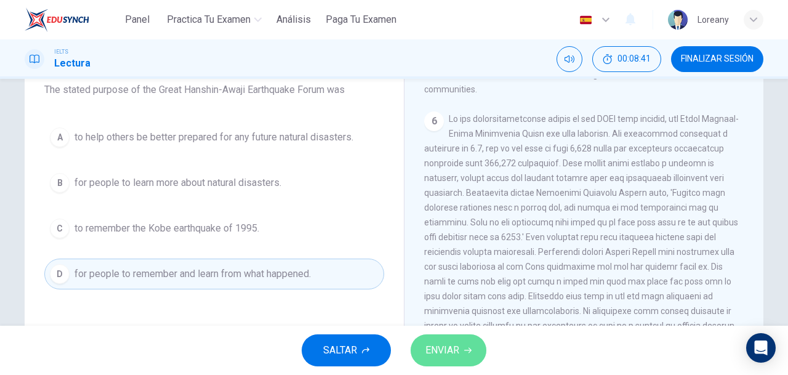
click at [440, 355] on span "ENVIAR" at bounding box center [443, 350] width 34 height 17
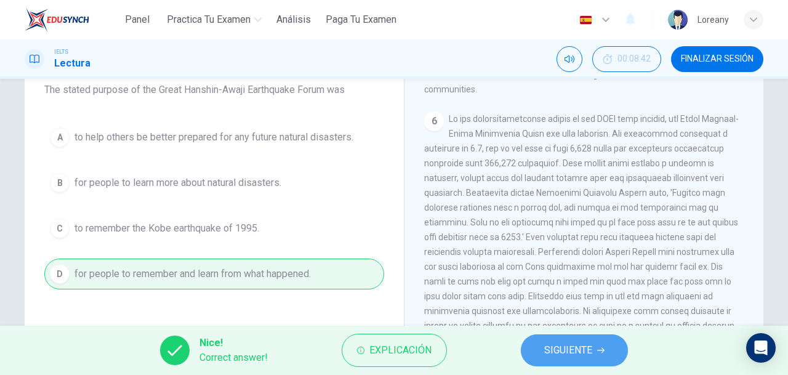
click at [561, 349] on span "SIGUIENTE" at bounding box center [569, 350] width 48 height 17
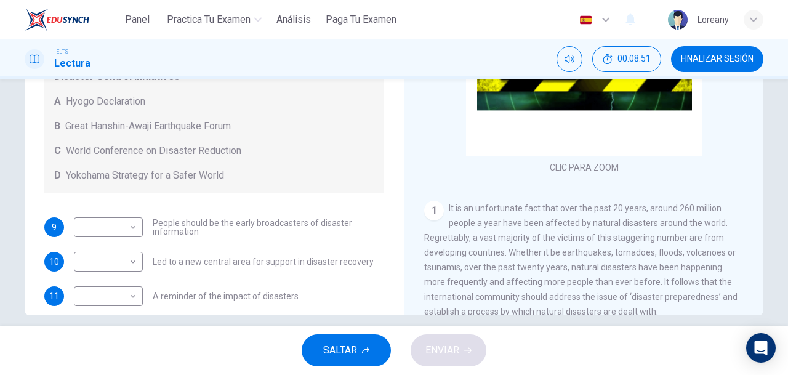
scroll to position [230, 0]
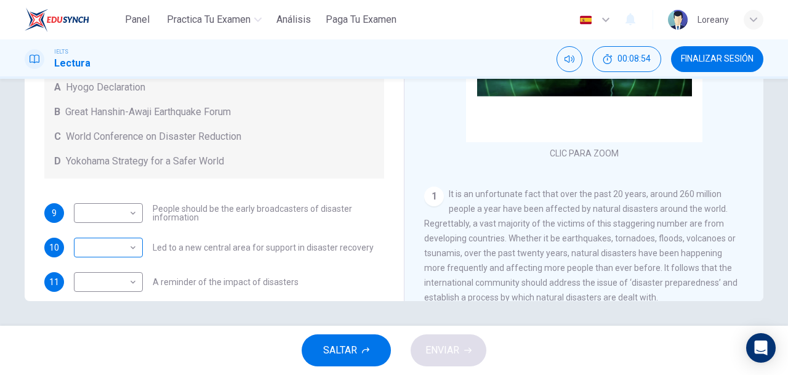
click at [121, 245] on body "Panel Practica tu examen Análisis Paga Tu Examen Español es ​ Loreany IELTS Lec…" at bounding box center [394, 187] width 788 height 375
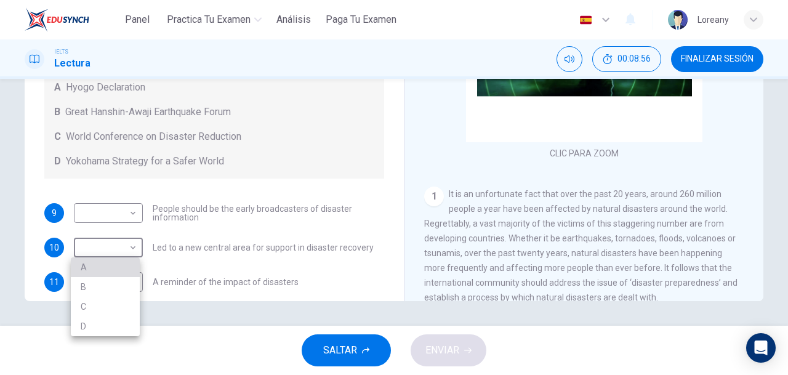
click at [111, 273] on li "A" at bounding box center [105, 267] width 69 height 20
type input "A"
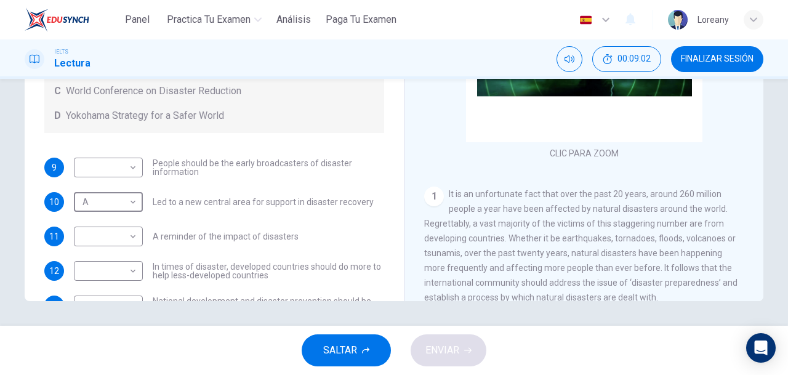
scroll to position [47, 0]
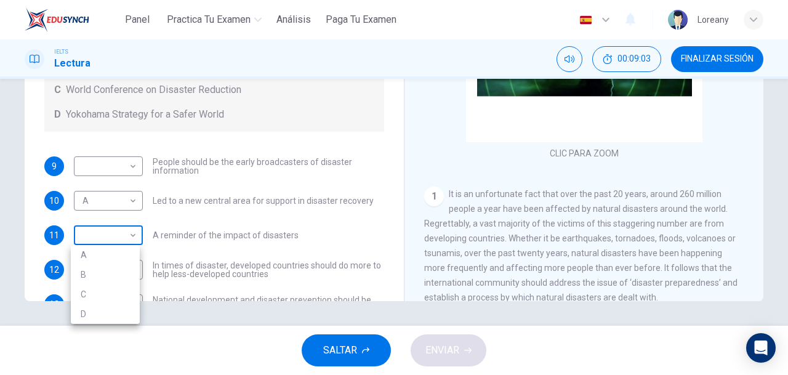
click at [108, 233] on body "Panel Practica tu examen Análisis Paga Tu Examen Español es ​ Loreany IELTS Lec…" at bounding box center [394, 187] width 788 height 375
drag, startPoint x: 387, startPoint y: 187, endPoint x: 391, endPoint y: 158, distance: 28.6
click at [391, 158] on div at bounding box center [394, 187] width 788 height 375
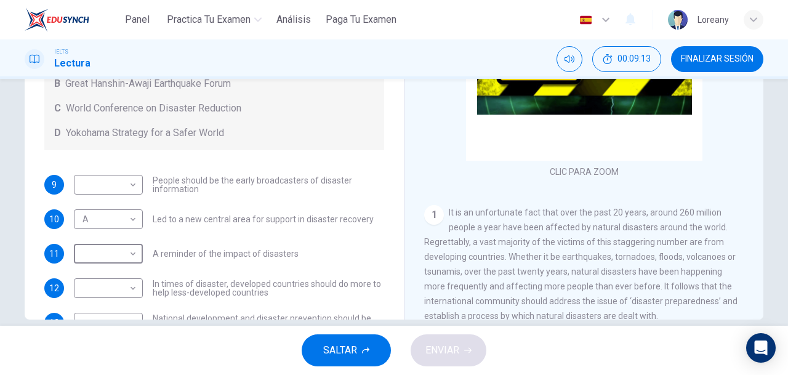
scroll to position [230, 0]
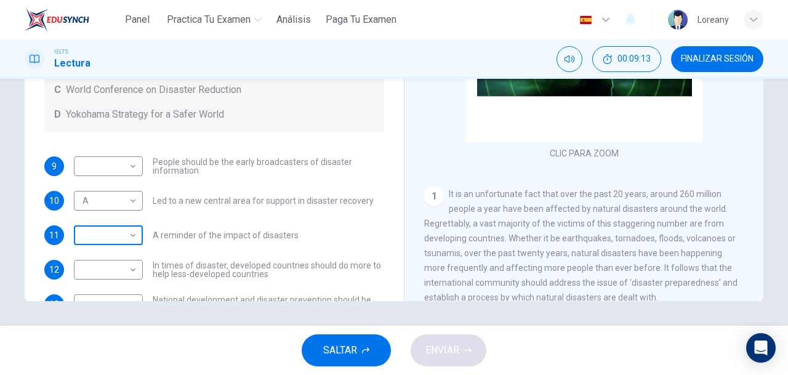
click at [123, 233] on body "Panel Practica tu examen Análisis Paga Tu Examen Español es ​ Loreany IELTS Lec…" at bounding box center [394, 187] width 788 height 375
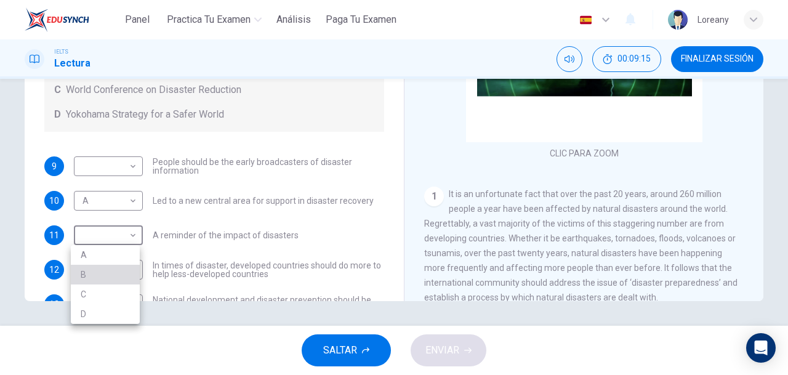
click at [105, 277] on li "B" at bounding box center [105, 275] width 69 height 20
type input "B"
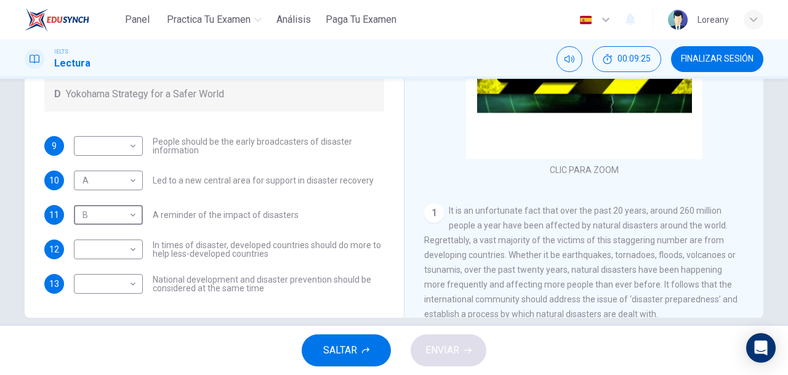
scroll to position [214, 0]
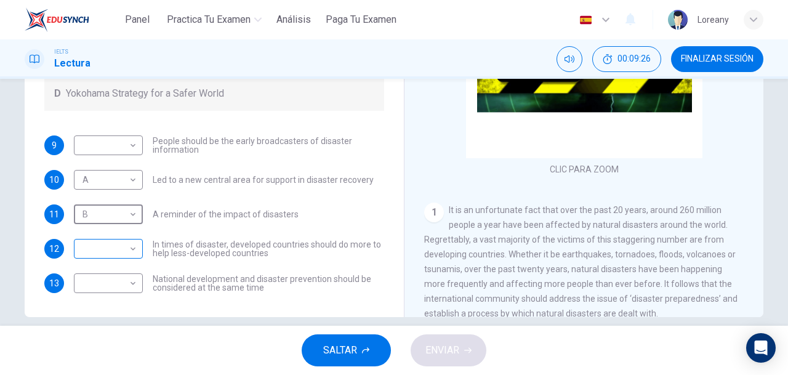
click at [99, 248] on body "Panel Practica tu examen Análisis Paga Tu Examen Español es ​ Loreany IELTS Lec…" at bounding box center [394, 187] width 788 height 375
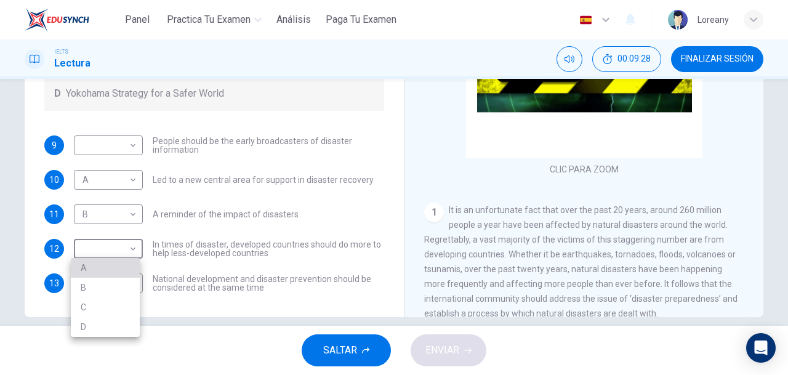
click at [102, 269] on li "A" at bounding box center [105, 268] width 69 height 20
type input "A"
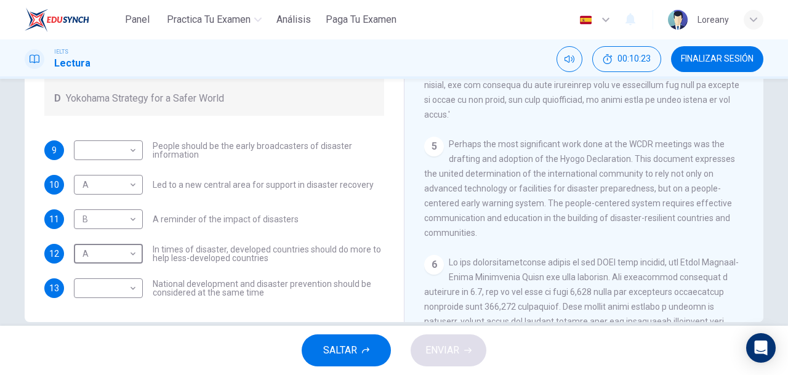
scroll to position [764, 0]
click at [111, 154] on body "Panel Practica tu examen Análisis Paga Tu Examen Español es ​ Loreany IELTS Lec…" at bounding box center [394, 187] width 788 height 375
click at [111, 174] on li "A" at bounding box center [105, 170] width 69 height 20
type input "A"
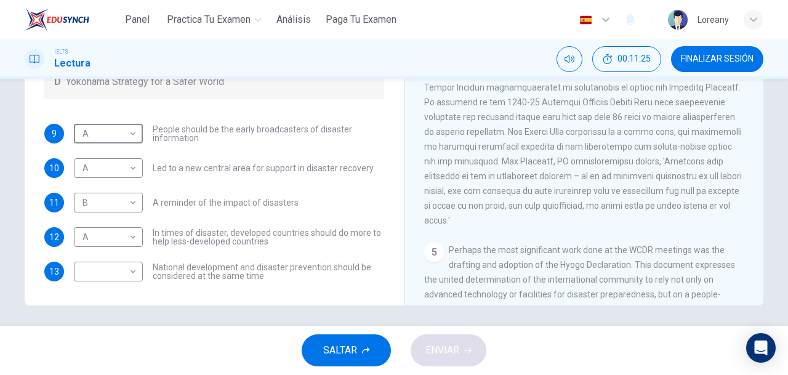
scroll to position [228, 0]
click at [107, 268] on body "Panel Practica tu examen Análisis Paga Tu Examen Español es ​ Loreany IELTS Lec…" at bounding box center [394, 187] width 788 height 375
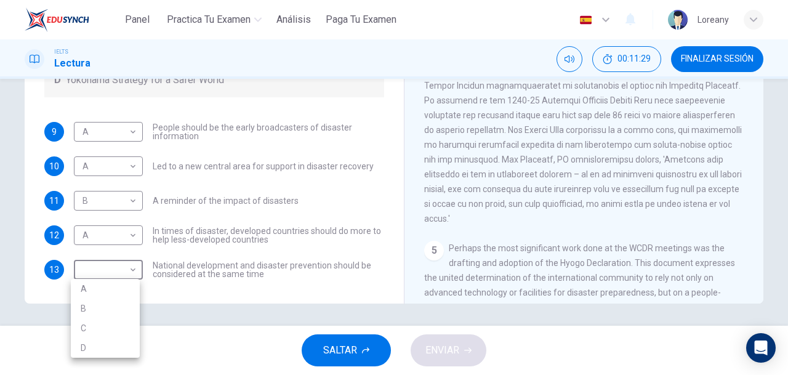
click at [112, 325] on li "C" at bounding box center [105, 328] width 69 height 20
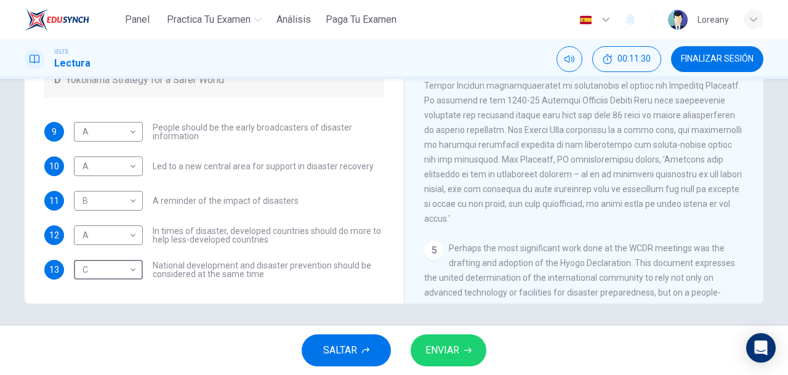
type input "C"
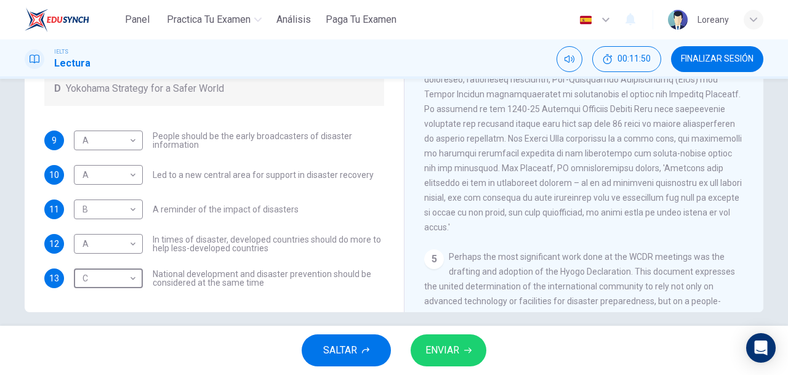
scroll to position [230, 0]
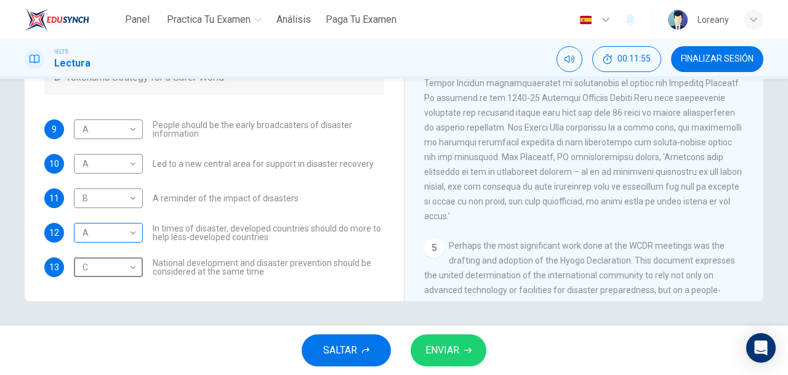
click at [123, 235] on body "Panel Practica tu examen Análisis Paga Tu Examen Español es ​ Loreany IELTS Lec…" at bounding box center [394, 187] width 788 height 375
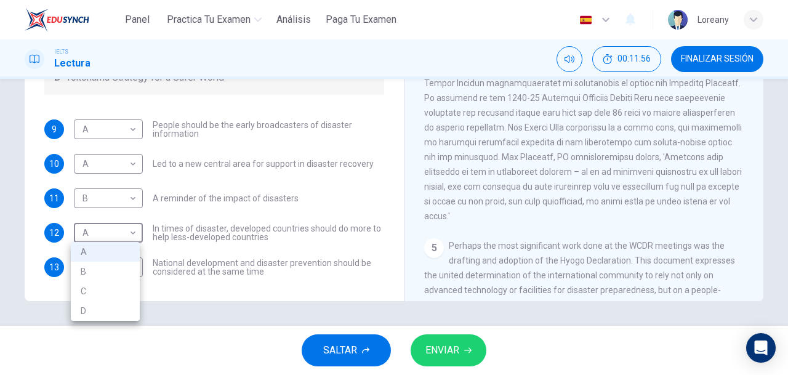
click at [88, 314] on li "D" at bounding box center [105, 311] width 69 height 20
type input "D"
click at [477, 346] on div at bounding box center [394, 187] width 788 height 375
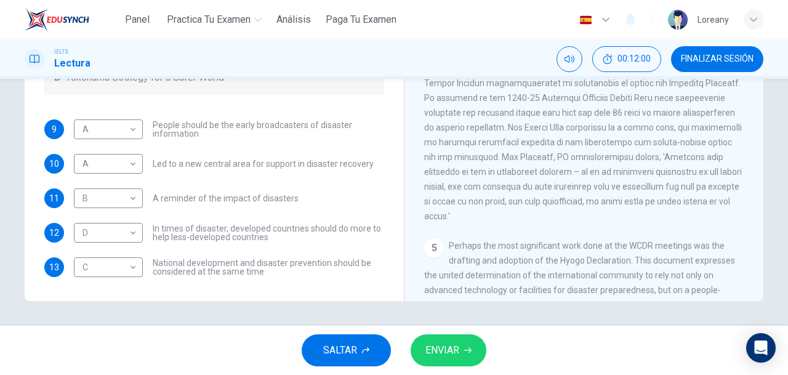
click at [440, 356] on span "ENVIAR" at bounding box center [443, 350] width 34 height 17
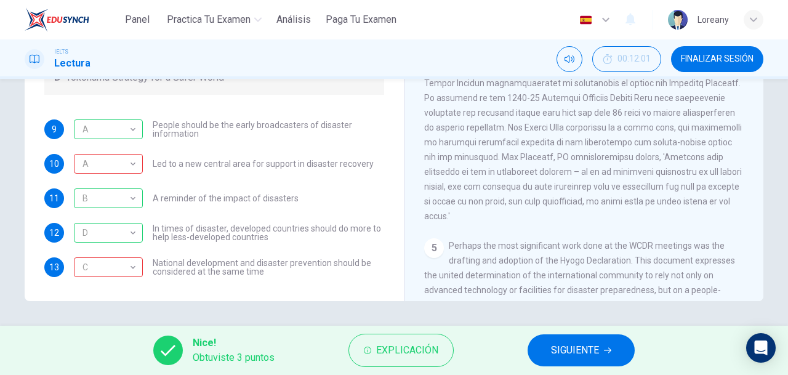
click at [706, 55] on span "FINALIZAR SESIÓN" at bounding box center [717, 59] width 73 height 10
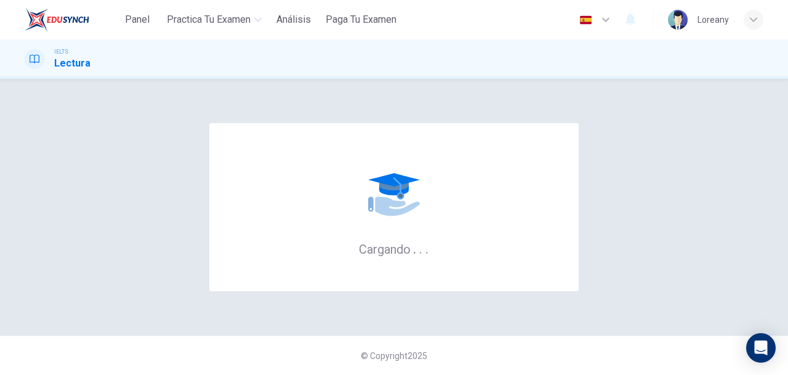
scroll to position [0, 0]
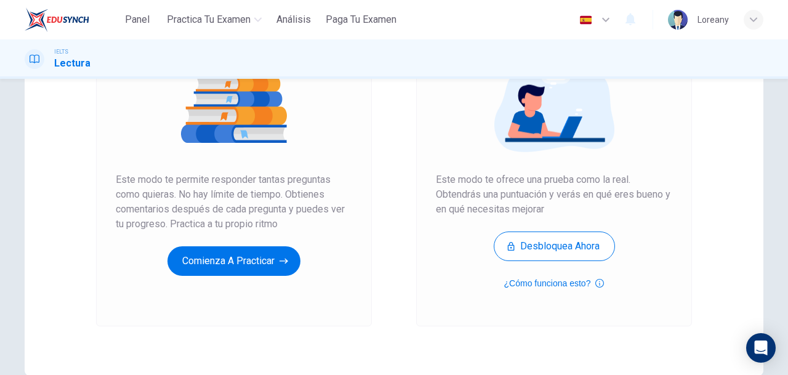
scroll to position [155, 0]
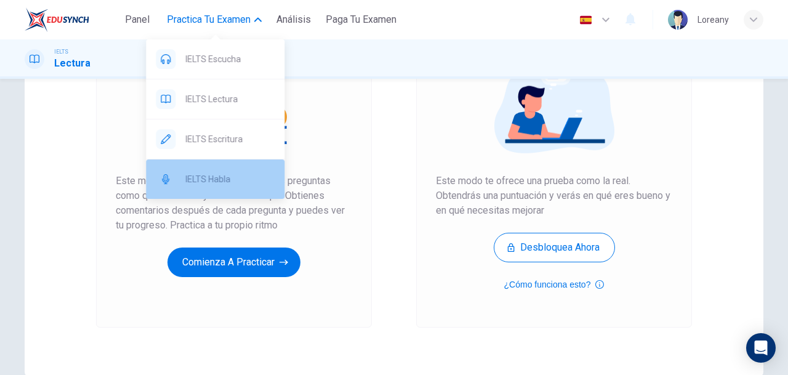
click at [229, 176] on span "IELTS Habla" at bounding box center [229, 179] width 89 height 15
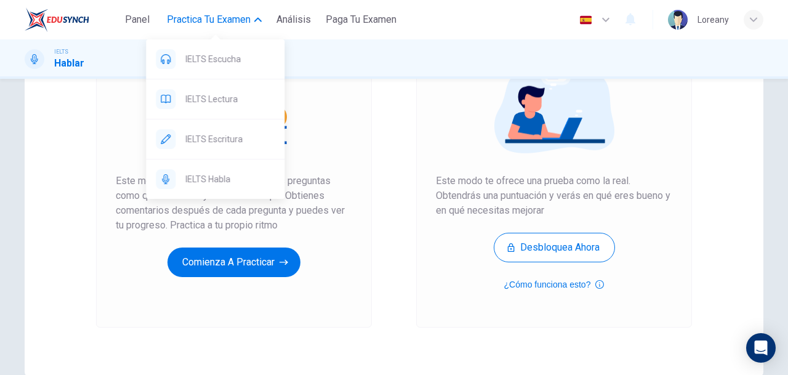
click at [225, 25] on span "Practica tu examen" at bounding box center [209, 19] width 84 height 15
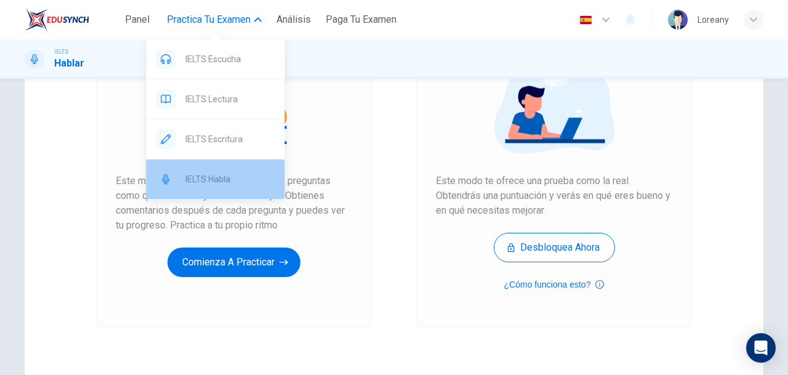
click at [227, 168] on div "IELTS Habla" at bounding box center [215, 179] width 139 height 39
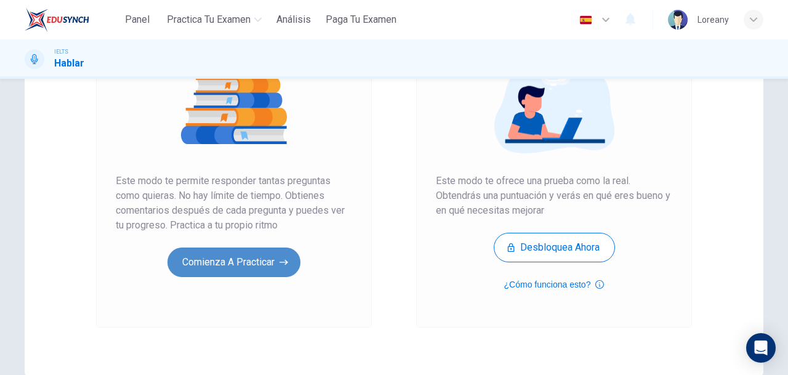
click at [245, 263] on button "Comienza a practicar" at bounding box center [234, 263] width 133 height 30
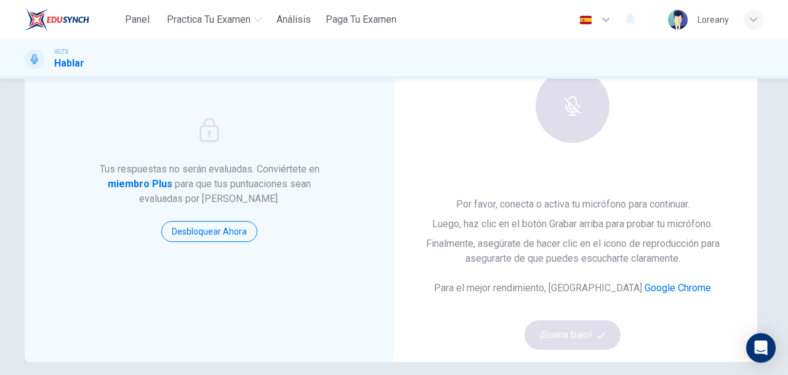
scroll to position [110, 0]
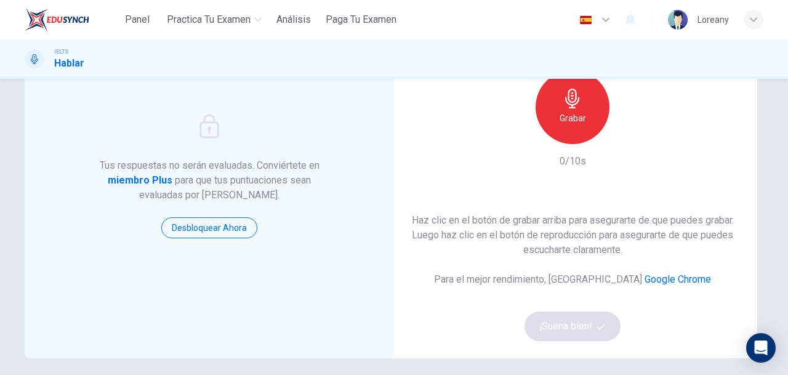
click at [570, 126] on div "Grabar" at bounding box center [573, 107] width 74 height 74
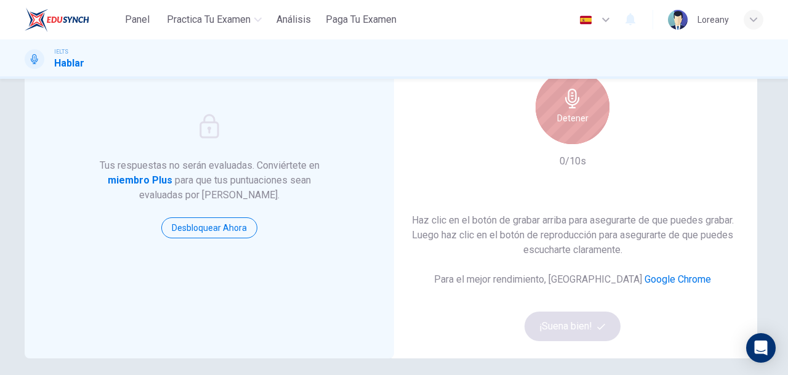
click at [570, 126] on div "Detener" at bounding box center [573, 107] width 74 height 74
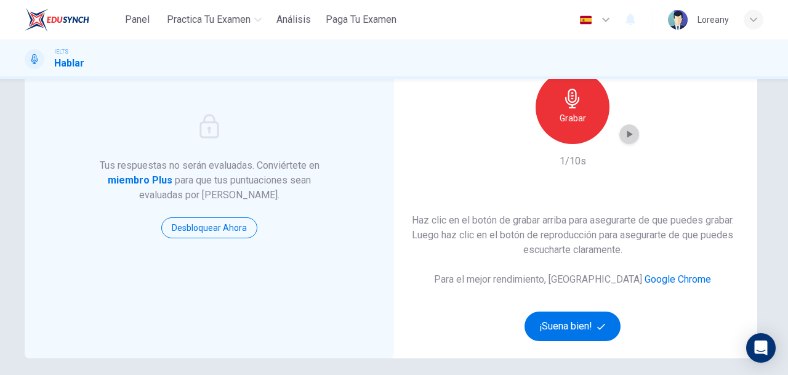
click at [628, 134] on icon "button" at bounding box center [631, 134] width 6 height 7
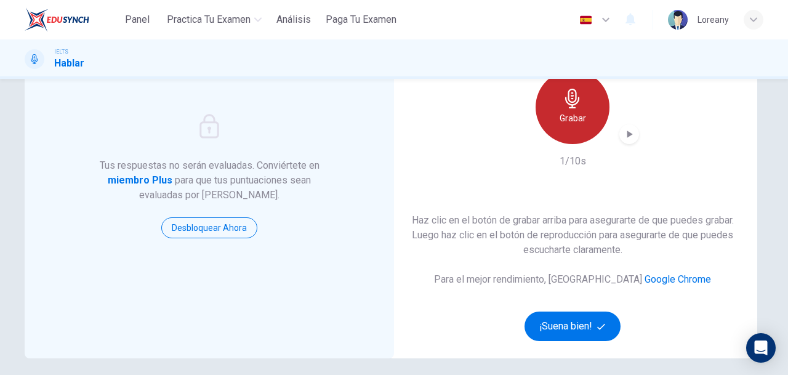
click at [564, 103] on icon "button" at bounding box center [573, 99] width 20 height 20
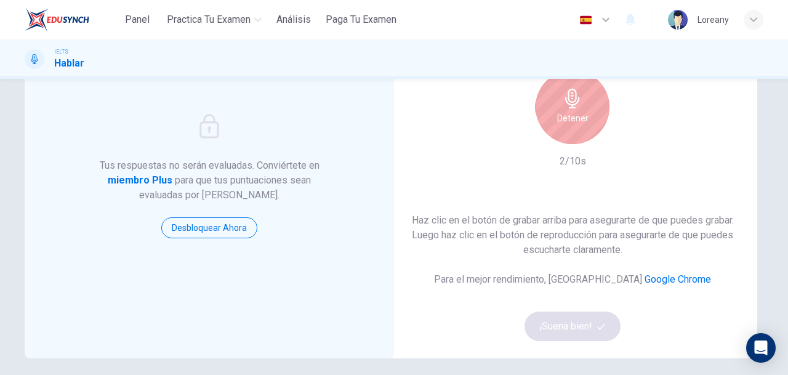
click at [564, 103] on icon "button" at bounding box center [573, 99] width 20 height 20
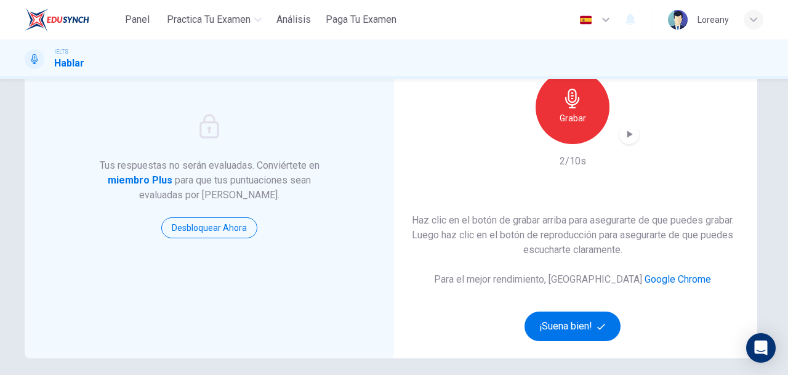
click at [628, 137] on icon "button" at bounding box center [629, 134] width 12 height 12
click at [628, 131] on icon "button" at bounding box center [631, 134] width 6 height 7
click at [555, 315] on button "¡Suena bien!" at bounding box center [573, 327] width 96 height 30
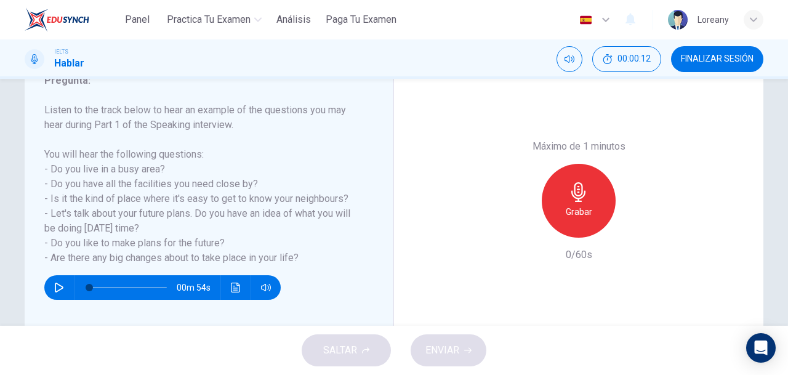
scroll to position [179, 0]
click at [44, 286] on div "00m 54s" at bounding box center [162, 287] width 237 height 25
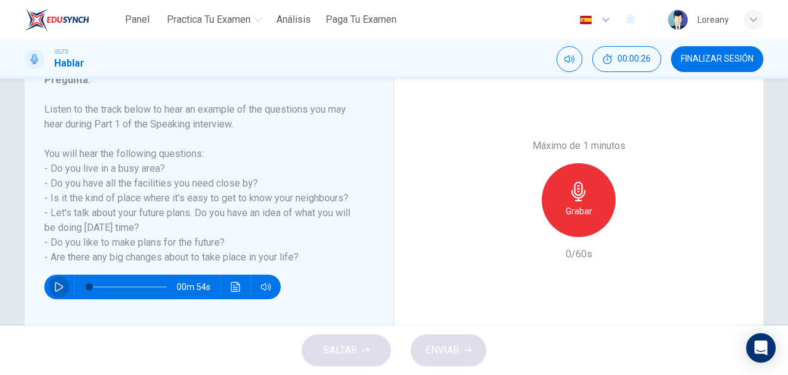
click at [62, 286] on button "button" at bounding box center [59, 287] width 20 height 25
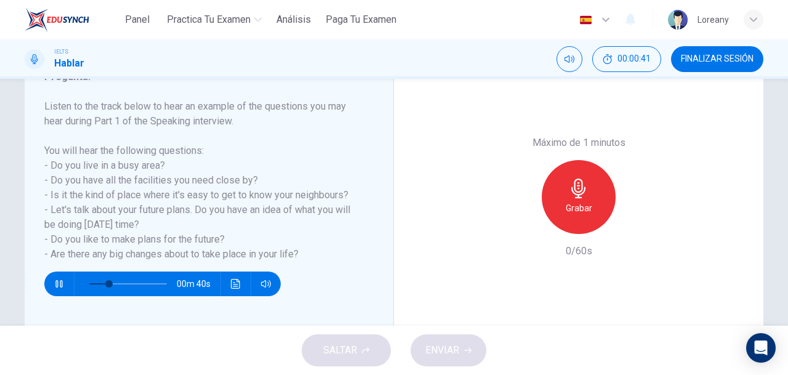
scroll to position [183, 0]
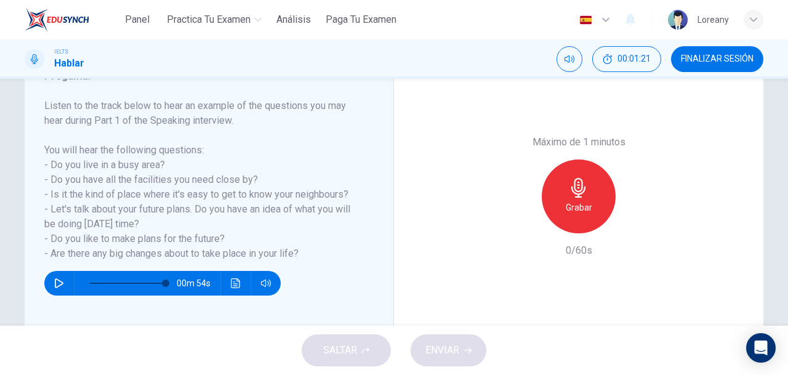
type input "0"
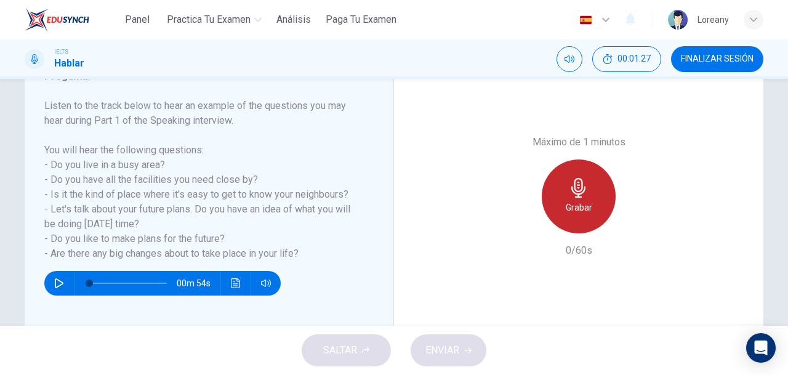
click at [568, 213] on h6 "Grabar" at bounding box center [579, 207] width 26 height 15
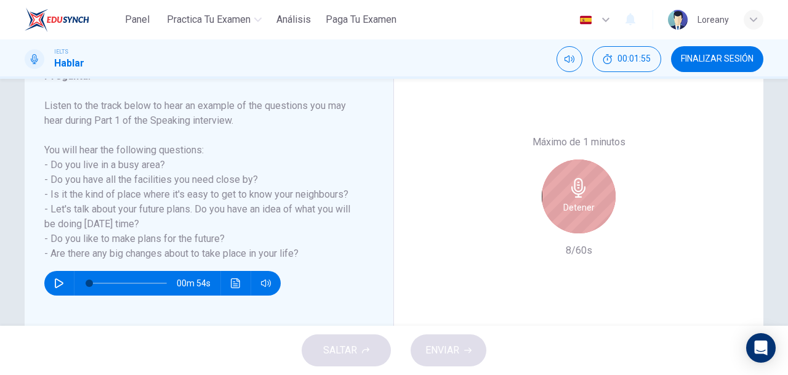
click at [568, 213] on h6 "Detener" at bounding box center [579, 207] width 31 height 15
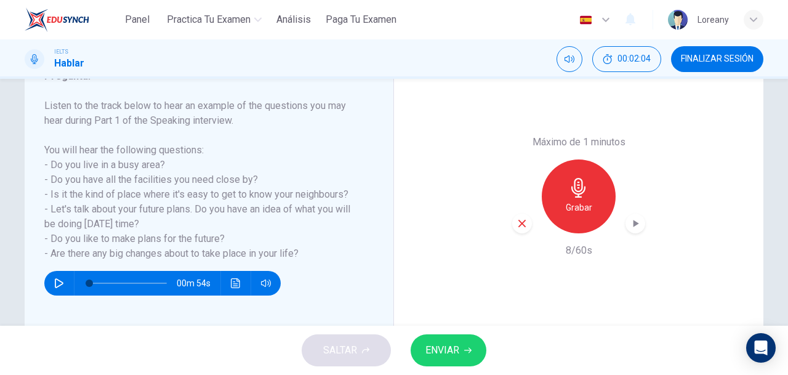
click at [450, 343] on span "ENVIAR" at bounding box center [443, 350] width 34 height 17
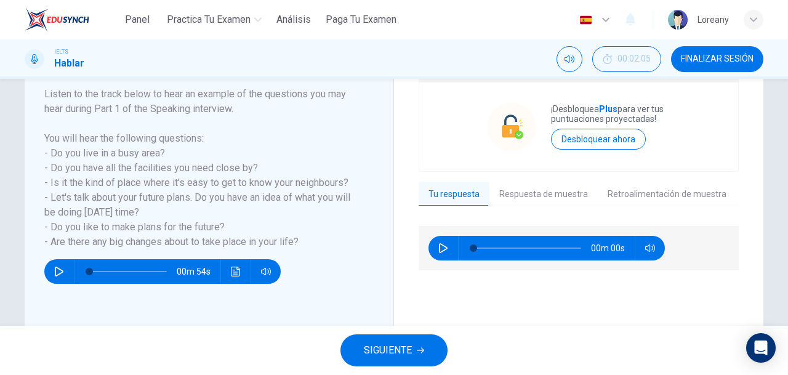
scroll to position [201, 0]
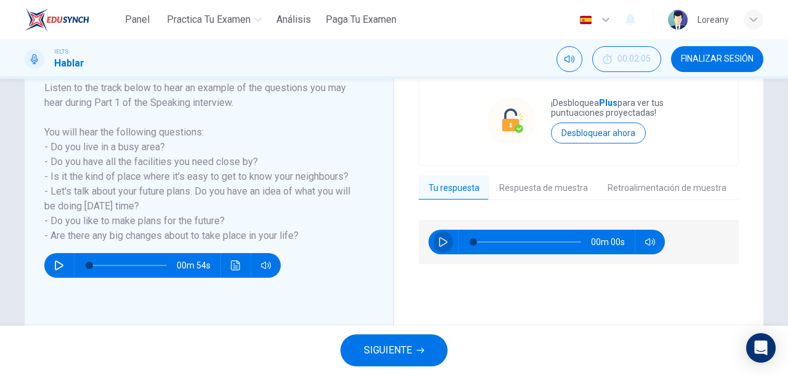
click at [439, 238] on icon "button" at bounding box center [443, 242] width 9 height 10
type input "46"
click at [569, 180] on button "Respuesta de muestra" at bounding box center [544, 189] width 108 height 26
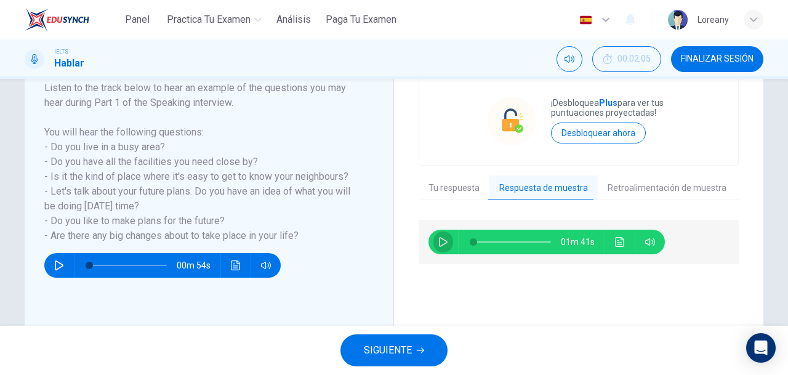
click at [434, 238] on button "button" at bounding box center [444, 242] width 20 height 25
type input "1"
type input "59"
type input "2"
type input "63"
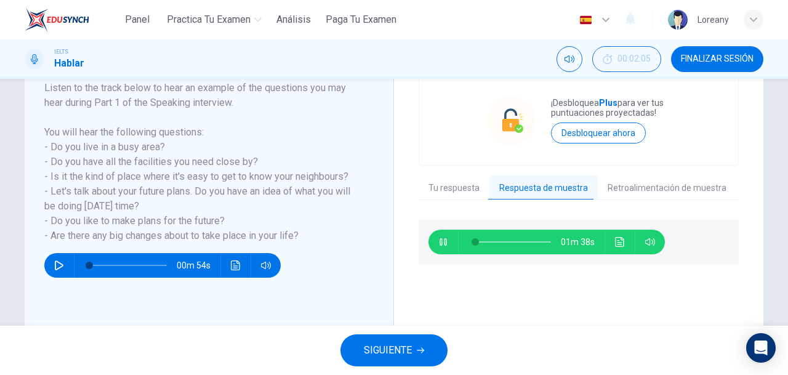
type input "3"
type input "66"
type input "4"
click at [460, 193] on button "Tu respuesta" at bounding box center [454, 189] width 71 height 26
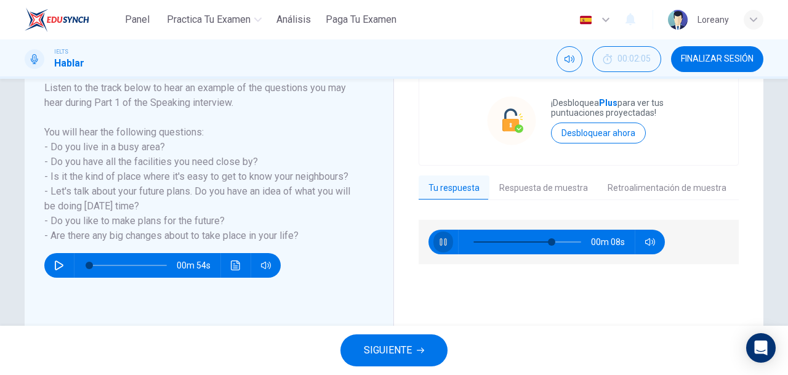
click at [439, 240] on icon "button" at bounding box center [444, 242] width 10 height 10
type input "72"
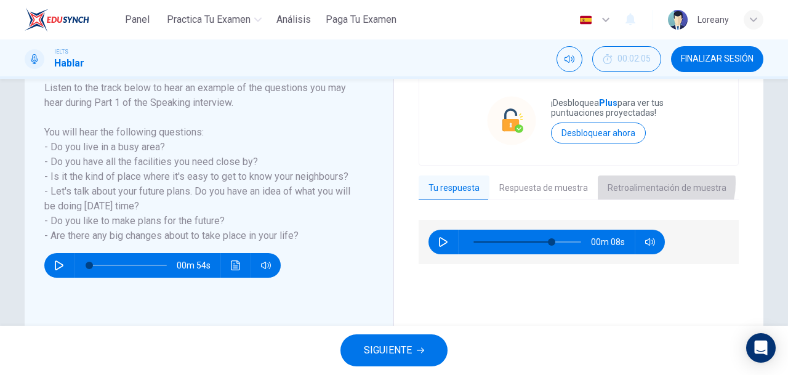
click at [650, 182] on button "Retroalimentación de muestra" at bounding box center [667, 189] width 139 height 26
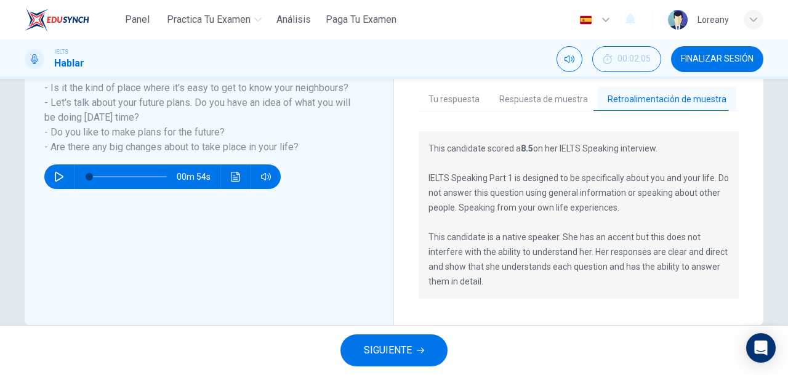
scroll to position [293, 0]
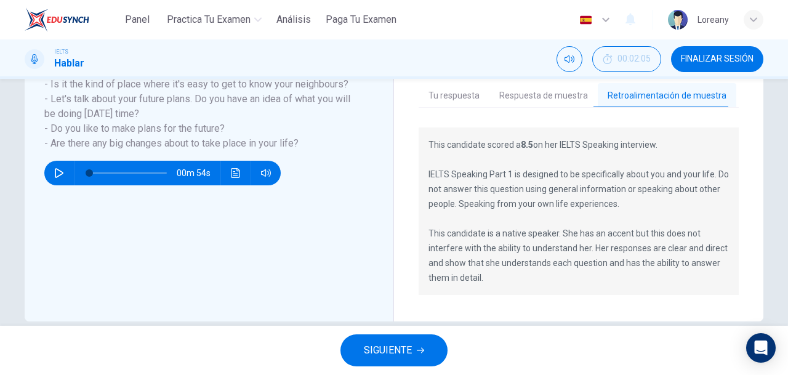
click at [528, 98] on button "Respuesta de muestra" at bounding box center [544, 96] width 108 height 26
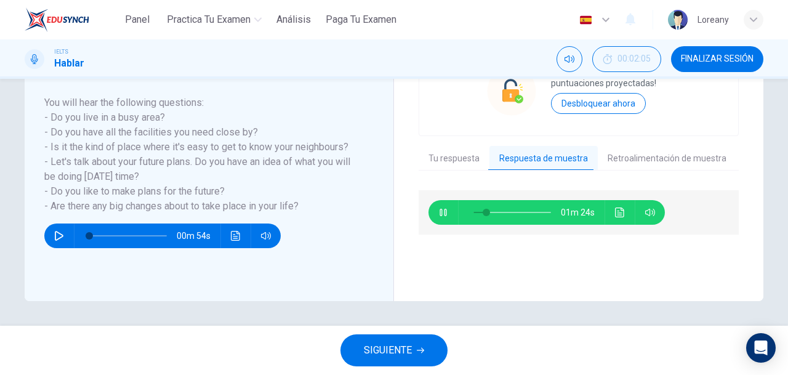
scroll to position [230, 0]
click at [477, 213] on span at bounding box center [479, 212] width 7 height 7
type input "35"
click at [388, 346] on span "SIGUIENTE" at bounding box center [388, 350] width 48 height 17
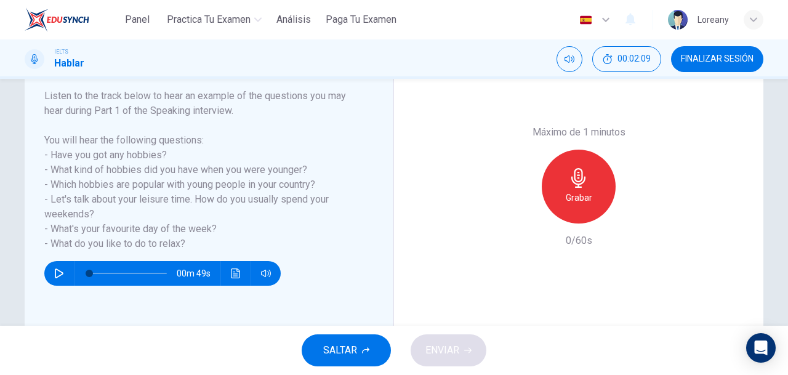
scroll to position [193, 0]
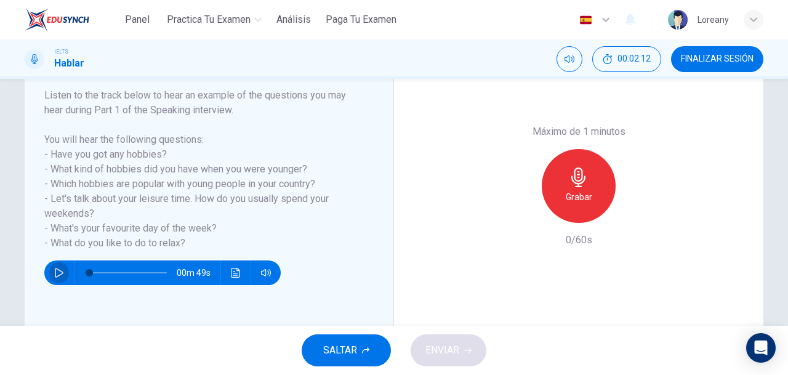
click at [55, 277] on icon "button" at bounding box center [59, 273] width 10 height 10
type input "0"
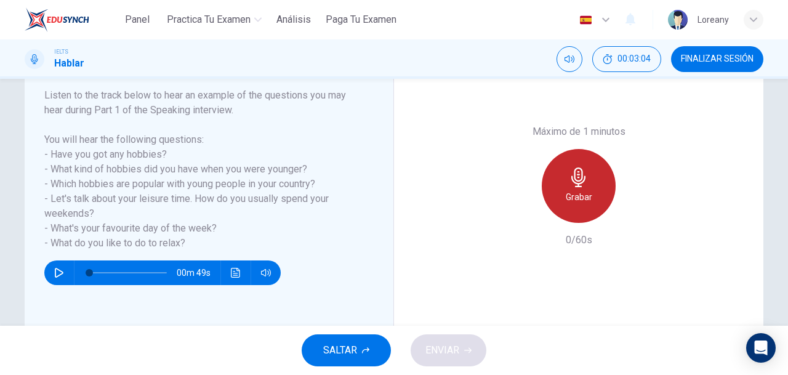
click at [594, 200] on div "Grabar" at bounding box center [579, 186] width 74 height 74
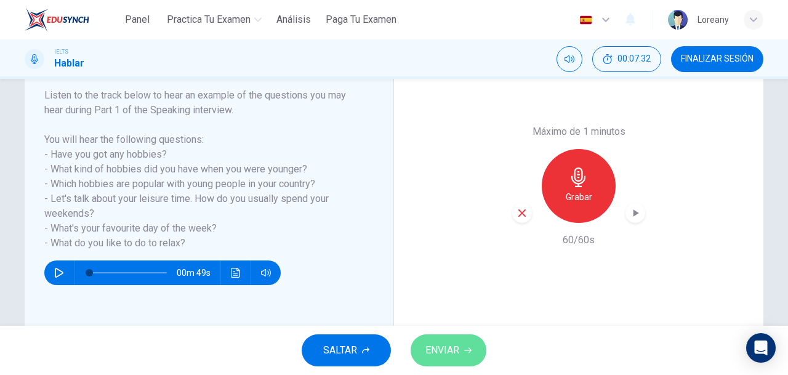
click at [458, 348] on span "ENVIAR" at bounding box center [443, 350] width 34 height 17
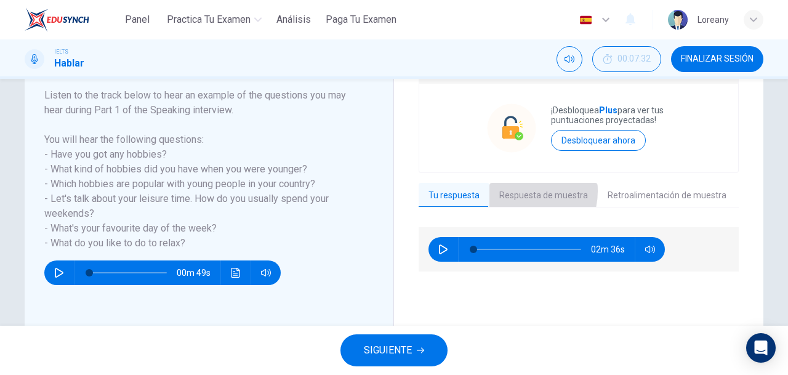
click at [516, 190] on button "Respuesta de muestra" at bounding box center [544, 196] width 108 height 26
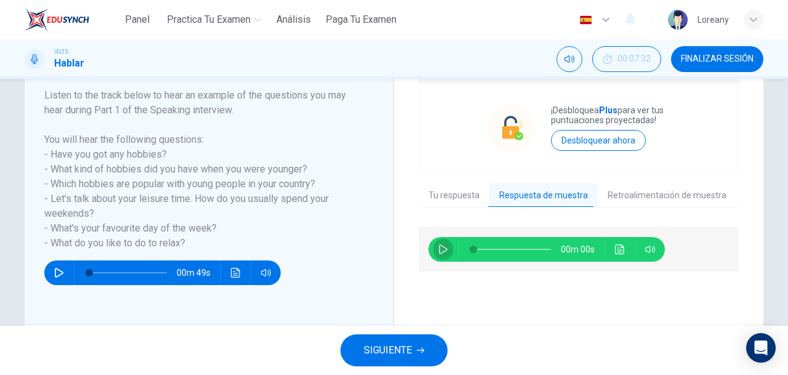
click at [441, 248] on icon "button" at bounding box center [444, 250] width 10 height 10
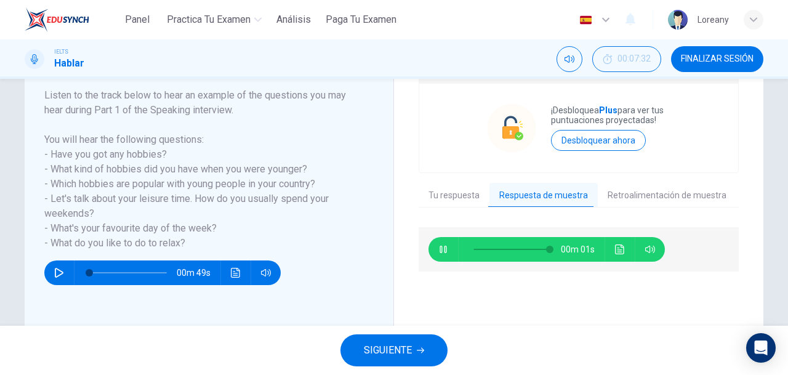
click at [441, 248] on icon "button" at bounding box center [444, 250] width 10 height 10
type input "99"
click at [650, 197] on button "Retroalimentación de muestra" at bounding box center [667, 196] width 139 height 26
